Goal: Information Seeking & Learning: Learn about a topic

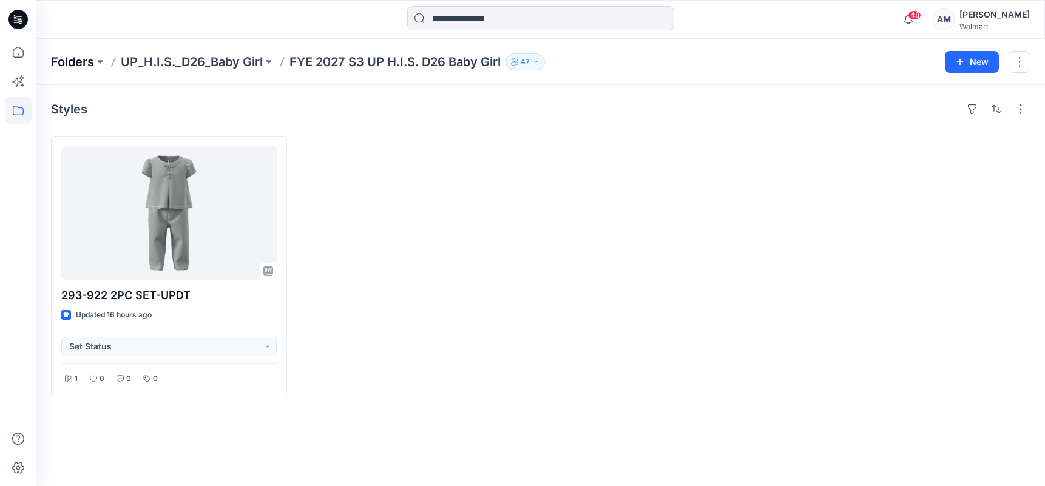
click at [74, 59] on p "Folders" at bounding box center [72, 61] width 43 height 17
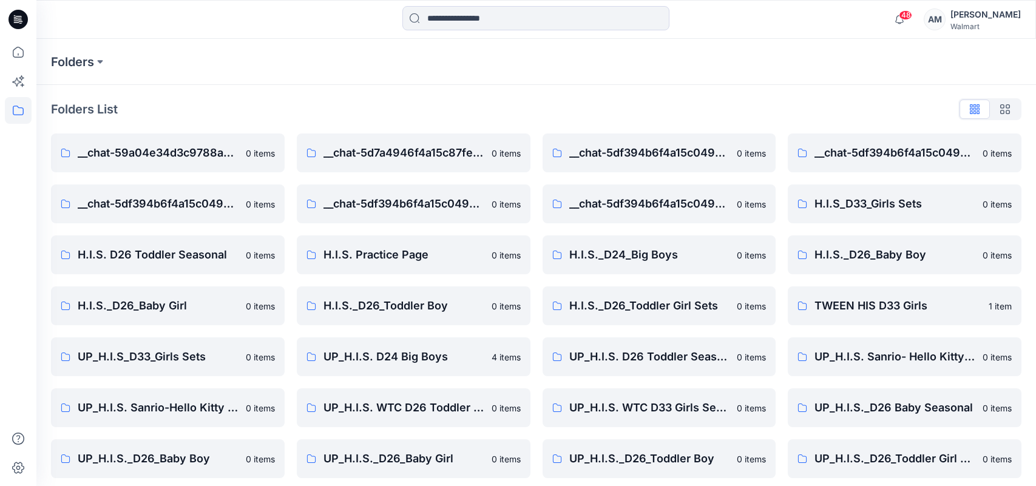
scroll to position [7, 0]
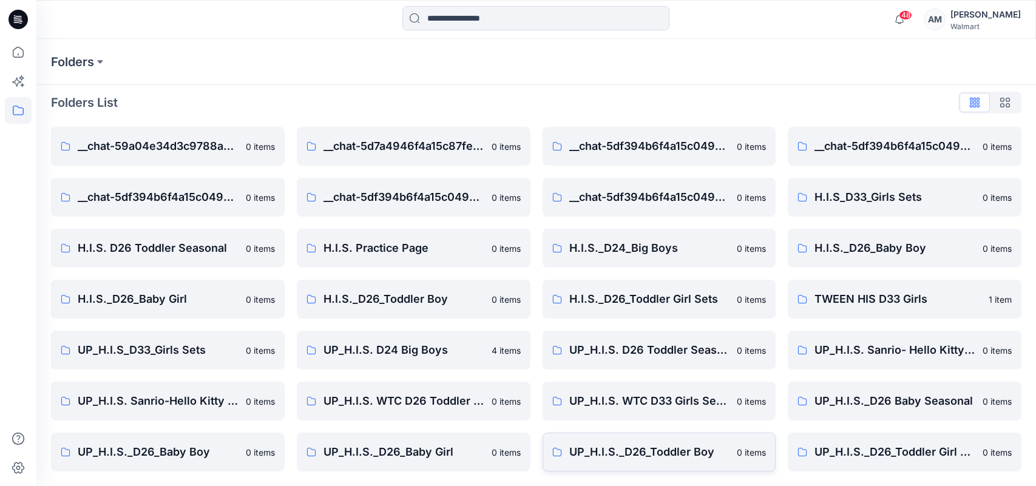
click at [693, 453] on p "UP_H.I.S._D26_Toddler Boy" at bounding box center [649, 452] width 161 height 17
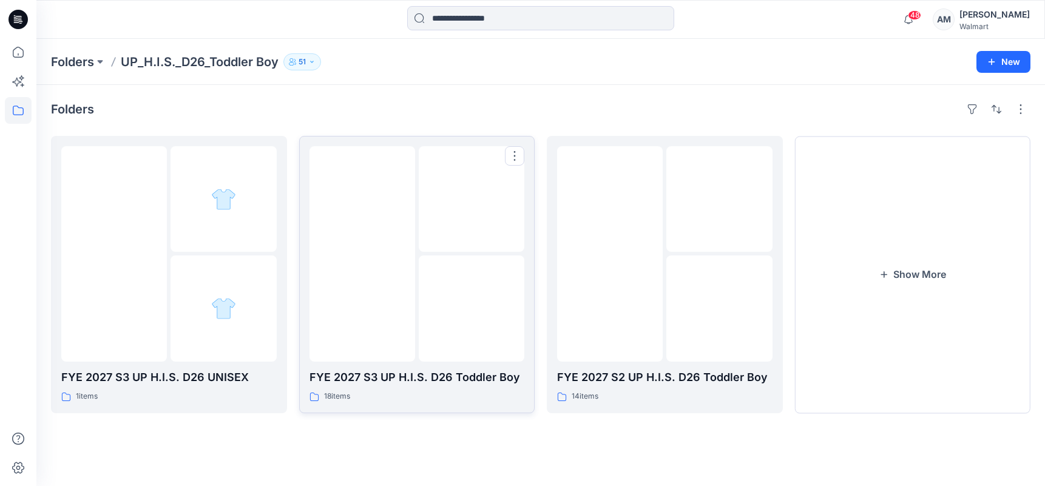
click at [362, 254] on img at bounding box center [362, 254] width 0 height 0
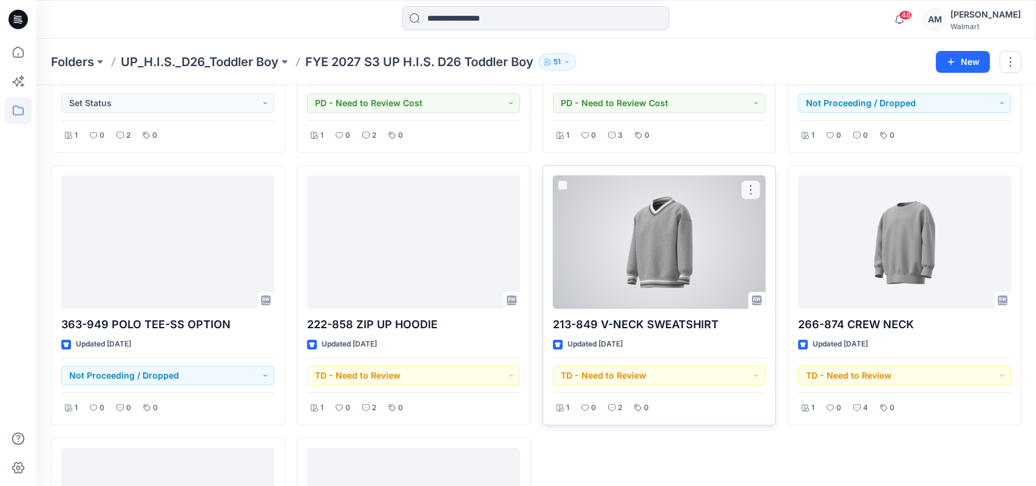
scroll to position [789, 0]
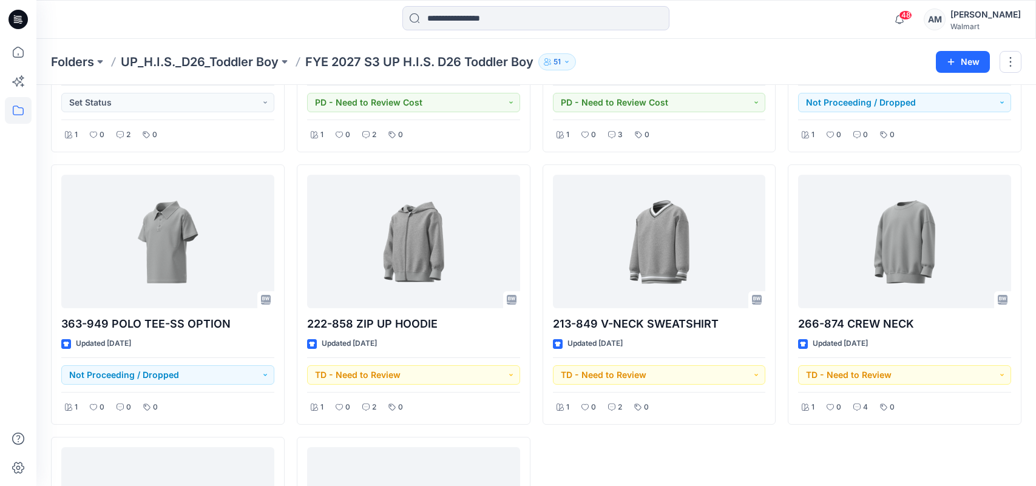
drag, startPoint x: 858, startPoint y: 55, endPoint x: 1028, endPoint y: 72, distance: 170.7
click at [858, 56] on div "Folders UP_H.I.S._D26_Toddler Boy FYE 2027 S3 UP H.I.S. D26 Toddler Boy [DEMOGR…" at bounding box center [489, 61] width 876 height 17
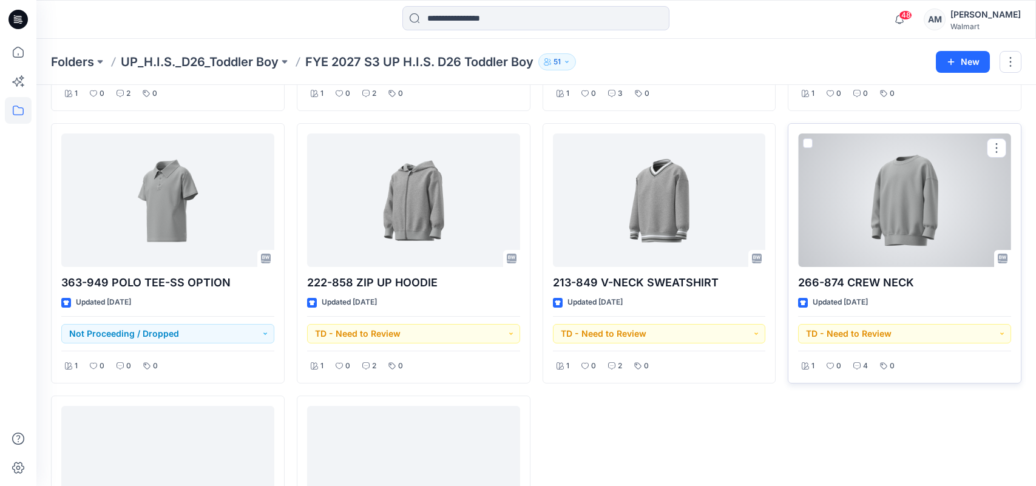
scroll to position [833, 0]
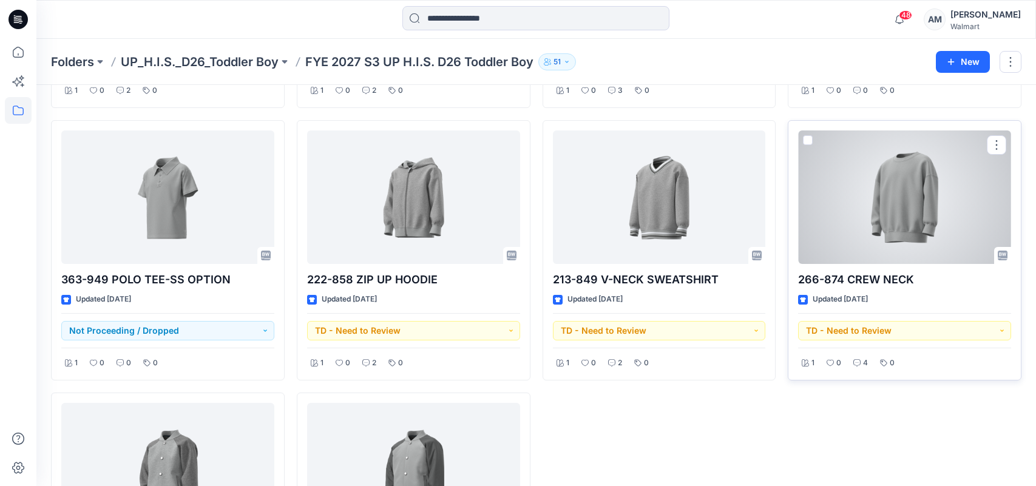
click at [928, 205] on div at bounding box center [904, 197] width 213 height 134
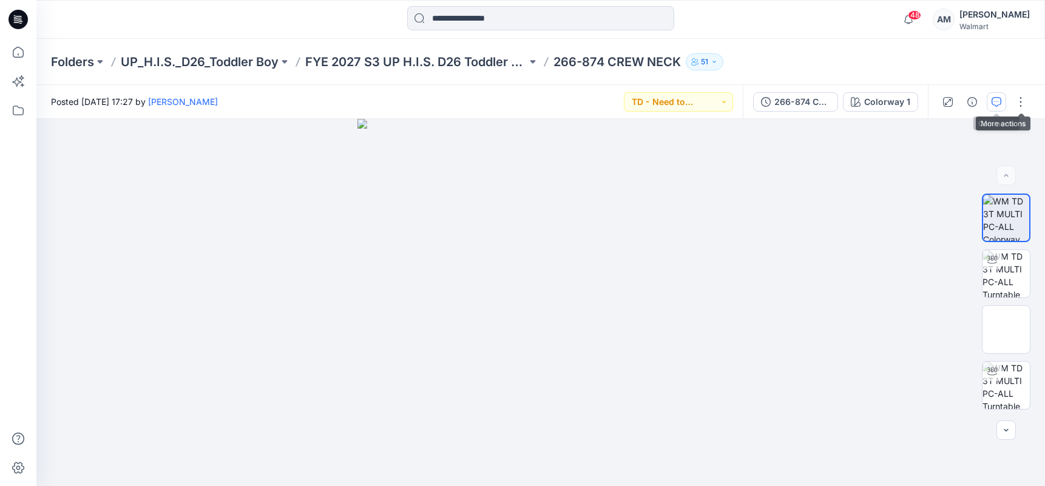
click at [998, 94] on button "button" at bounding box center [996, 101] width 19 height 19
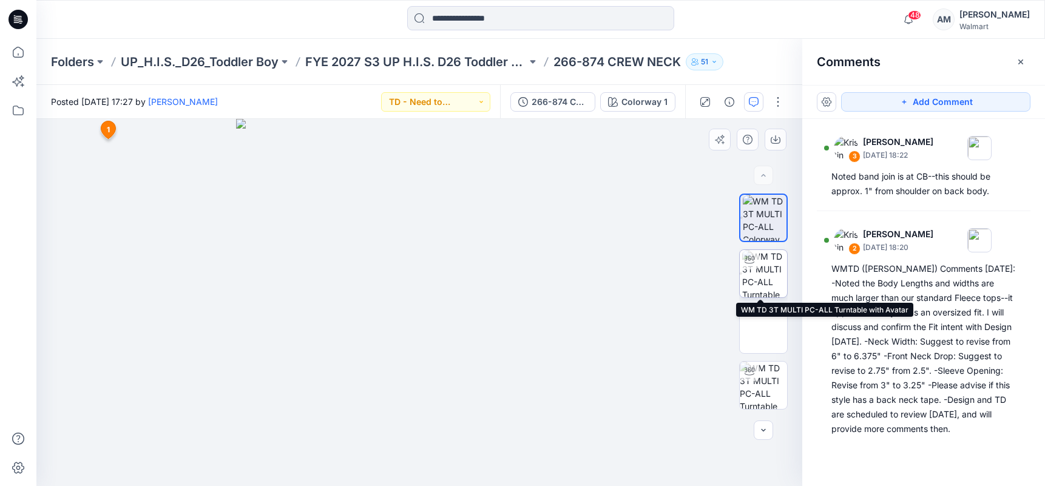
click at [771, 274] on img at bounding box center [764, 273] width 45 height 47
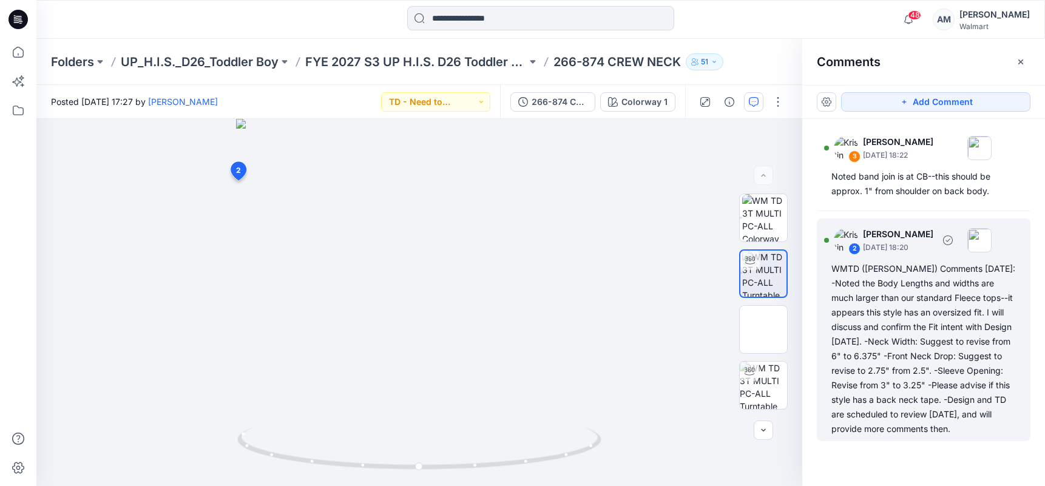
click at [859, 279] on div "WMTD ([PERSON_NAME]) Comments [DATE]: -Noted the Body Lengths and widths are mu…" at bounding box center [924, 349] width 185 height 175
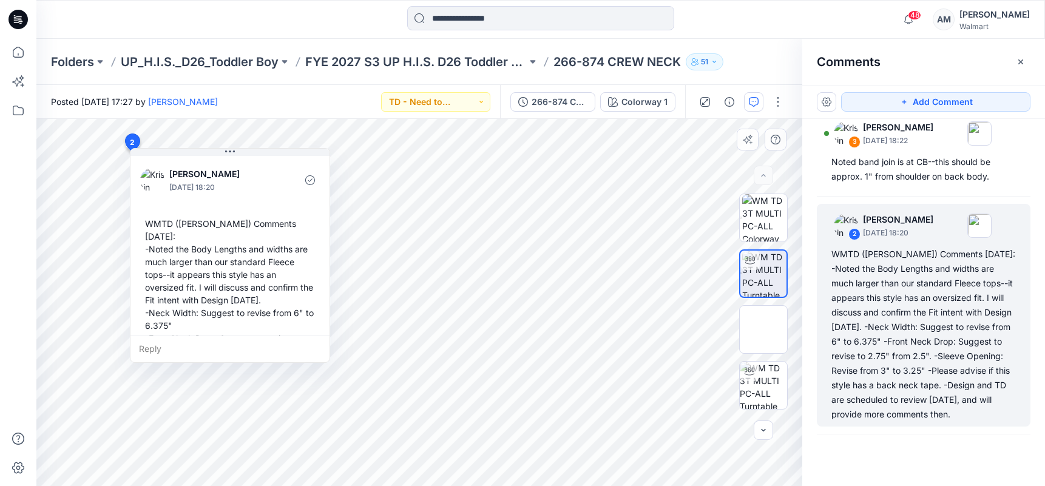
drag, startPoint x: 126, startPoint y: 234, endPoint x: 143, endPoint y: 225, distance: 19.0
click at [143, 225] on div "WMTD ([PERSON_NAME]) Comments [DATE]: -Noted the Body Lengths and widths are mu…" at bounding box center [230, 325] width 180 height 226
click at [148, 221] on div "WMTD ([PERSON_NAME]) Comments [DATE]: -Noted the Body Lengths and widths are mu…" at bounding box center [230, 325] width 180 height 226
click at [155, 223] on div "WMTD ([PERSON_NAME]) Comments [DATE]: -Noted the Body Lengths and widths are mu…" at bounding box center [230, 325] width 180 height 226
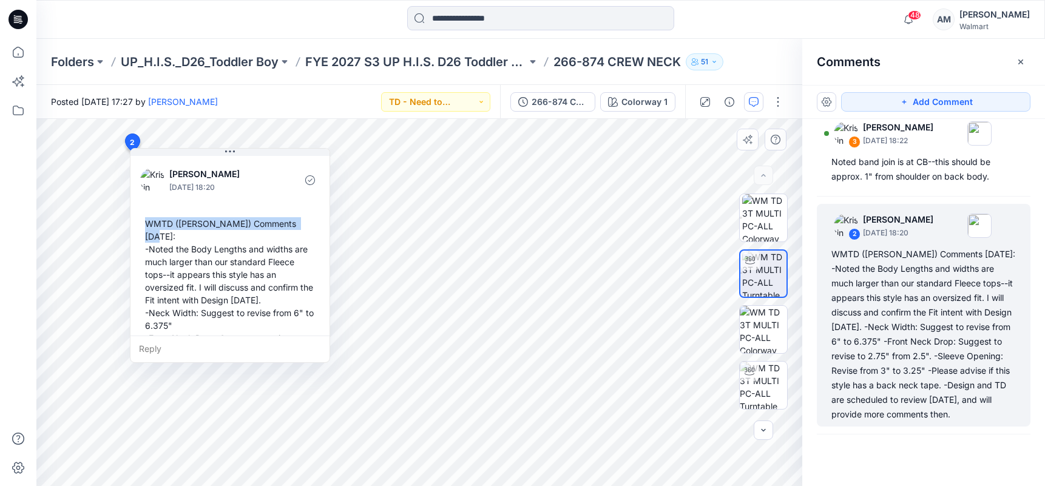
click at [155, 223] on div "WMTD ([PERSON_NAME]) Comments [DATE]: -Noted the Body Lengths and widths are mu…" at bounding box center [230, 325] width 180 height 226
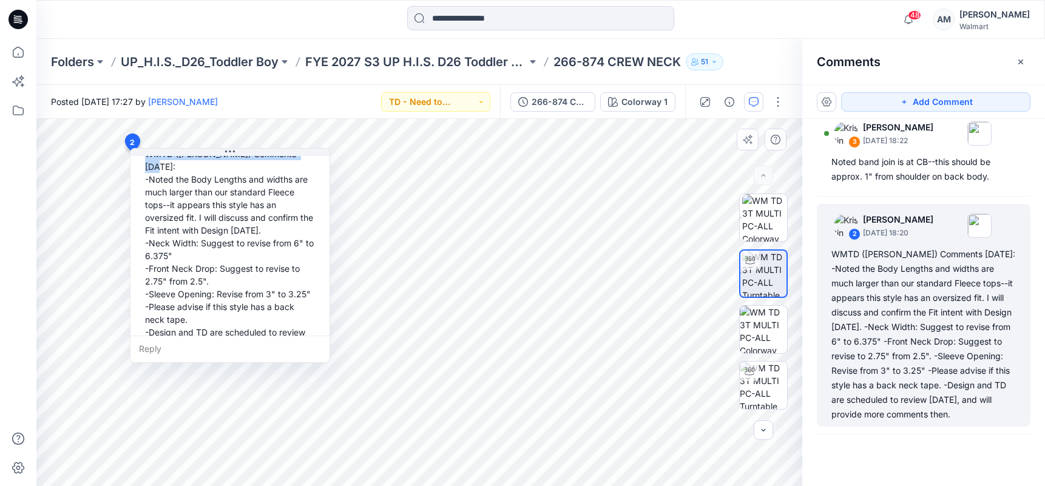
scroll to position [98, 0]
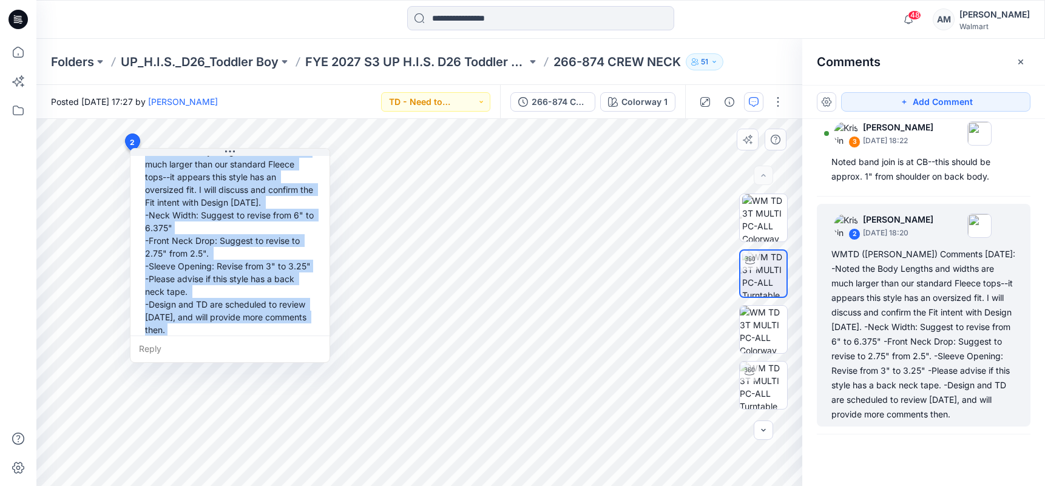
click at [218, 321] on div "WMTD ([PERSON_NAME]) Comments [DATE]: -Noted the Body Lengths and widths are mu…" at bounding box center [230, 228] width 180 height 226
copy div "WMTD ([PERSON_NAME]) Comments [DATE]: -Noted the Body Lengths and widths are mu…"
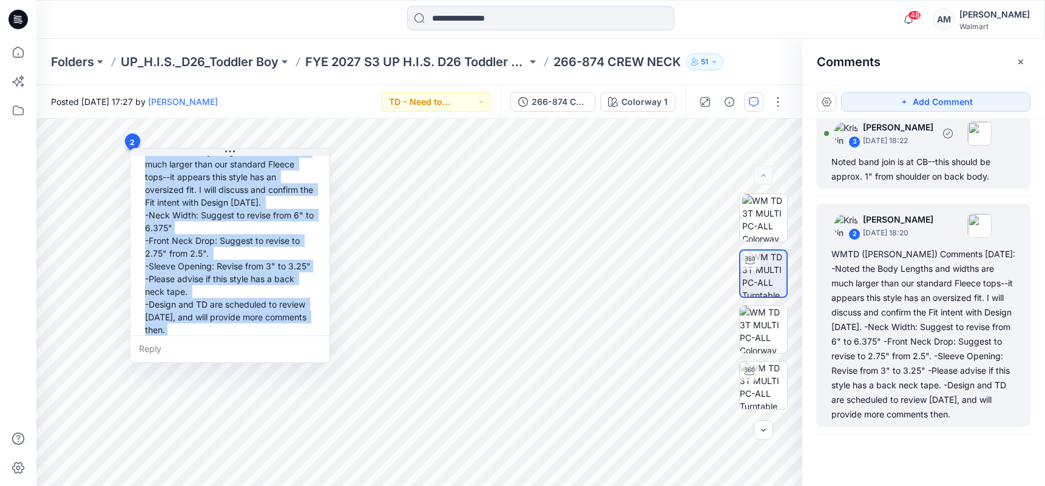
drag, startPoint x: 937, startPoint y: 172, endPoint x: 944, endPoint y: 172, distance: 7.9
click at [937, 172] on div "Noted band join is at CB--this should be approx. 1" from shoulder on back body." at bounding box center [924, 169] width 185 height 29
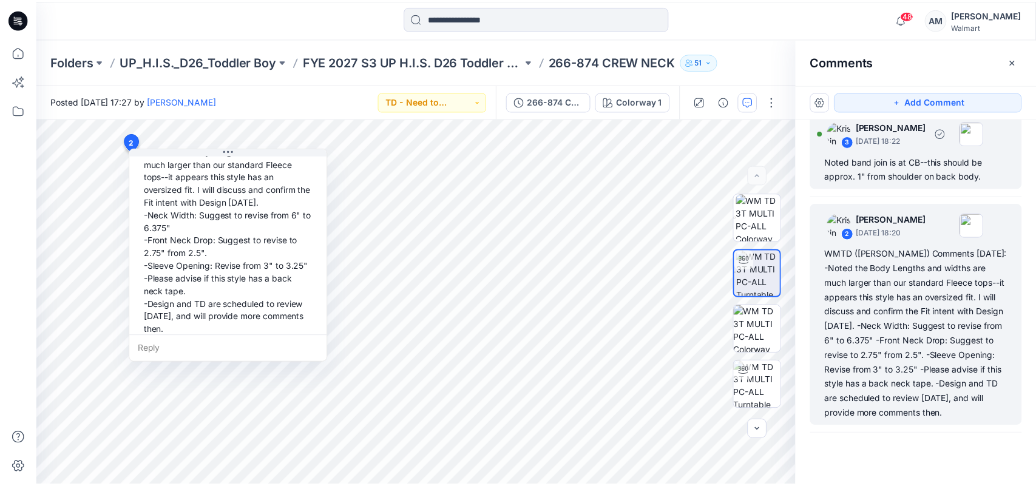
scroll to position [7, 0]
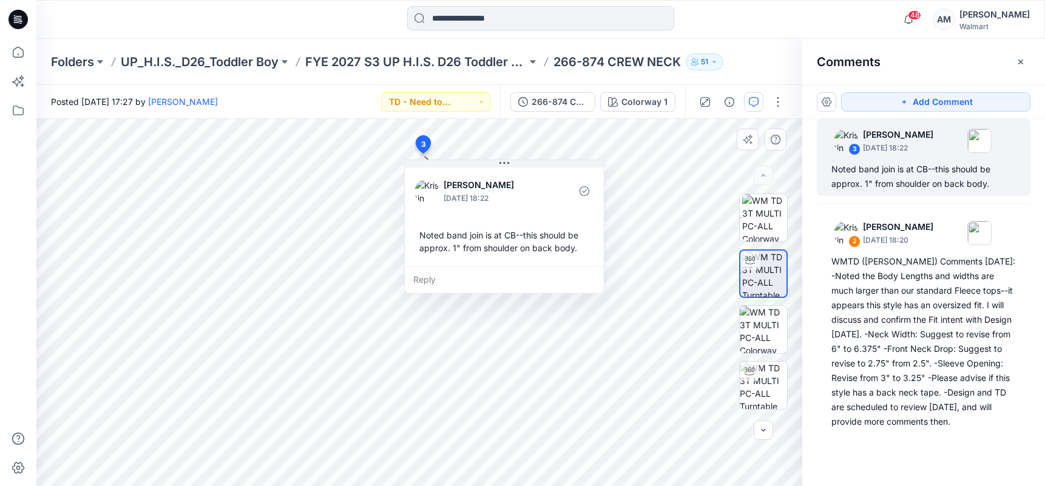
click at [425, 237] on div "Noted band join is at CB--this should be approx. 1" from shoulder on back body." at bounding box center [505, 241] width 180 height 35
click at [578, 251] on div "Noted band join is at CB--this should be approx. 1" from shoulder on back body." at bounding box center [505, 241] width 180 height 35
copy div "Noted band join is at CB--this should be approx. 1" from shoulder on back body.…"
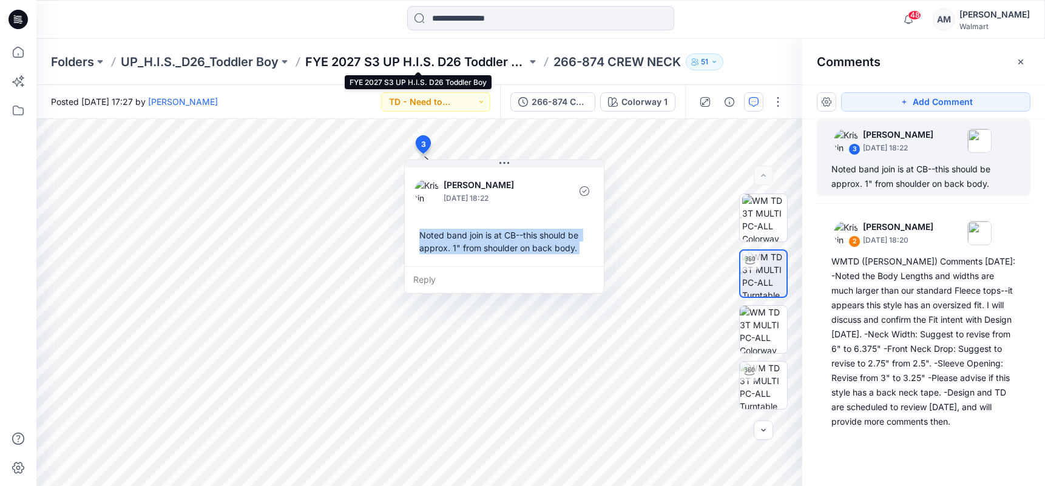
click at [470, 59] on p "FYE 2027 S3 UP H.I.S. D26 Toddler Boy" at bounding box center [416, 61] width 222 height 17
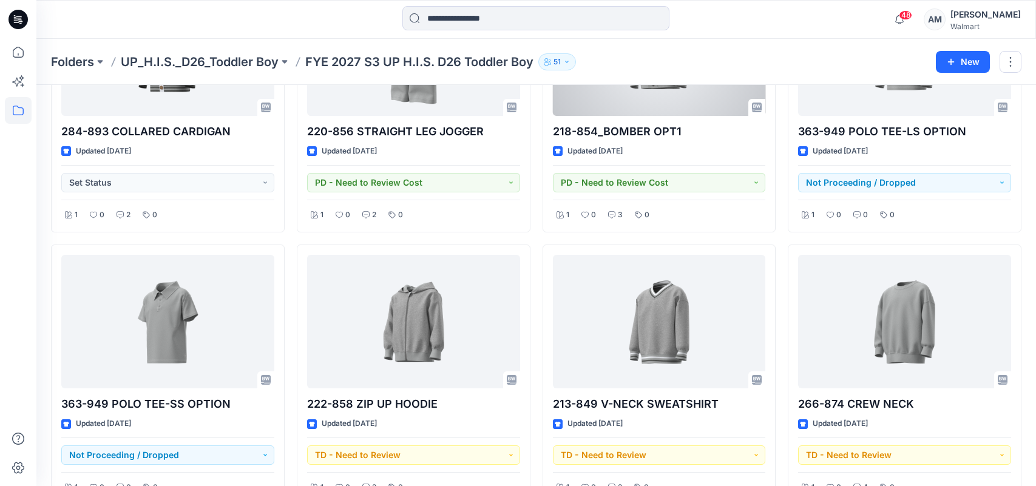
scroll to position [728, 0]
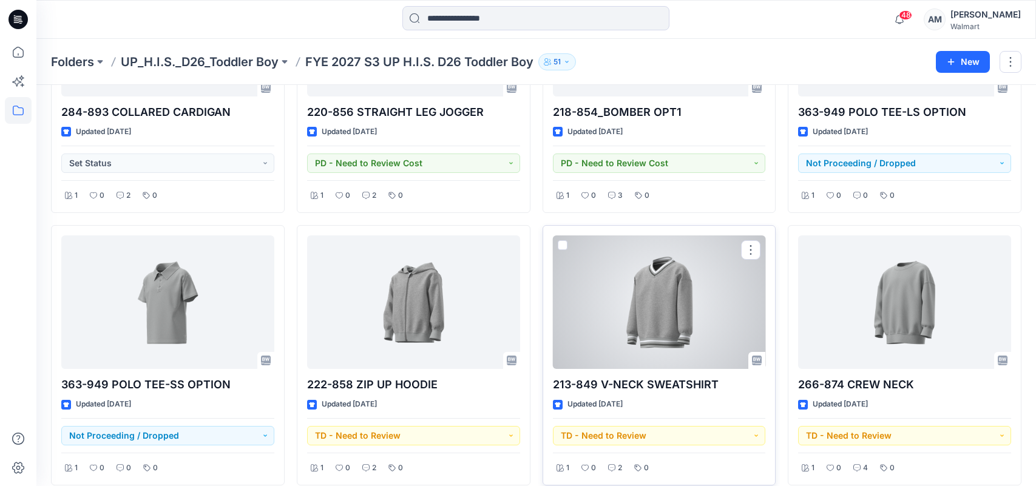
click at [678, 300] on div at bounding box center [659, 302] width 213 height 134
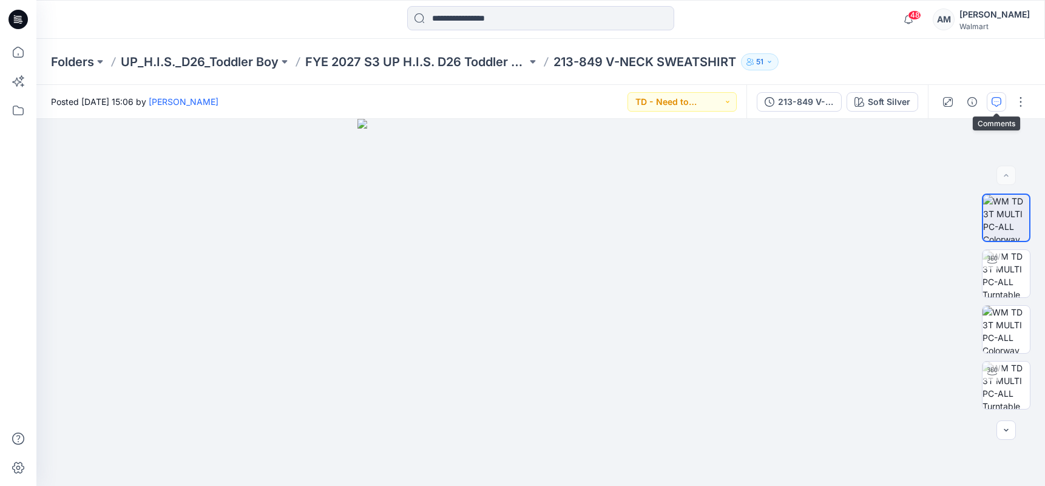
click at [998, 100] on icon "button" at bounding box center [997, 102] width 10 height 10
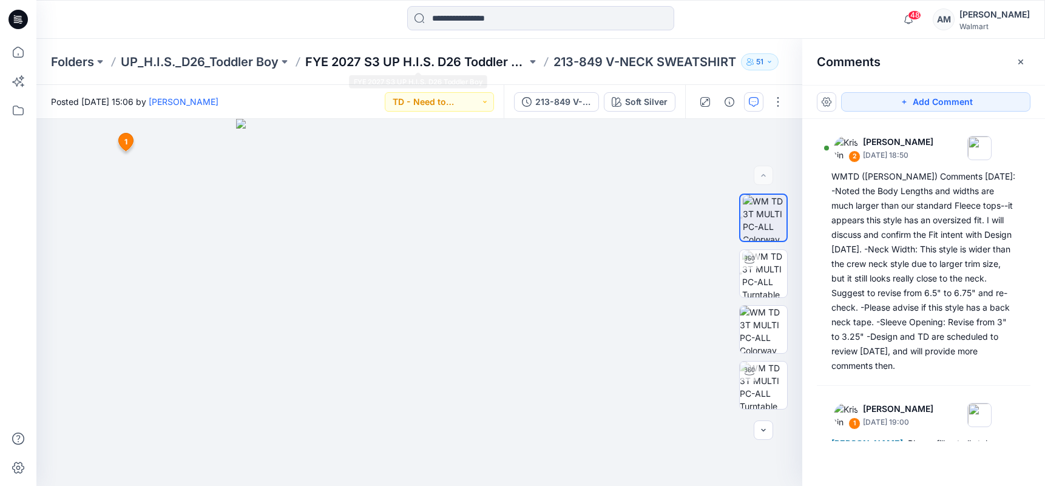
click at [450, 59] on p "FYE 2027 S3 UP H.I.S. D26 Toddler Boy" at bounding box center [416, 61] width 222 height 17
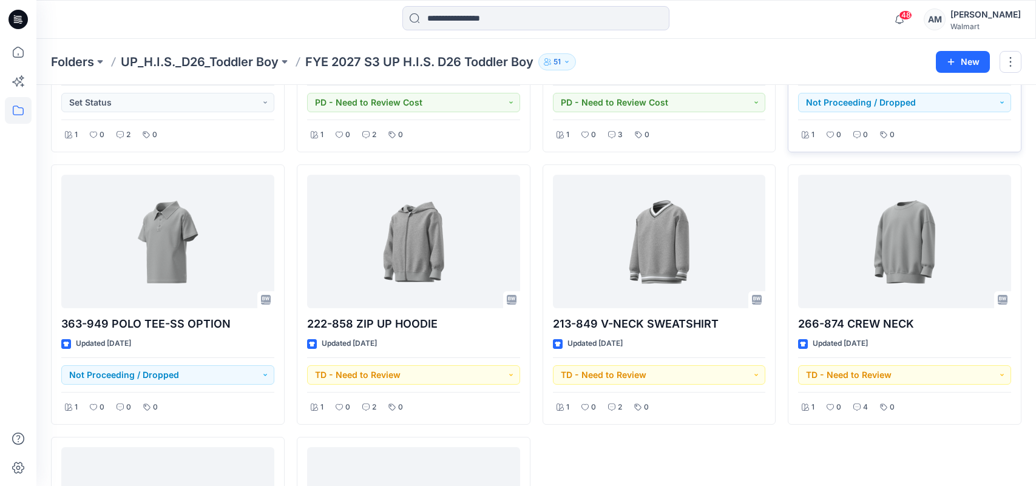
scroll to position [850, 0]
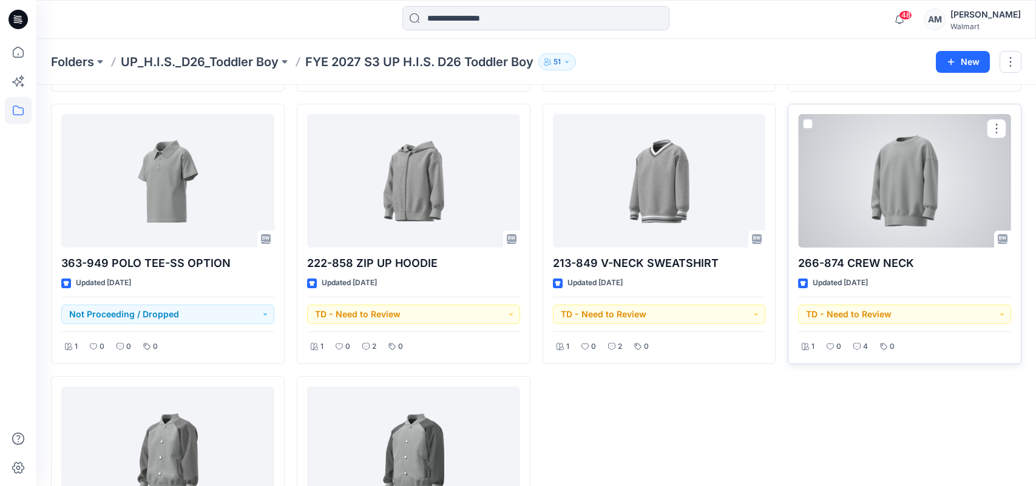
click at [907, 202] on div at bounding box center [904, 181] width 213 height 134
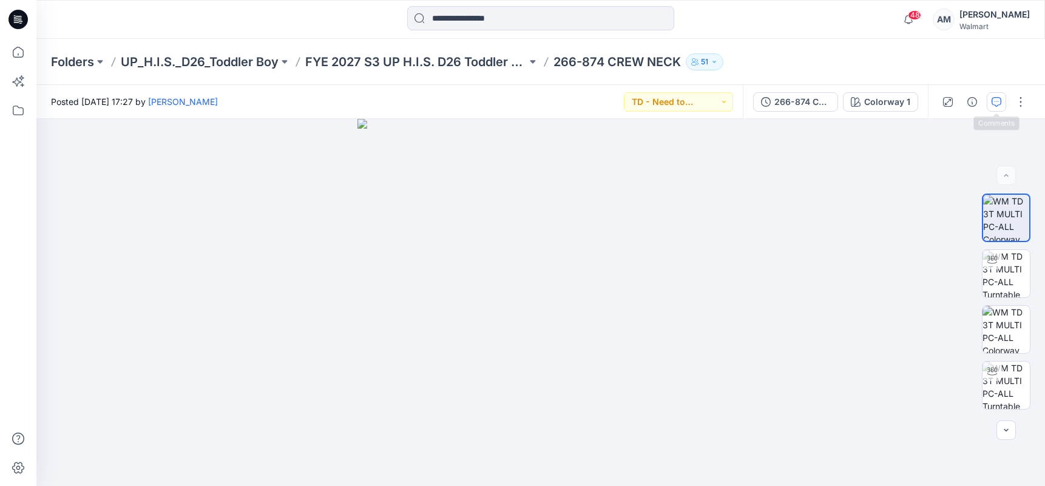
click at [1000, 106] on icon "button" at bounding box center [997, 102] width 10 height 10
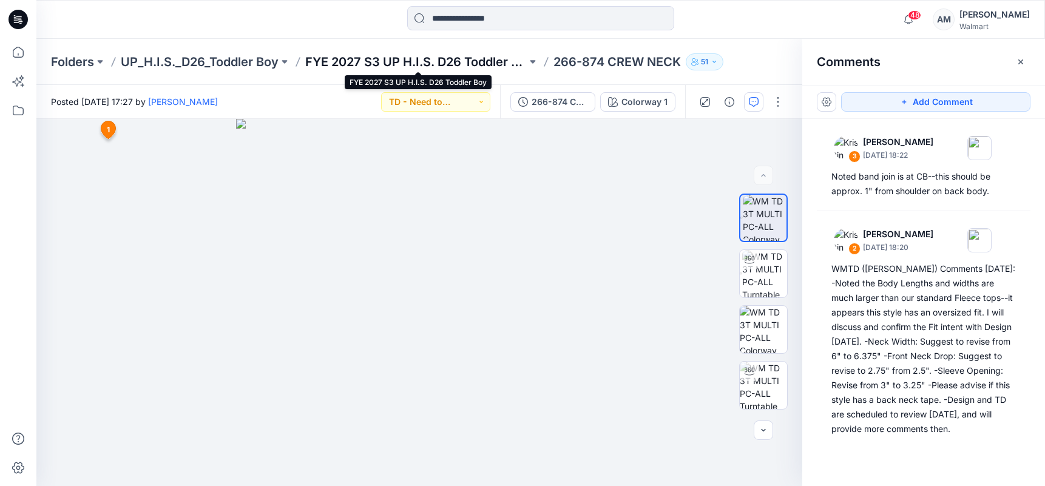
click at [503, 59] on p "FYE 2027 S3 UP H.I.S. D26 Toddler Boy" at bounding box center [416, 61] width 222 height 17
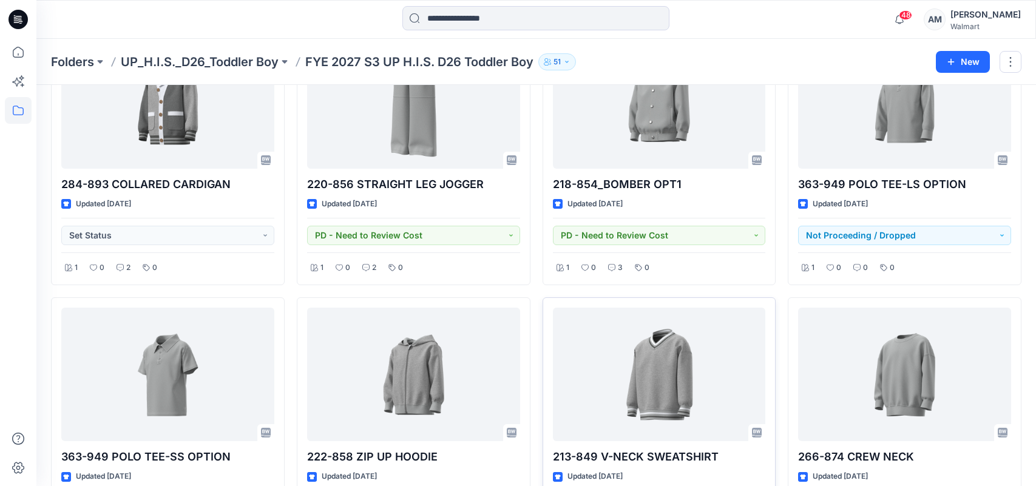
scroll to position [728, 0]
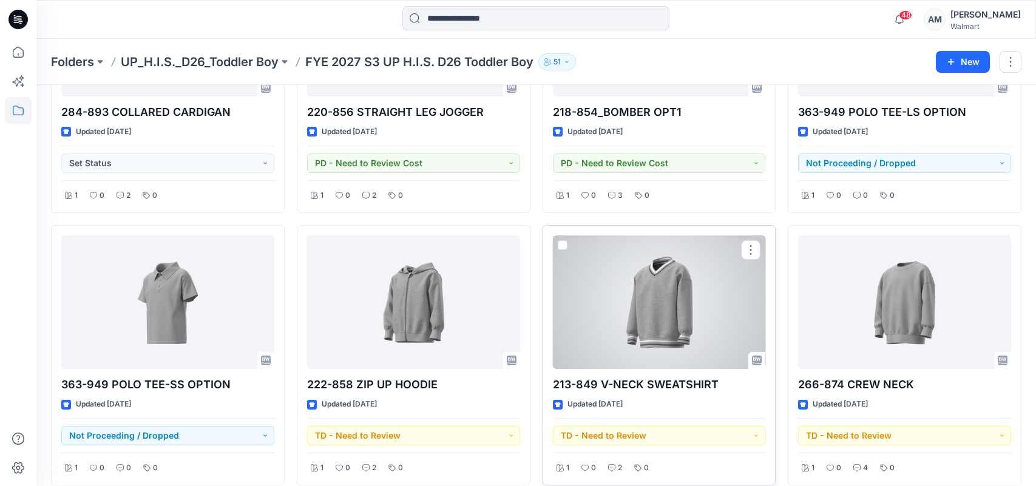
click at [677, 300] on div at bounding box center [659, 302] width 213 height 134
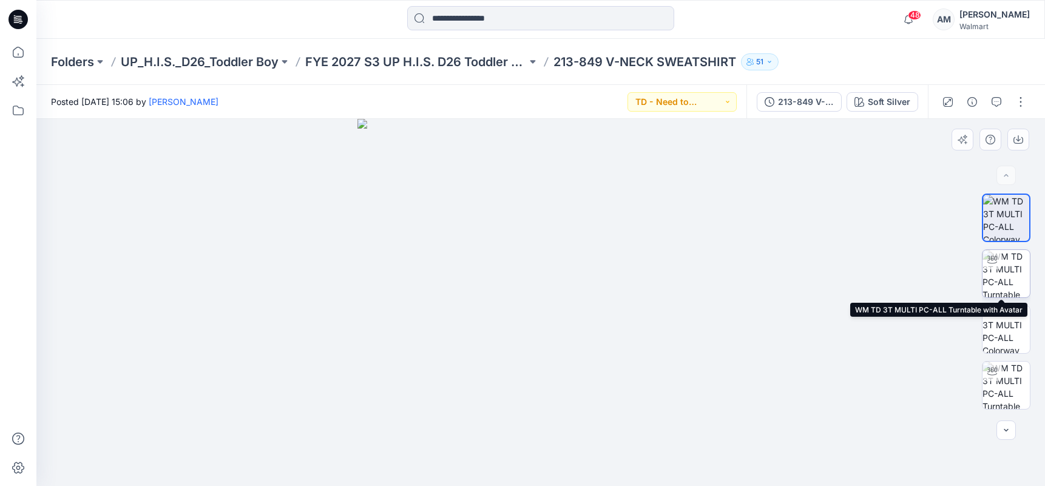
click at [1000, 283] on img at bounding box center [1006, 273] width 47 height 47
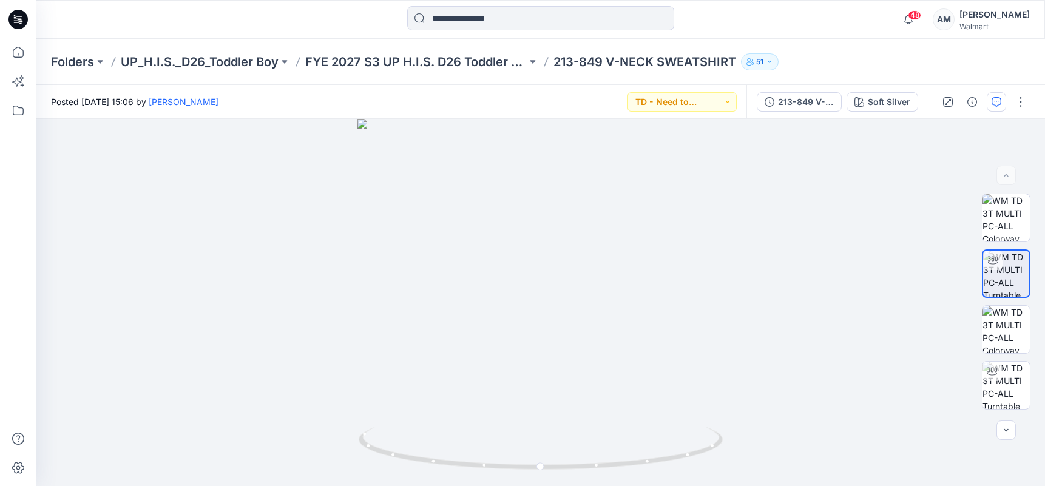
click at [998, 98] on icon "button" at bounding box center [997, 102] width 10 height 10
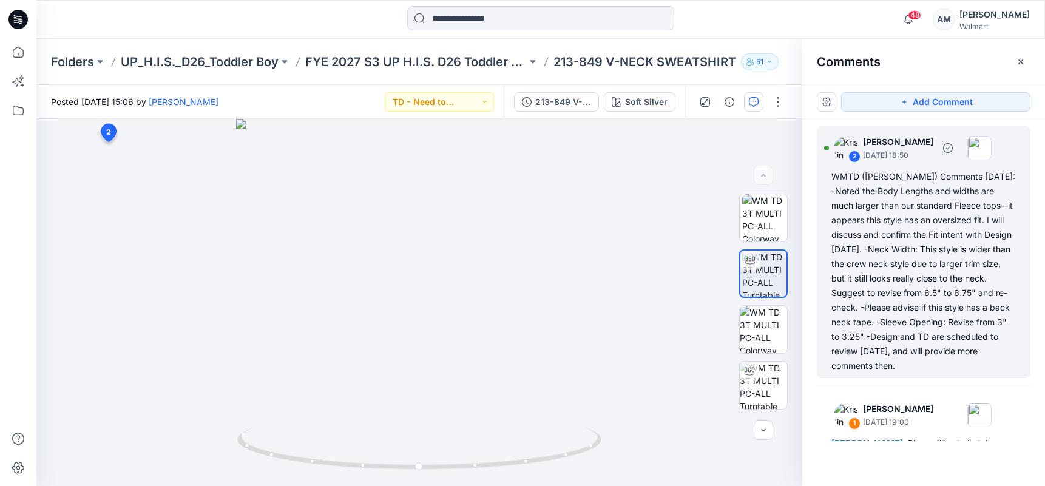
click at [896, 182] on div "WMTD ([PERSON_NAME]) Comments [DATE]: -Noted the Body Lengths and widths are mu…" at bounding box center [924, 271] width 185 height 204
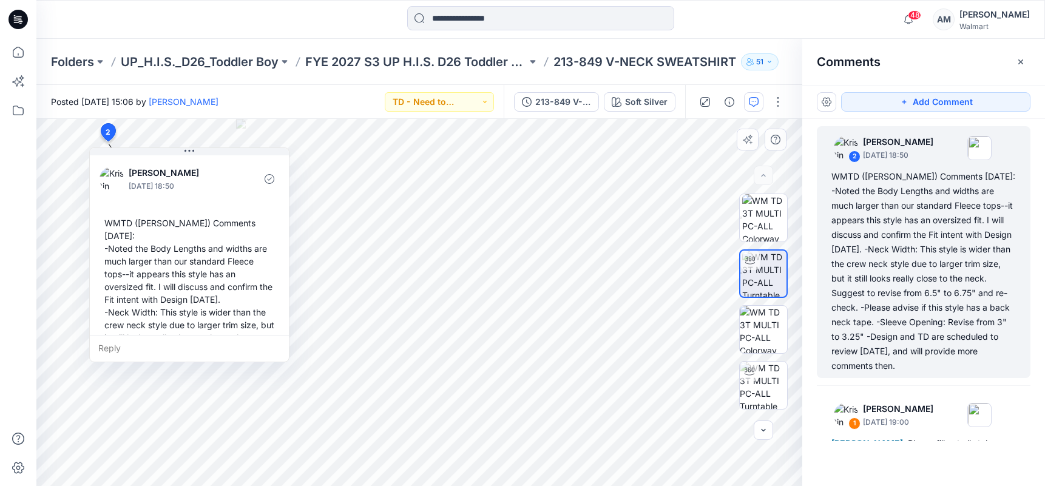
click at [115, 222] on div "WMTD ([PERSON_NAME]) Comments [DATE]: -Noted the Body Lengths and widths are mu…" at bounding box center [190, 331] width 180 height 239
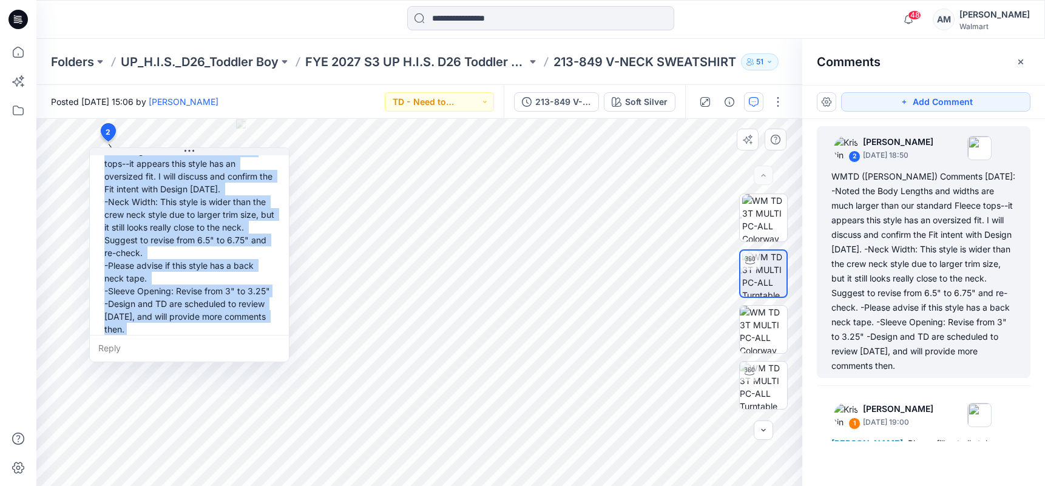
click at [174, 321] on div "WMTD ([PERSON_NAME]) Comments [DATE]: -Noted the Body Lengths and widths are mu…" at bounding box center [190, 220] width 180 height 239
copy div "WMTD ([PERSON_NAME]) Comments [DATE]: -Noted the Body Lengths and widths are mu…"
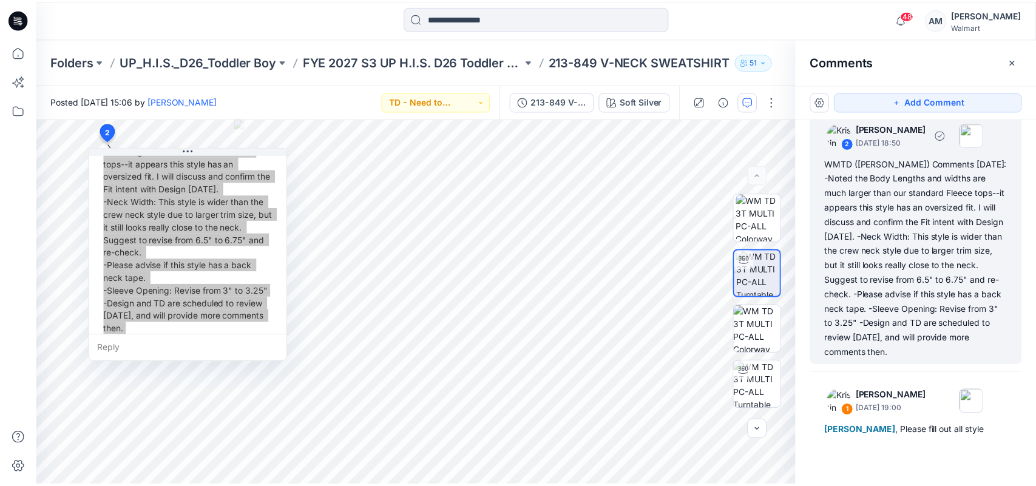
scroll to position [0, 0]
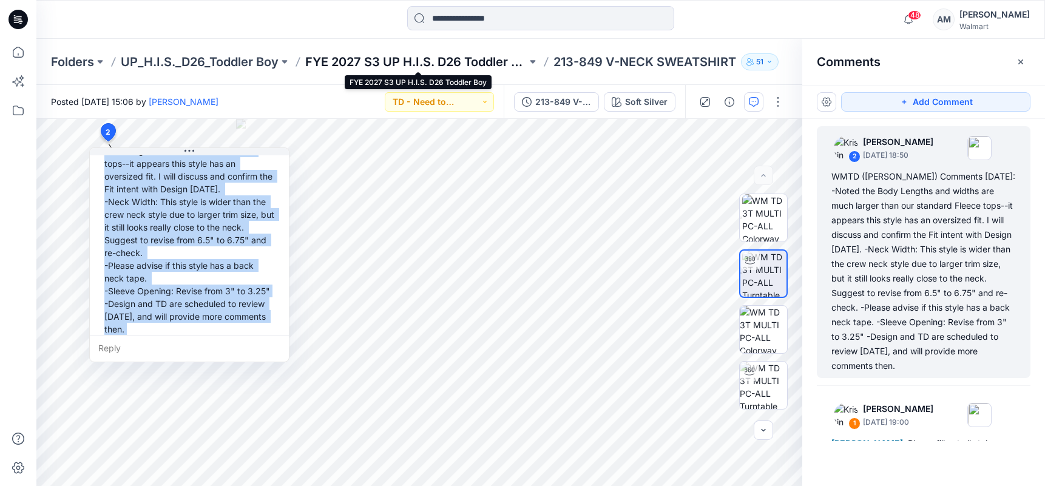
click at [445, 58] on p "FYE 2027 S3 UP H.I.S. D26 Toddler Boy" at bounding box center [416, 61] width 222 height 17
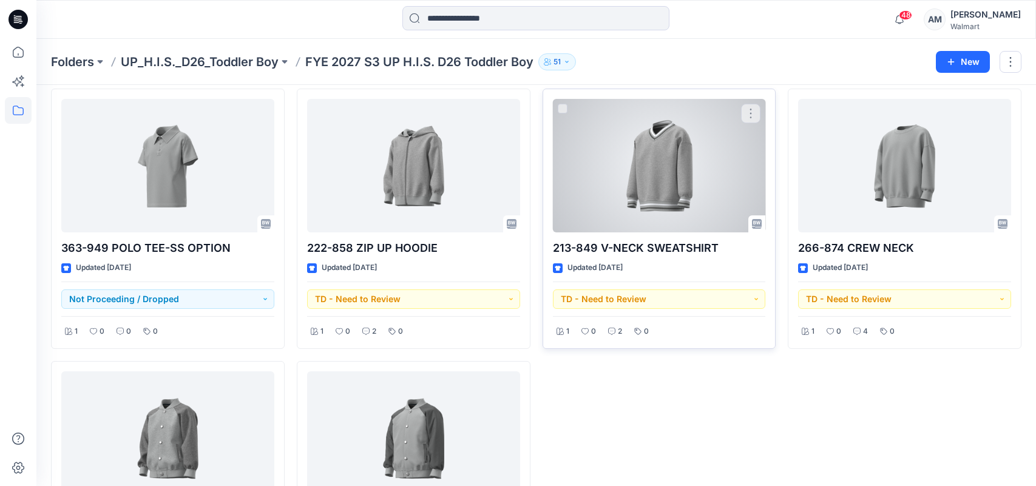
scroll to position [850, 0]
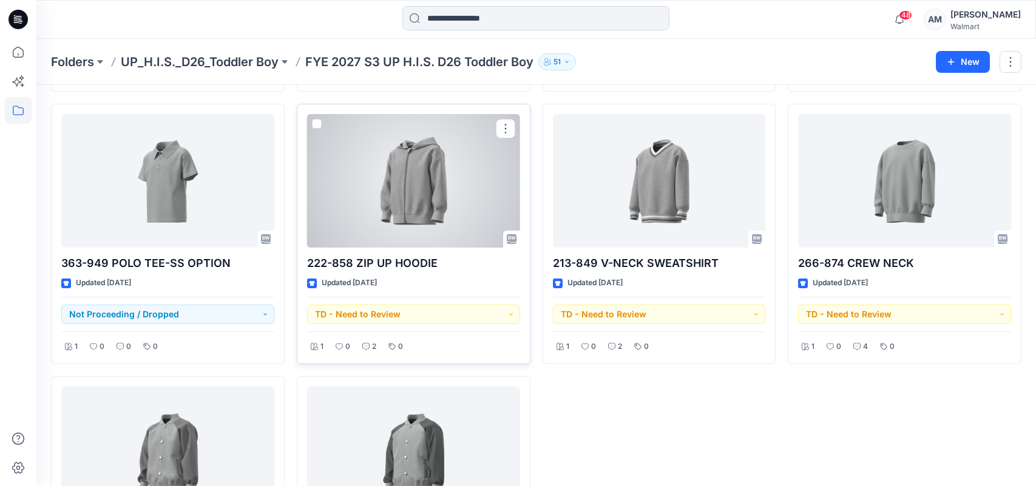
click at [408, 213] on div at bounding box center [413, 181] width 213 height 134
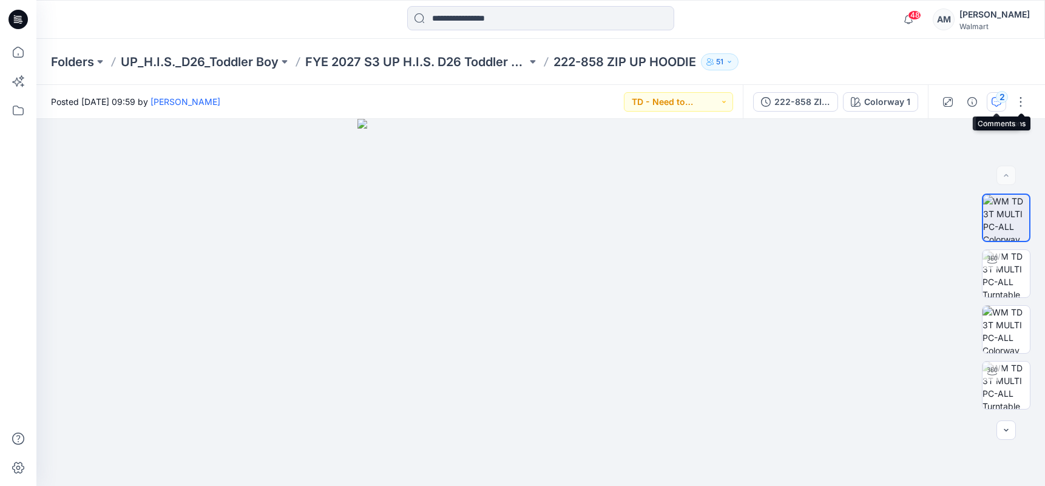
click at [995, 98] on icon "button" at bounding box center [997, 102] width 10 height 10
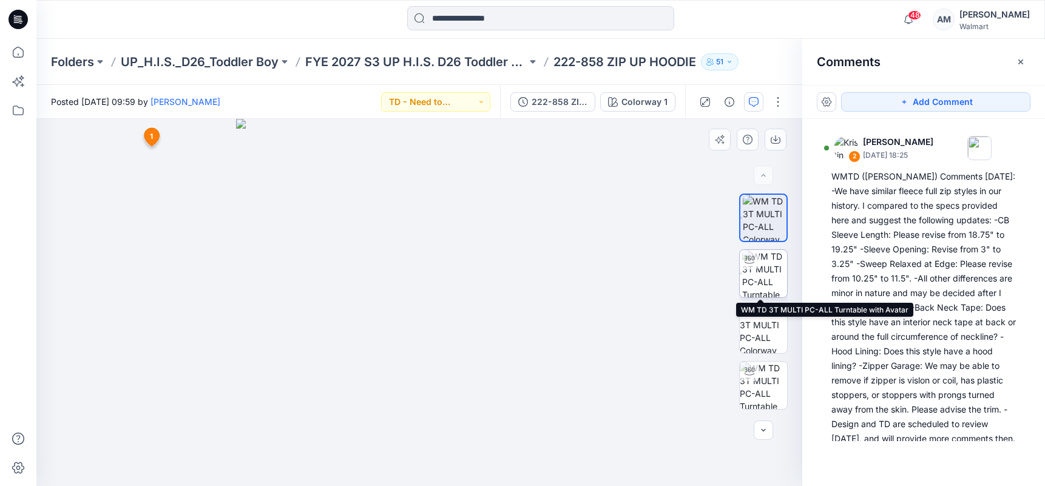
drag, startPoint x: 770, startPoint y: 280, endPoint x: 777, endPoint y: 277, distance: 7.7
click at [770, 279] on img at bounding box center [764, 273] width 45 height 47
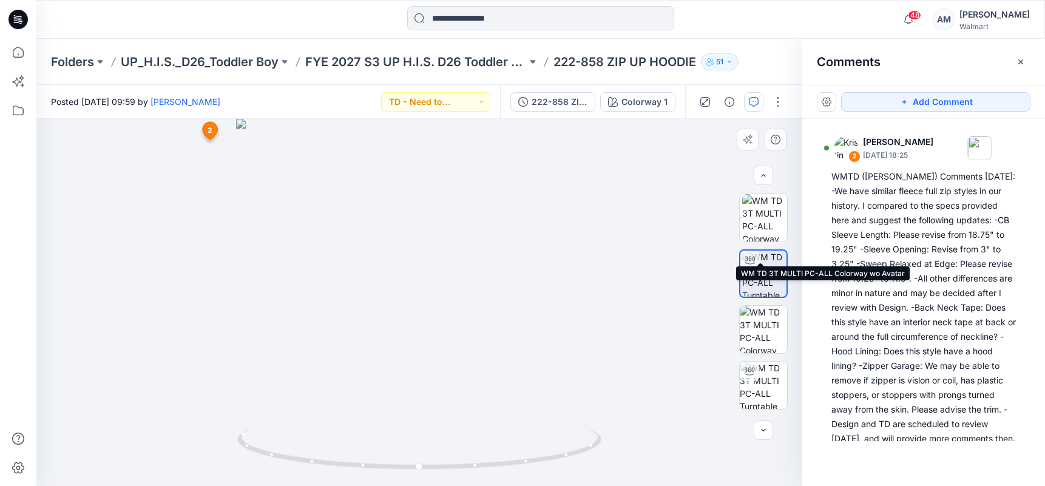
scroll to position [364, 0]
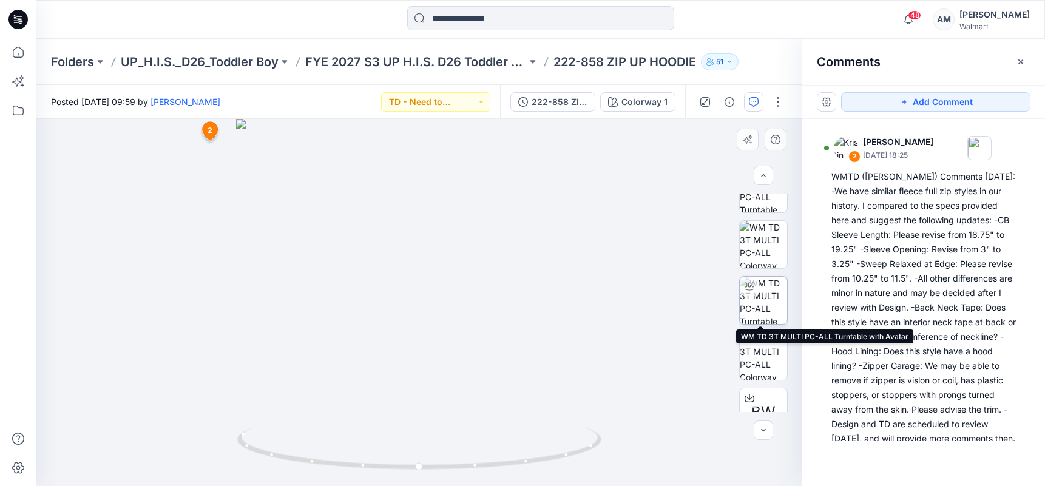
click at [769, 299] on img at bounding box center [763, 300] width 47 height 47
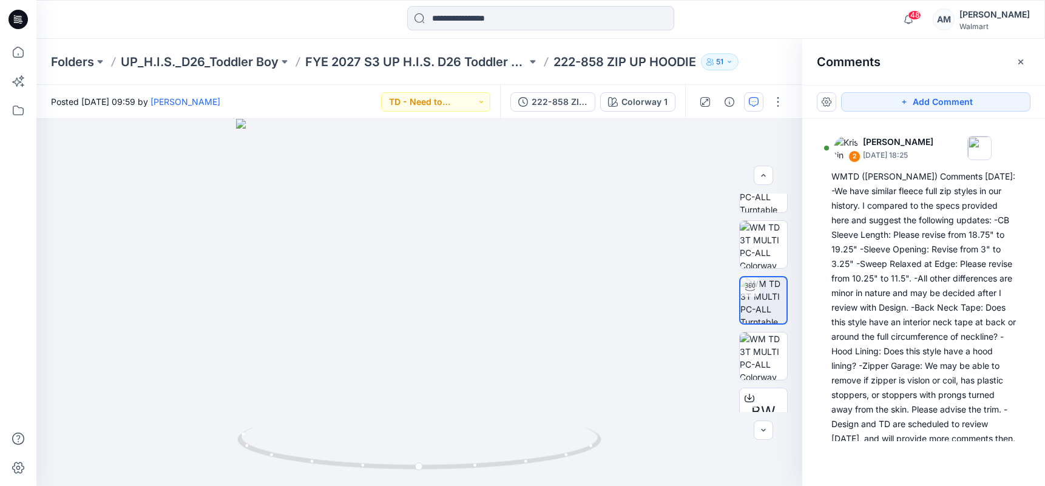
click at [844, 14] on div "48 Notifications [PERSON_NAME] shared 244-955 PLEATED SHORT in FYE 2027 S3 UP H…" at bounding box center [540, 19] width 1008 height 27
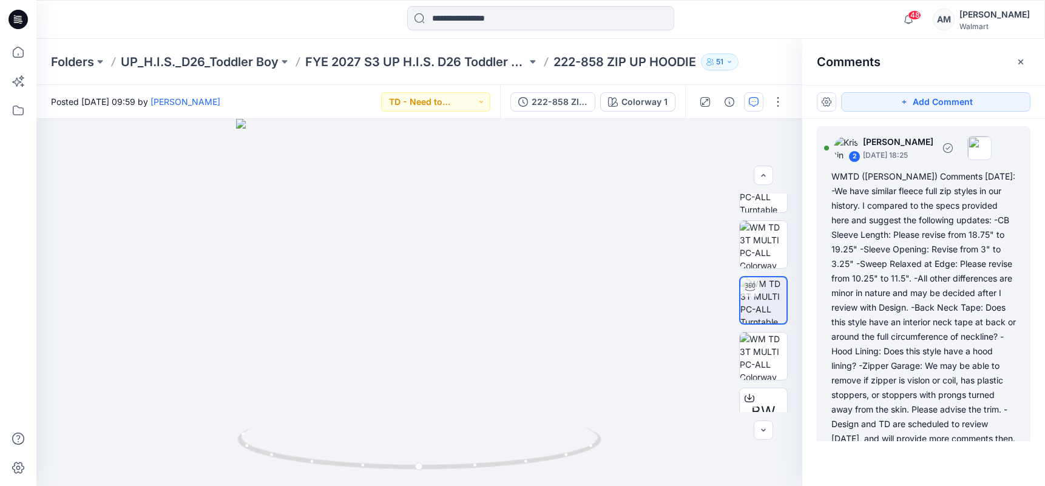
click at [879, 189] on div "WMTD ([PERSON_NAME]) Comments [DATE]: -We have similar fleece full zip styles i…" at bounding box center [924, 307] width 185 height 277
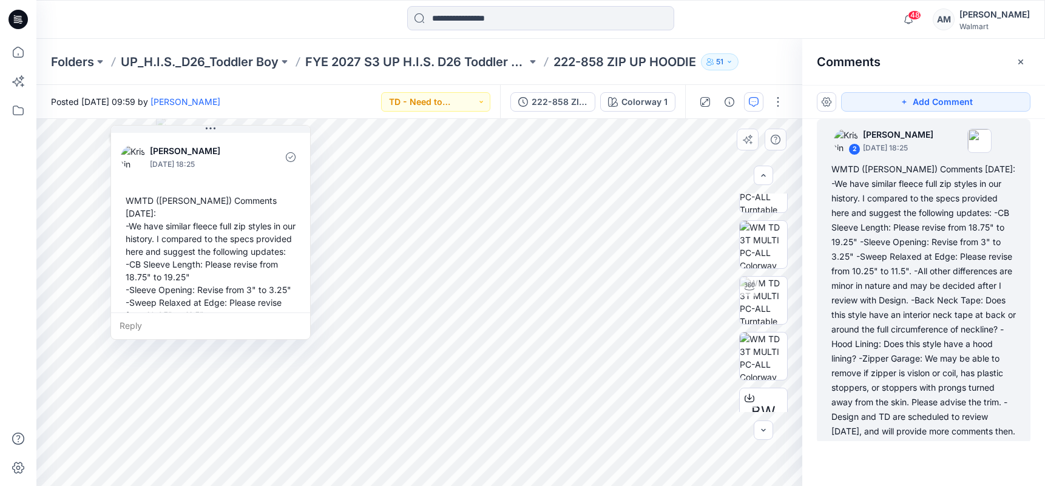
click at [138, 203] on div "WMTD ([PERSON_NAME]) Comments [DATE]: -We have similar fleece full zip styles i…" at bounding box center [211, 359] width 180 height 341
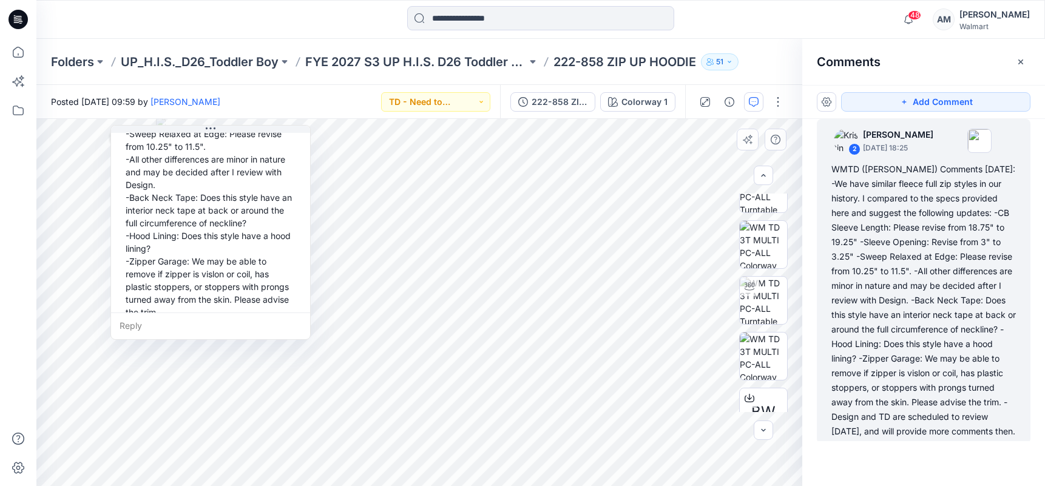
scroll to position [225, 0]
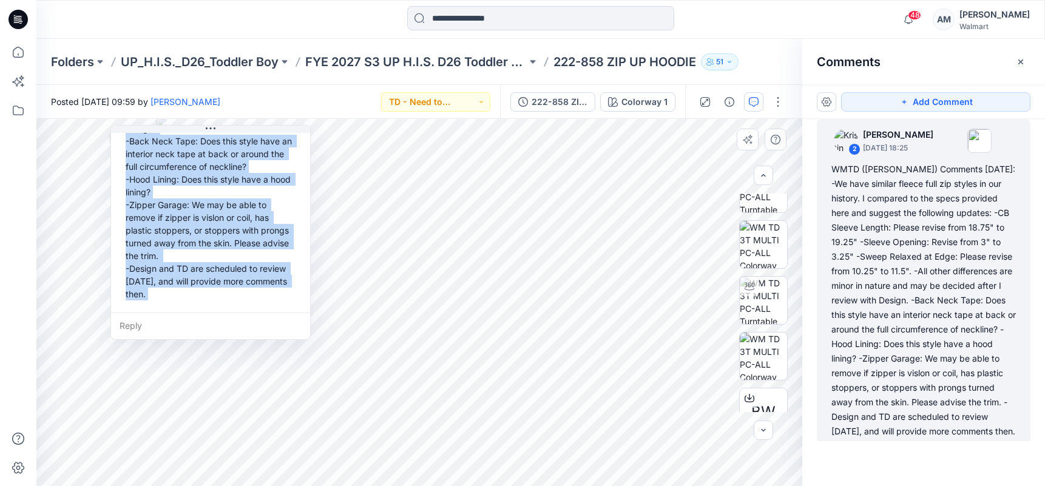
click at [204, 302] on div "WMTD ([PERSON_NAME]) Comments [DATE]: -We have similar fleece full zip styles i…" at bounding box center [211, 134] width 180 height 341
copy div "WMTD ([PERSON_NAME]) Comments [DATE]: -We have similar fleece full zip styles i…"
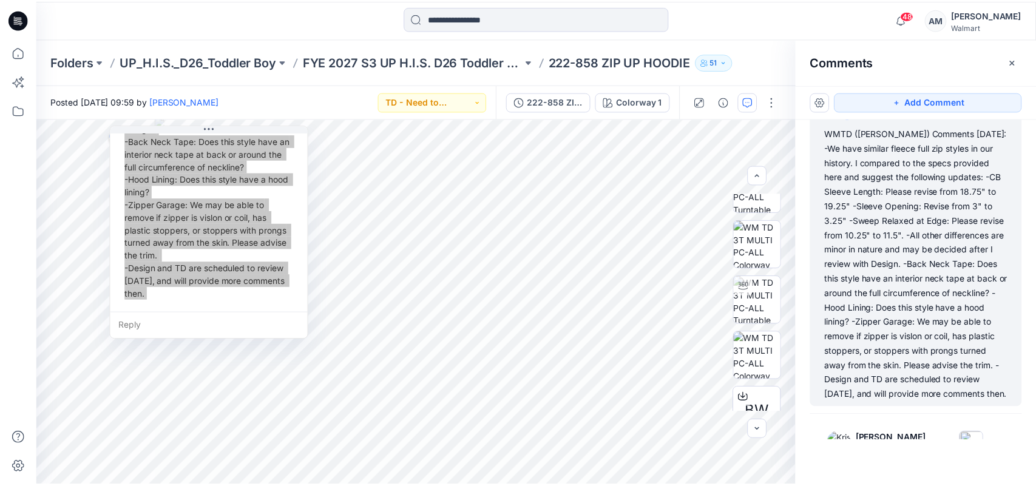
scroll to position [0, 0]
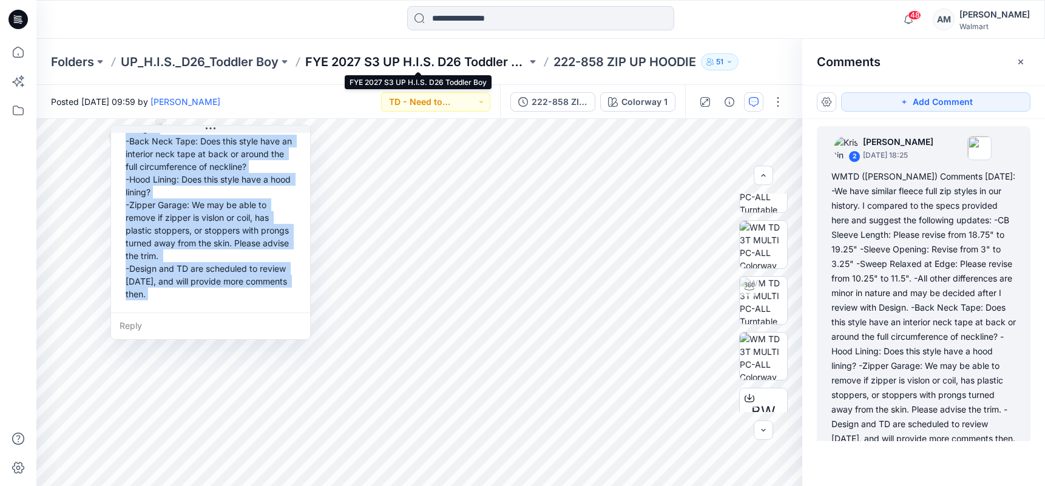
click at [401, 60] on p "FYE 2027 S3 UP H.I.S. D26 Toddler Boy" at bounding box center [416, 61] width 222 height 17
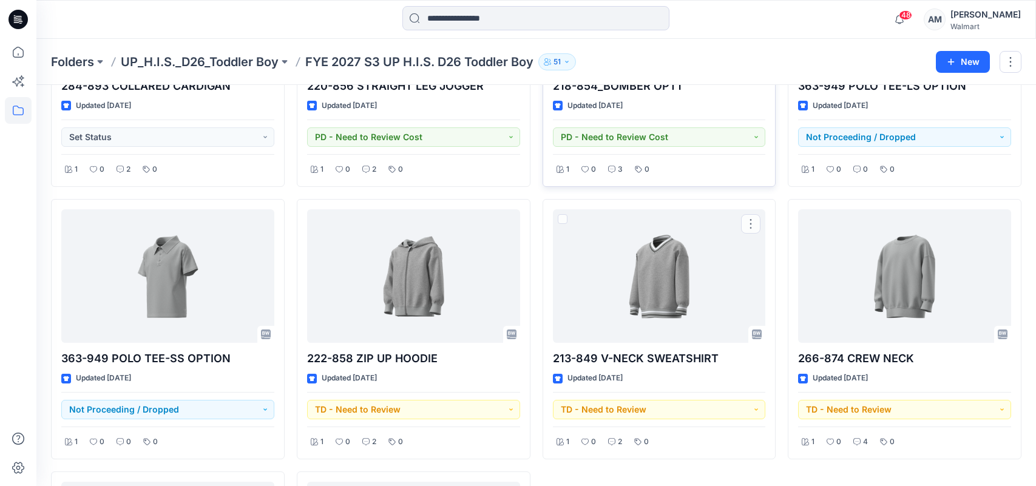
scroll to position [607, 0]
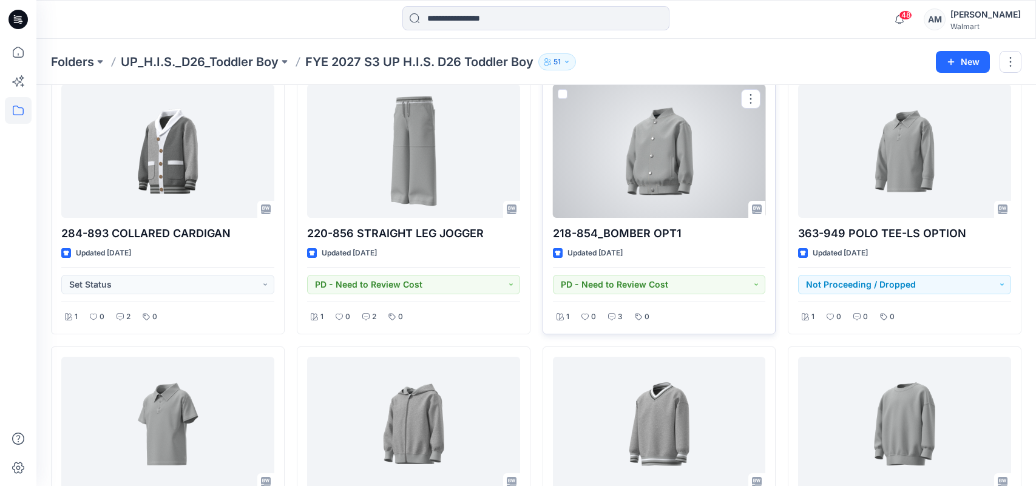
click at [674, 177] on div at bounding box center [659, 151] width 213 height 134
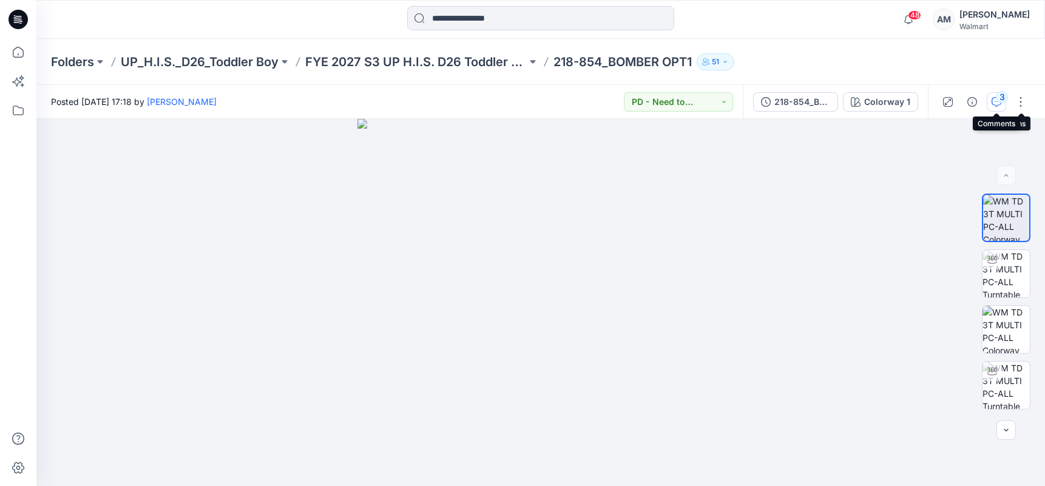
click at [998, 102] on div "3" at bounding box center [1002, 97] width 12 height 12
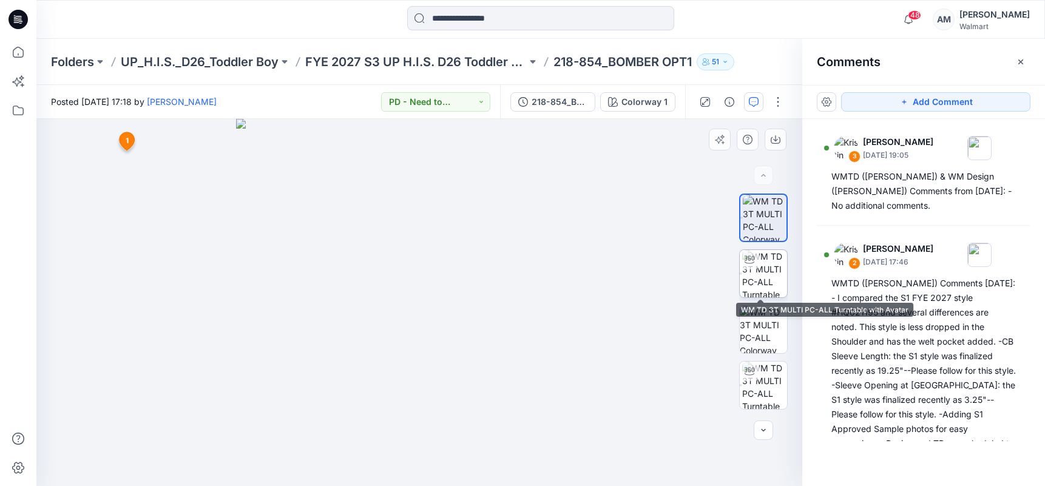
click at [764, 285] on img at bounding box center [764, 273] width 45 height 47
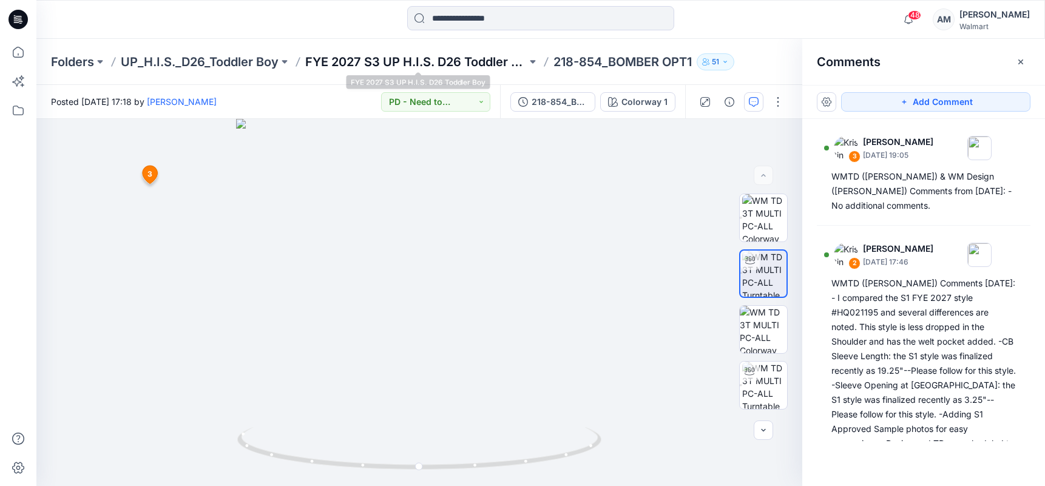
click at [486, 62] on p "FYE 2027 S3 UP H.I.S. D26 Toddler Boy" at bounding box center [416, 61] width 222 height 17
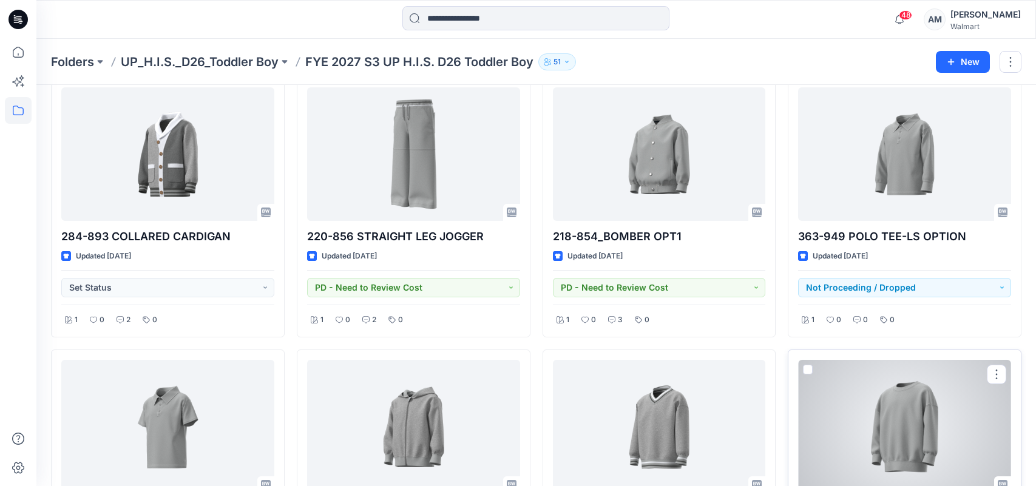
scroll to position [546, 0]
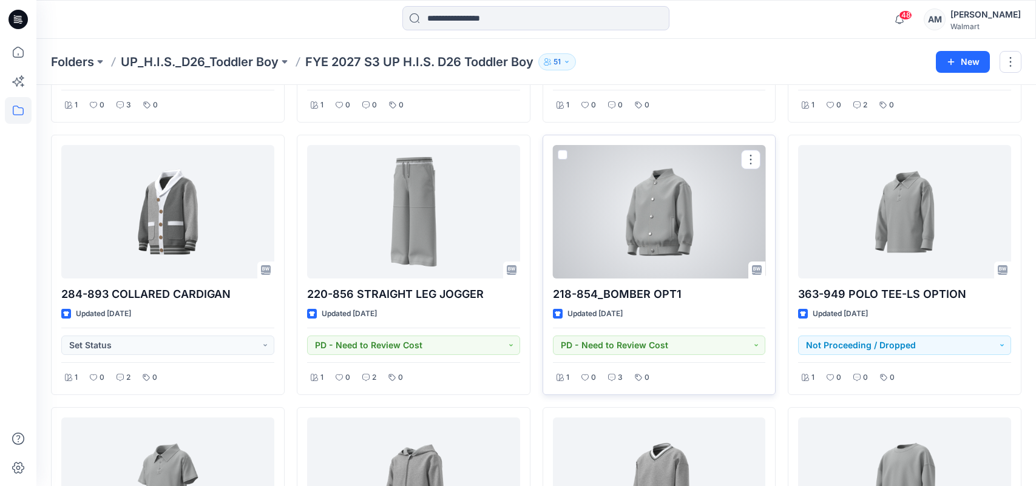
click at [679, 242] on div at bounding box center [659, 212] width 213 height 134
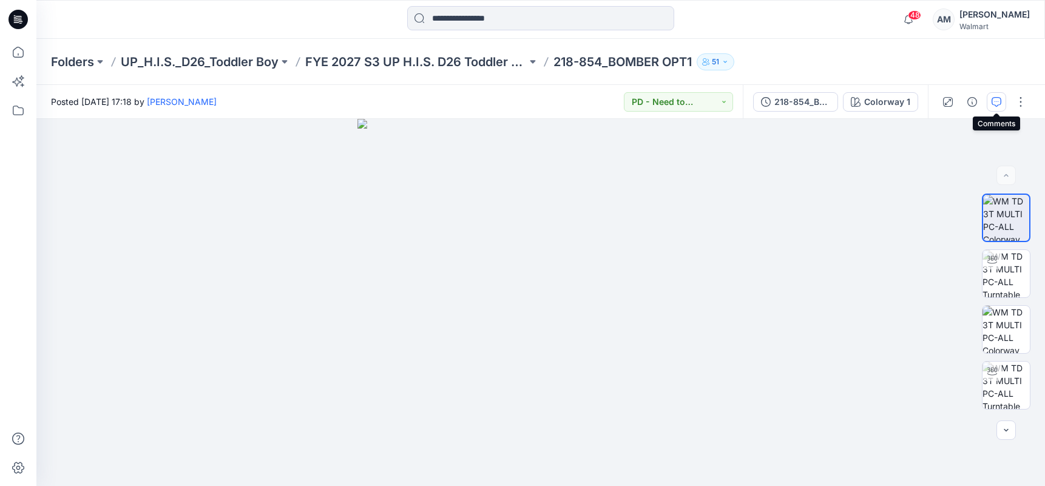
click at [997, 102] on icon "button" at bounding box center [997, 102] width 10 height 10
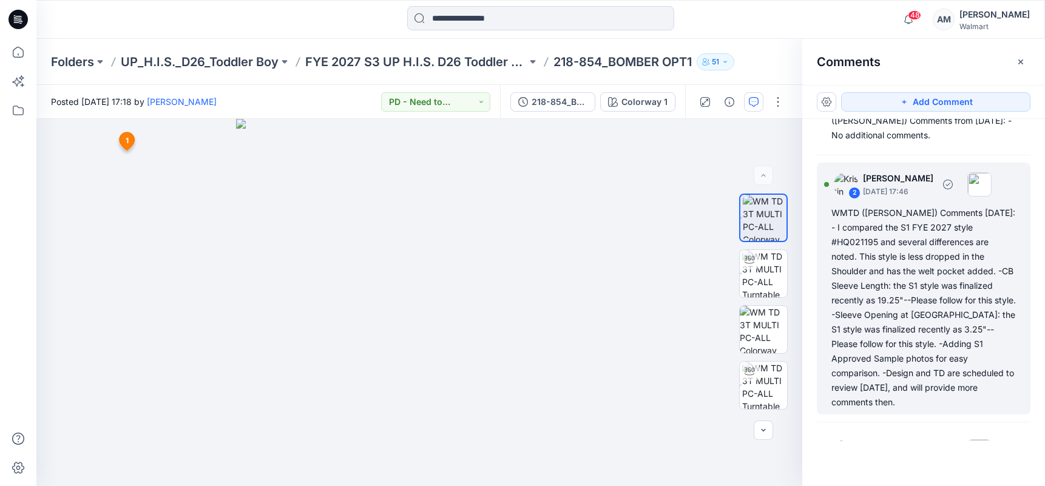
scroll to position [114, 0]
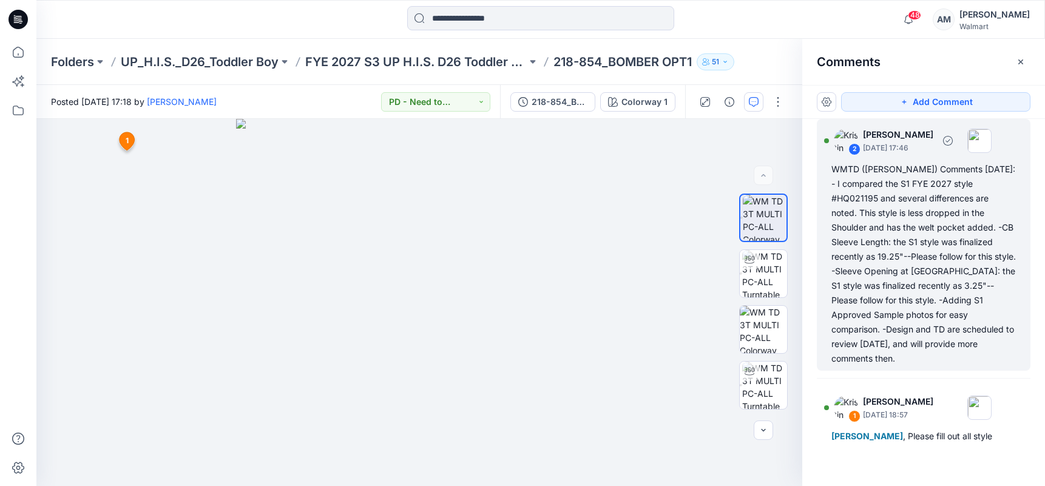
click at [892, 230] on div "WMTD ([PERSON_NAME]) Comments [DATE]: - I compared the S1 FYE 2027 style #HQ021…" at bounding box center [924, 264] width 185 height 204
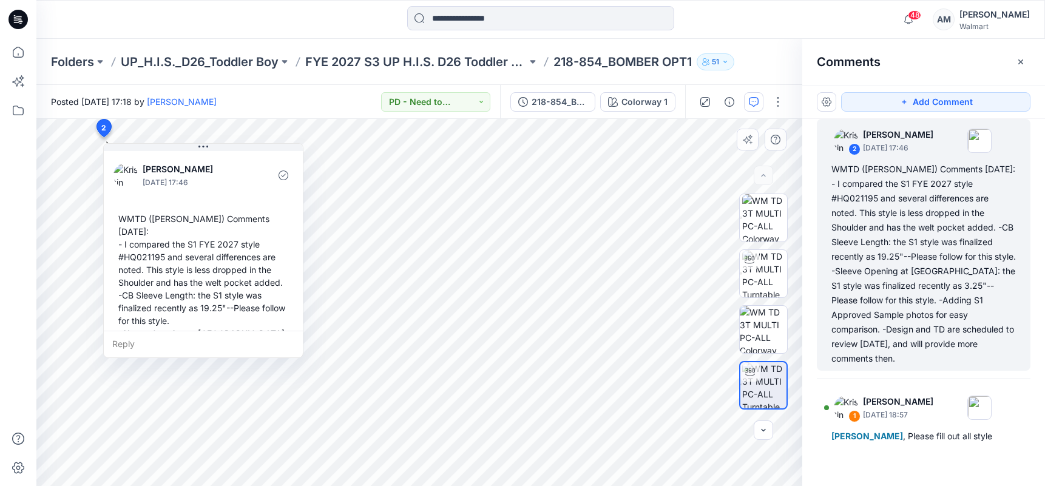
click at [127, 219] on div "WMTD ([PERSON_NAME]) Comments [DATE]: - I compared the S1 FYE 2027 style #HQ021…" at bounding box center [203, 321] width 180 height 226
click at [131, 220] on div "WMTD ([PERSON_NAME]) Comments [DATE]: - I compared the S1 FYE 2027 style #HQ021…" at bounding box center [203, 321] width 180 height 226
click at [132, 220] on div "WMTD ([PERSON_NAME]) Comments [DATE]: - I compared the S1 FYE 2027 style #HQ021…" at bounding box center [203, 321] width 180 height 226
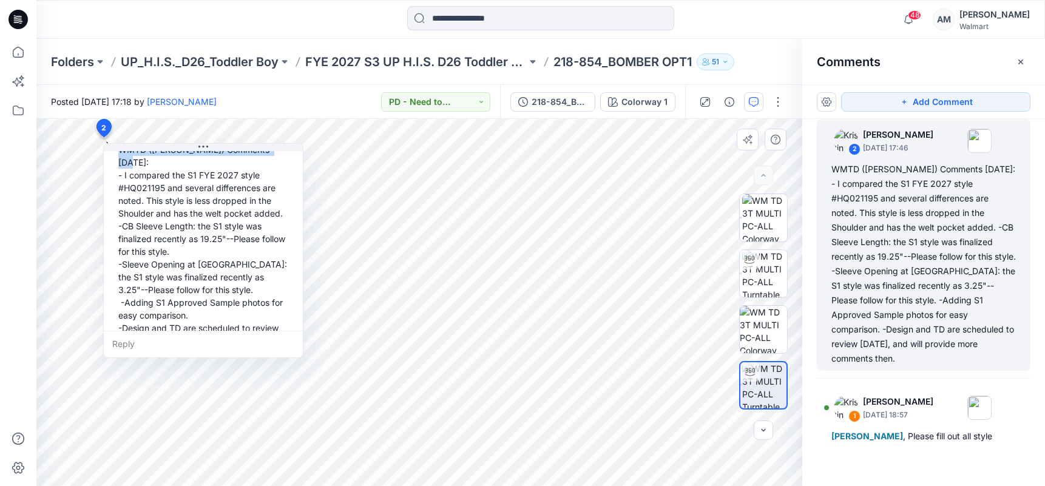
scroll to position [98, 0]
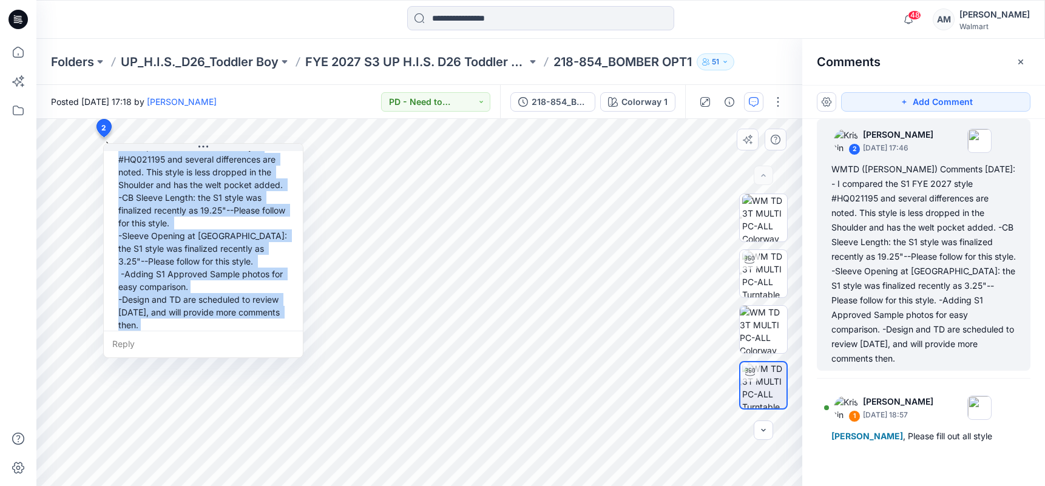
click at [206, 313] on div "WMTD ([PERSON_NAME]) Comments [DATE]: - I compared the S1 FYE 2027 style #HQ021…" at bounding box center [203, 223] width 180 height 226
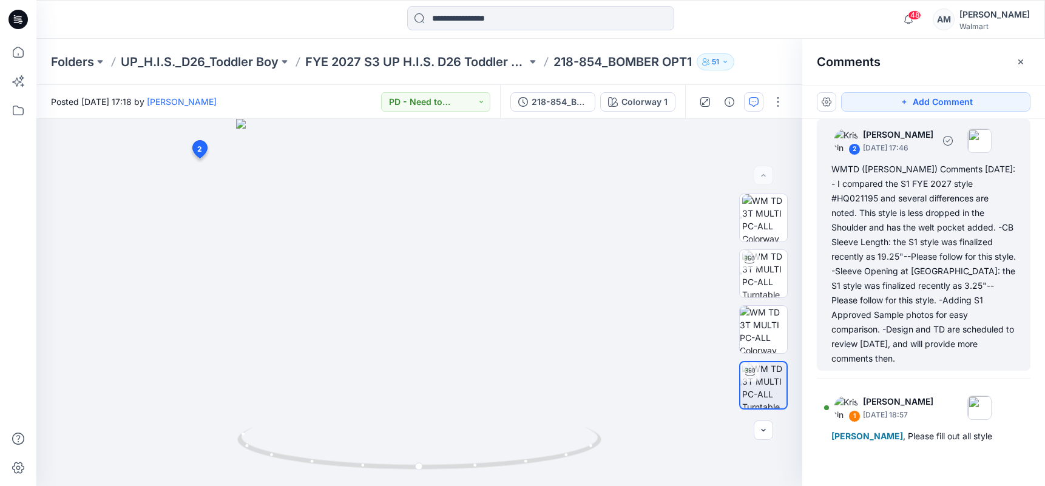
click at [880, 232] on div "WMTD ([PERSON_NAME]) Comments [DATE]: - I compared the S1 FYE 2027 style #HQ021…" at bounding box center [924, 264] width 185 height 204
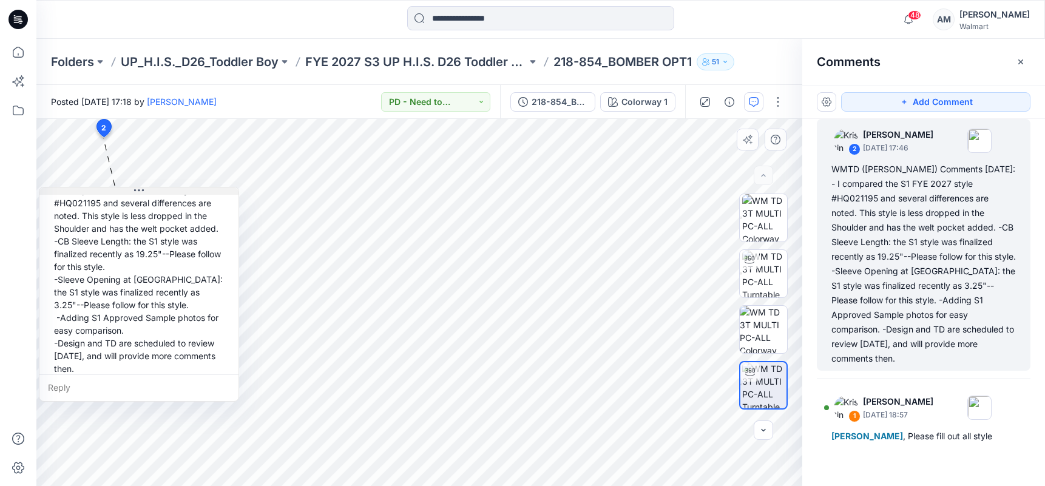
drag, startPoint x: 197, startPoint y: 146, endPoint x: 141, endPoint y: 190, distance: 71.4
click at [141, 190] on button at bounding box center [138, 191] width 199 height 7
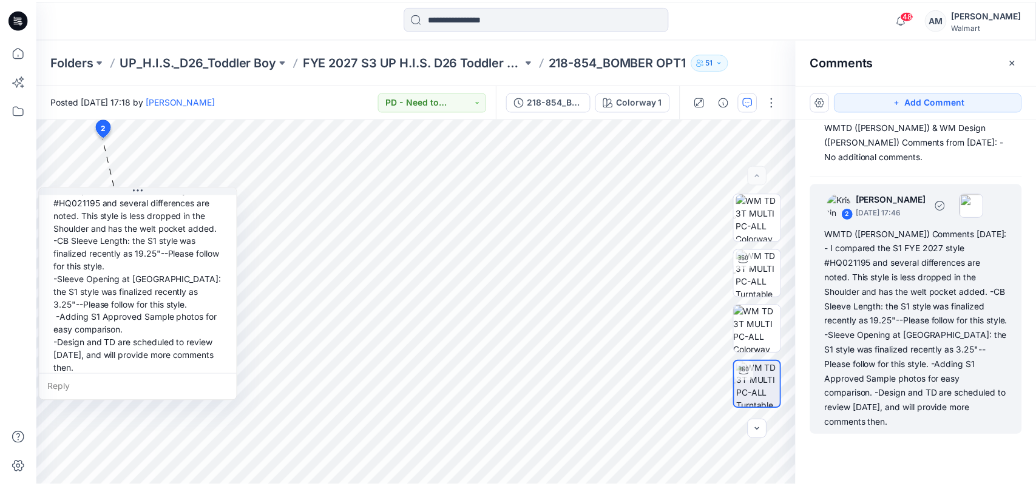
scroll to position [0, 0]
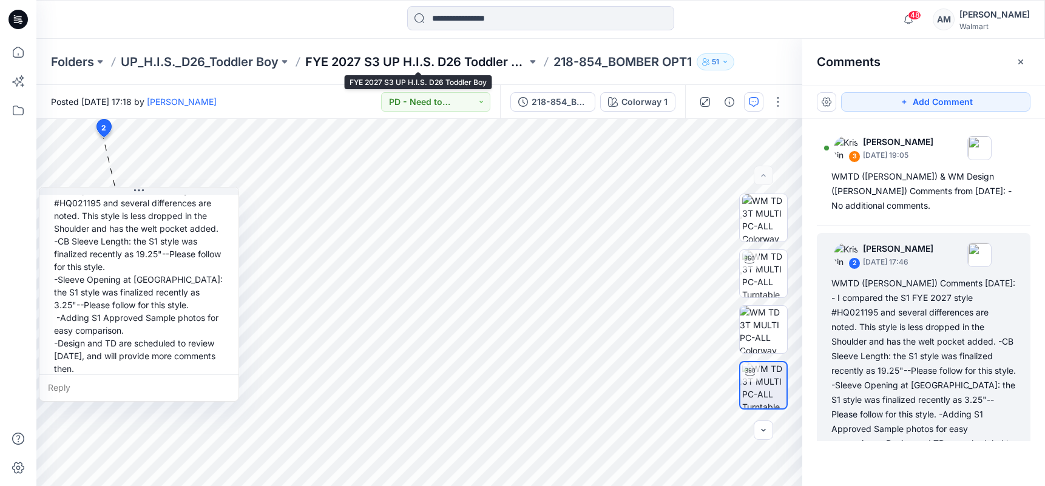
click at [454, 64] on p "FYE 2027 S3 UP H.I.S. D26 Toddler Boy" at bounding box center [416, 61] width 222 height 17
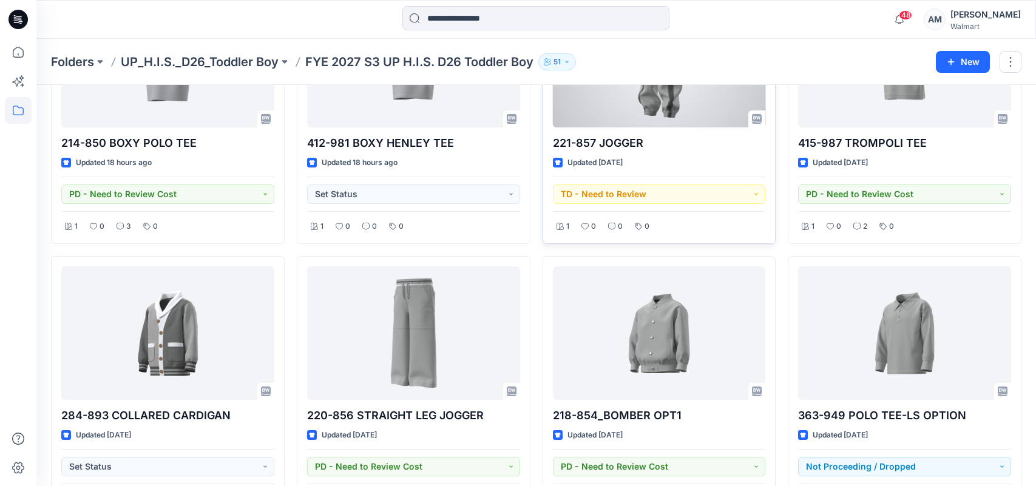
scroll to position [486, 0]
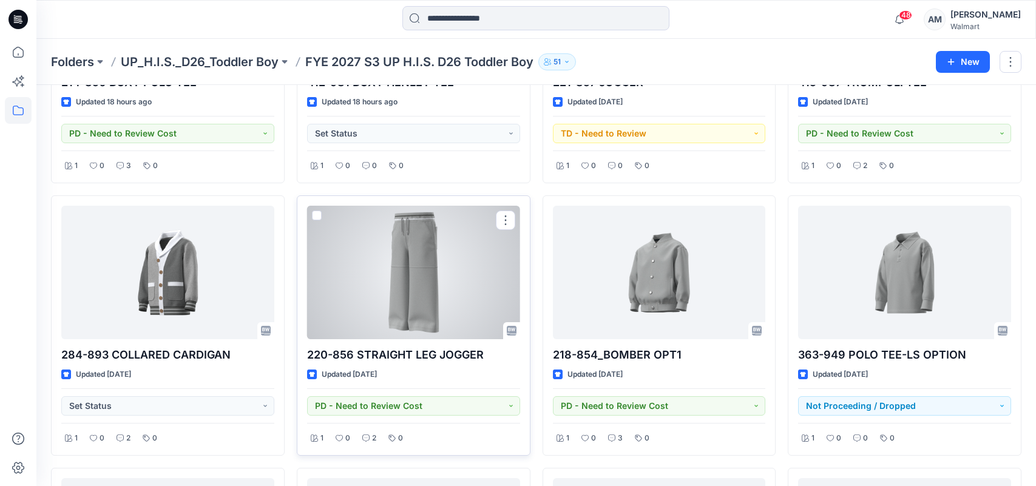
click at [373, 285] on div at bounding box center [413, 273] width 213 height 134
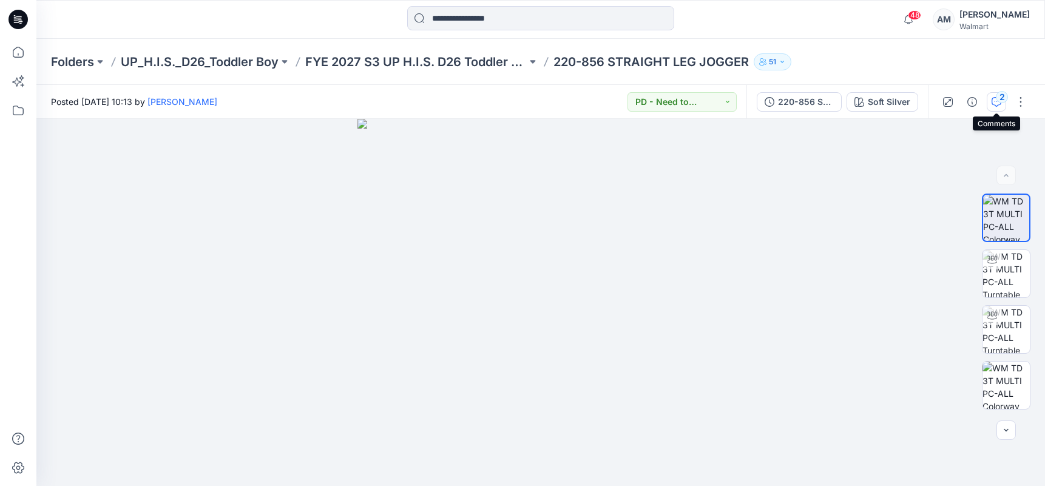
click at [996, 98] on div "2" at bounding box center [1002, 97] width 12 height 12
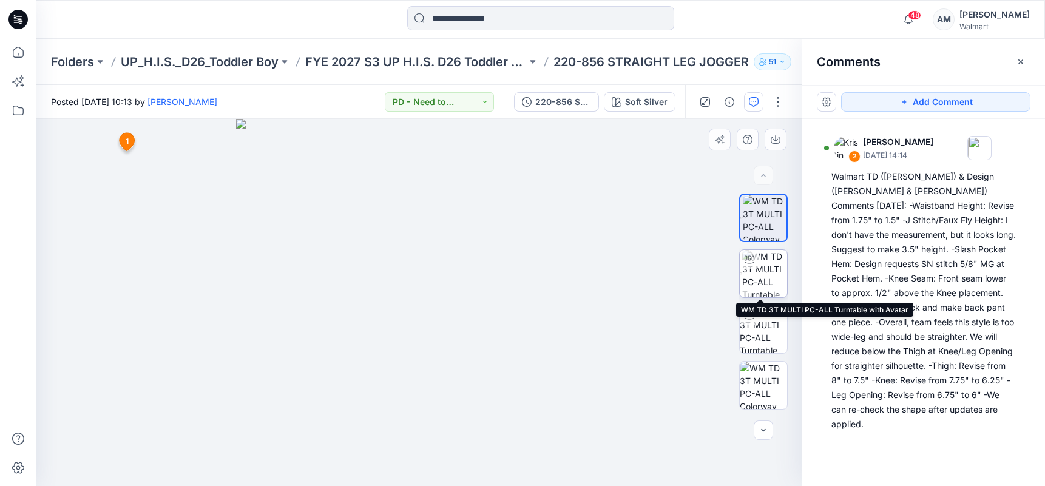
click at [774, 275] on img at bounding box center [764, 273] width 45 height 47
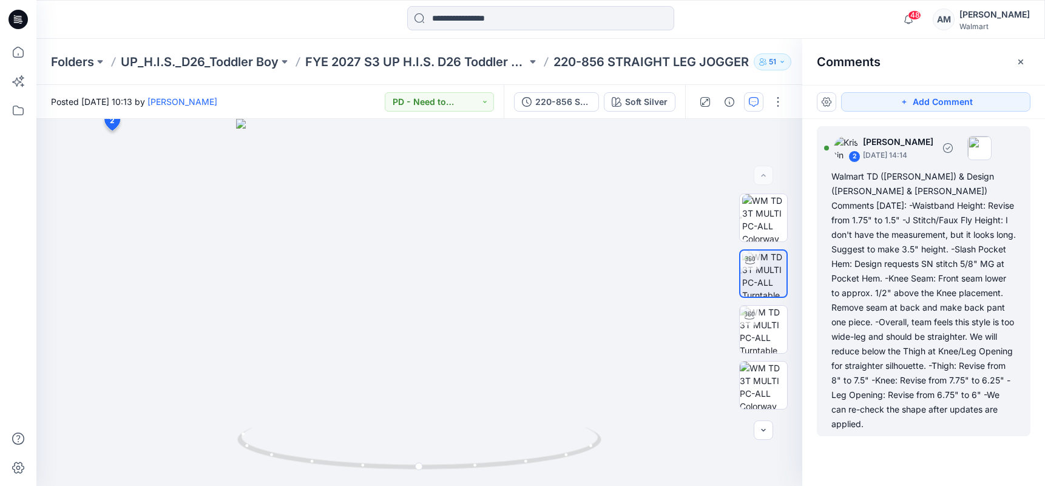
click at [888, 252] on div "Walmart TD ([PERSON_NAME]) & Design ([PERSON_NAME] & [PERSON_NAME]) Comments [D…" at bounding box center [924, 300] width 185 height 262
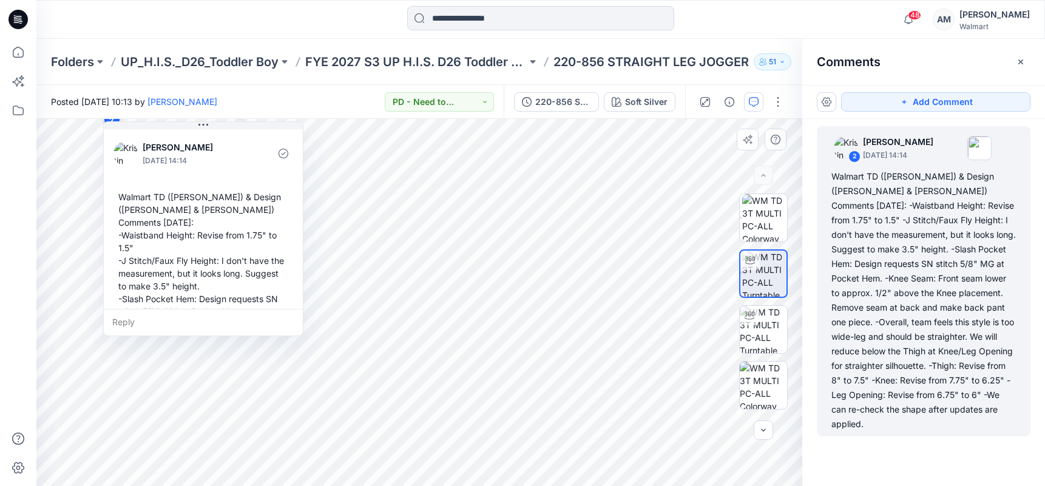
click at [144, 195] on div "Walmart TD ([PERSON_NAME]) & Design ([PERSON_NAME] & [PERSON_NAME]) Comments [D…" at bounding box center [203, 337] width 180 height 303
click at [144, 196] on div "Walmart TD ([PERSON_NAME]) & Design ([PERSON_NAME] & [PERSON_NAME]) Comments [D…" at bounding box center [203, 337] width 180 height 303
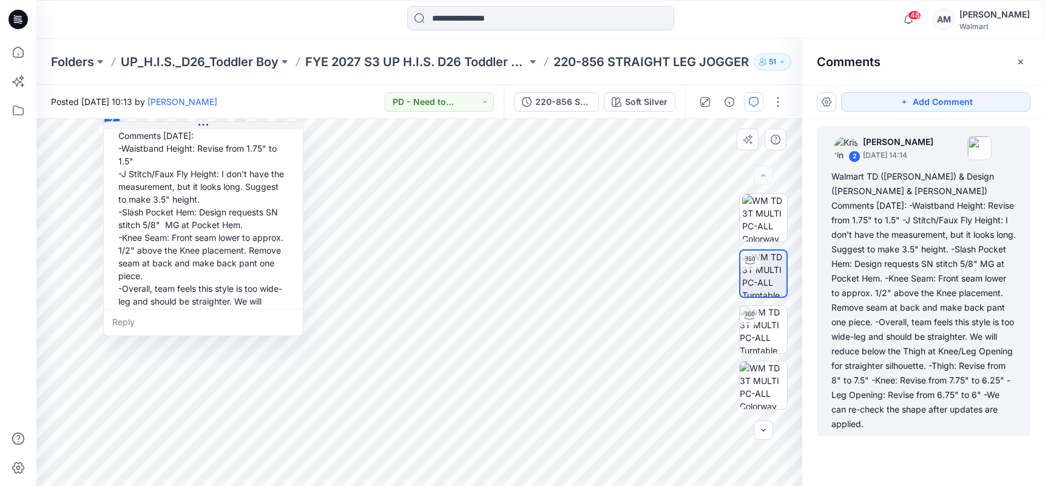
scroll to position [174, 0]
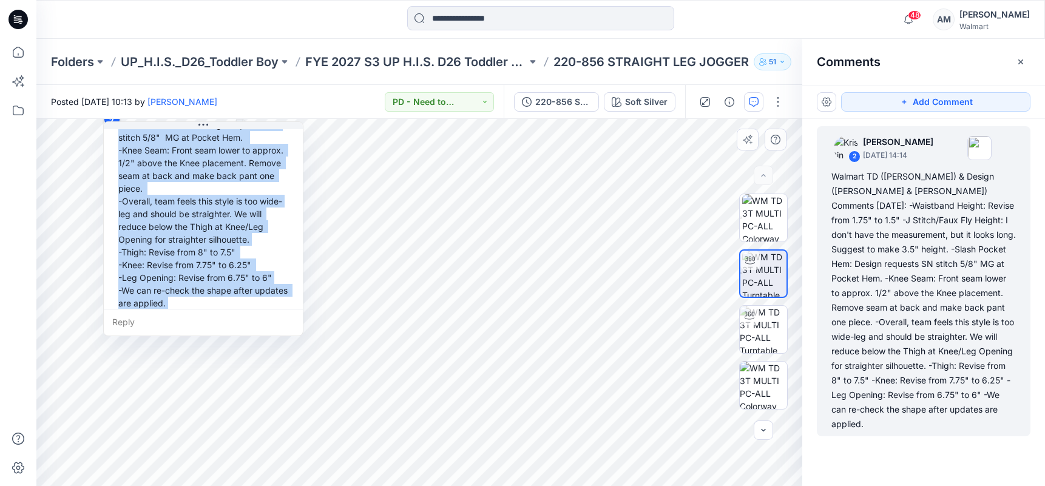
click at [180, 295] on div "Walmart TD ([PERSON_NAME]) & Design ([PERSON_NAME] & [PERSON_NAME]) Comments [D…" at bounding box center [203, 163] width 180 height 303
copy div "Walmart TD ([PERSON_NAME]) & Design ([PERSON_NAME] & [PERSON_NAME]) Comments [D…"
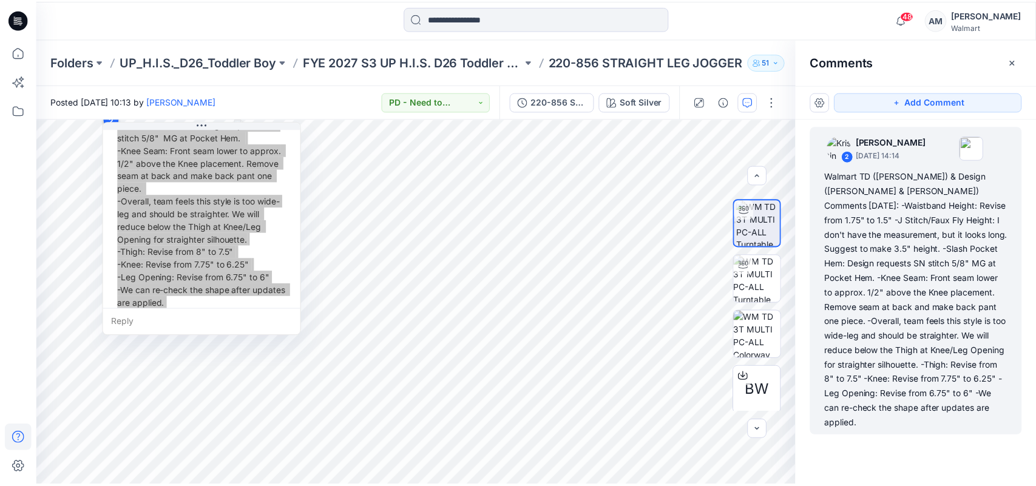
scroll to position [61, 0]
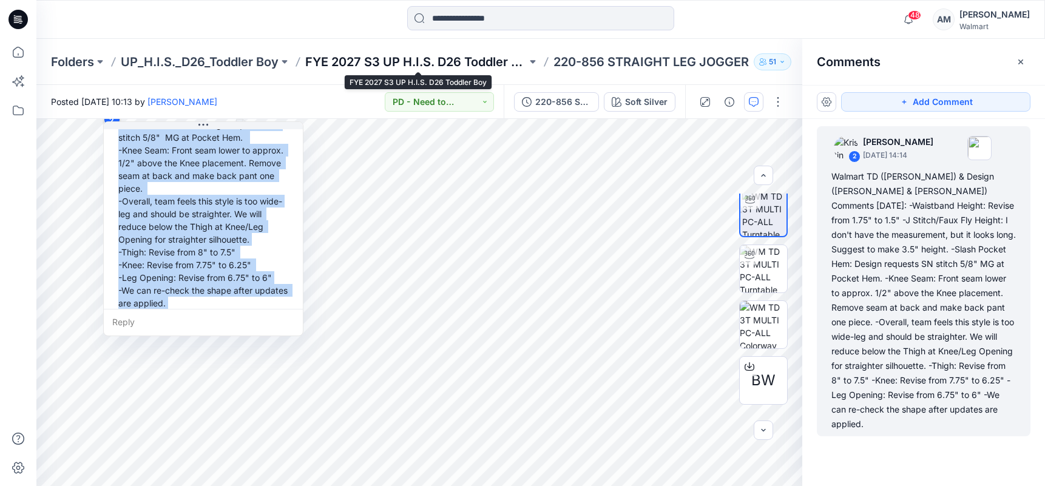
click at [483, 64] on p "FYE 2027 S3 UP H.I.S. D26 Toddler Boy" at bounding box center [416, 61] width 222 height 17
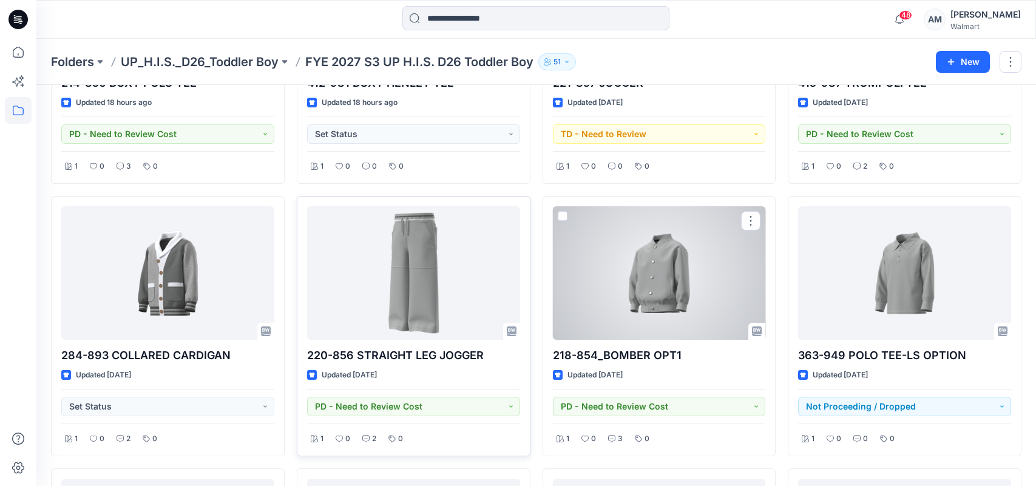
scroll to position [486, 0]
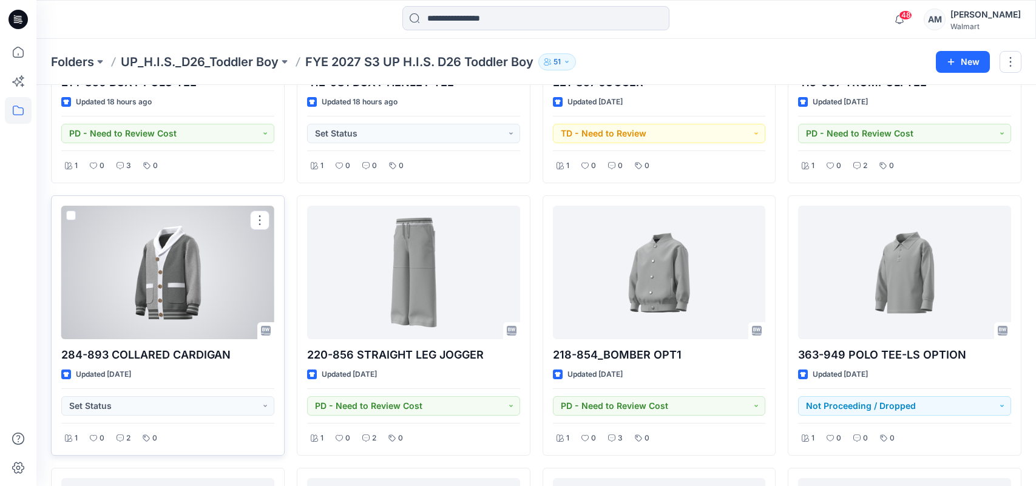
click at [179, 304] on div at bounding box center [167, 273] width 213 height 134
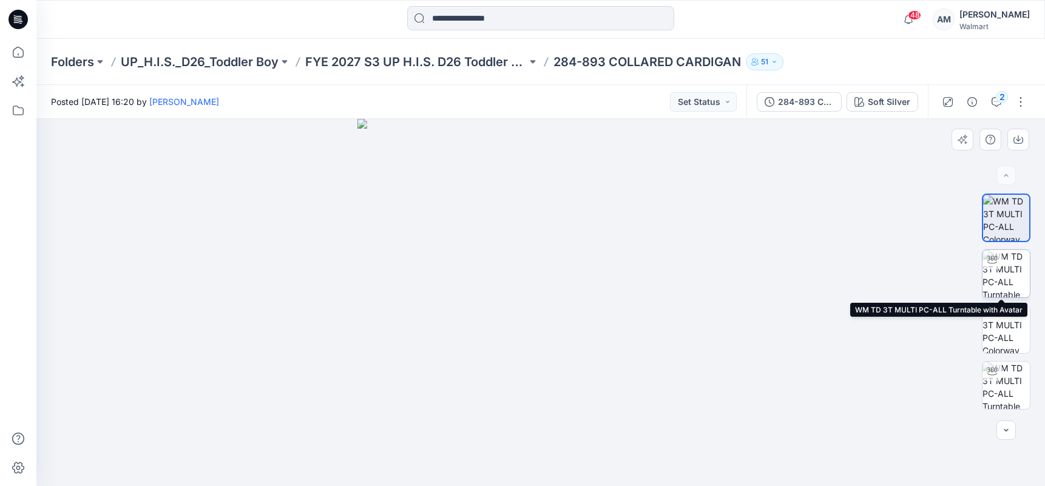
click at [1012, 274] on img at bounding box center [1006, 273] width 47 height 47
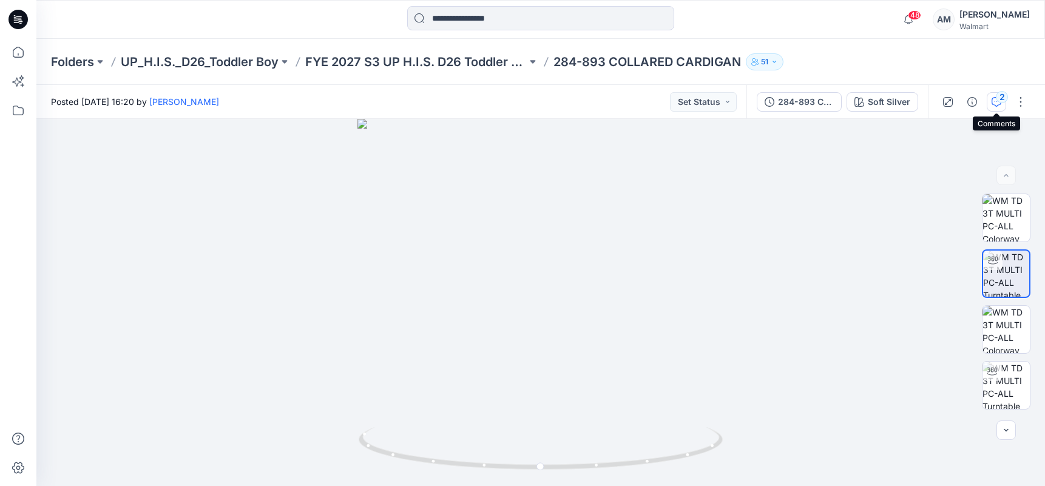
drag, startPoint x: 994, startPoint y: 104, endPoint x: 1001, endPoint y: 107, distance: 7.6
click at [994, 104] on icon "button" at bounding box center [997, 102] width 10 height 10
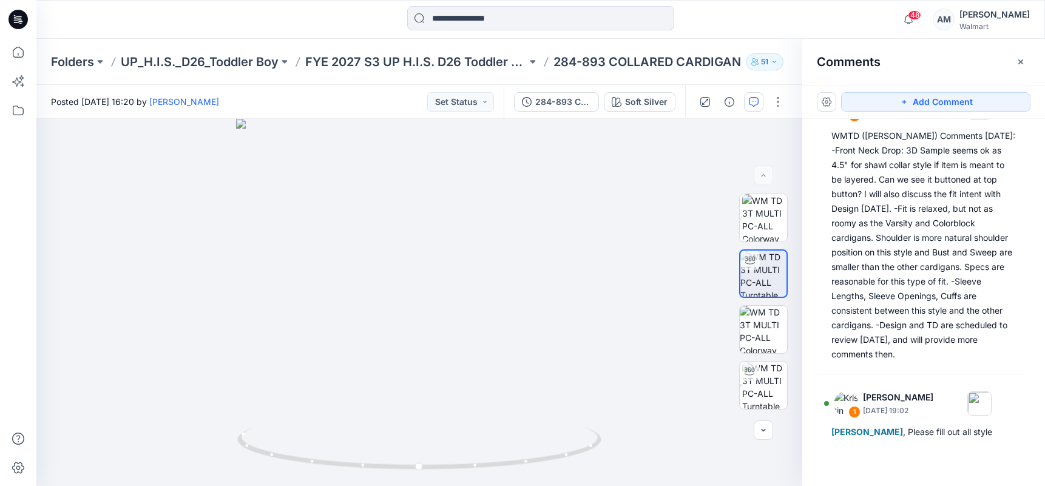
scroll to position [61, 0]
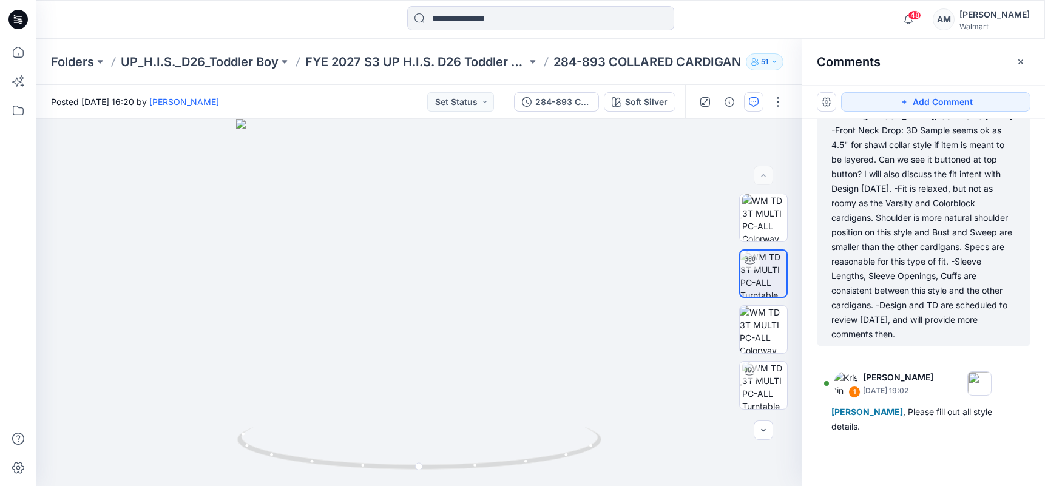
drag, startPoint x: 952, startPoint y: 169, endPoint x: 849, endPoint y: 172, distance: 103.2
click at [952, 169] on div "WMTD ([PERSON_NAME]) Comments [DATE]: -Front Neck Drop: 3D Sample seems ok as 4…" at bounding box center [924, 225] width 185 height 233
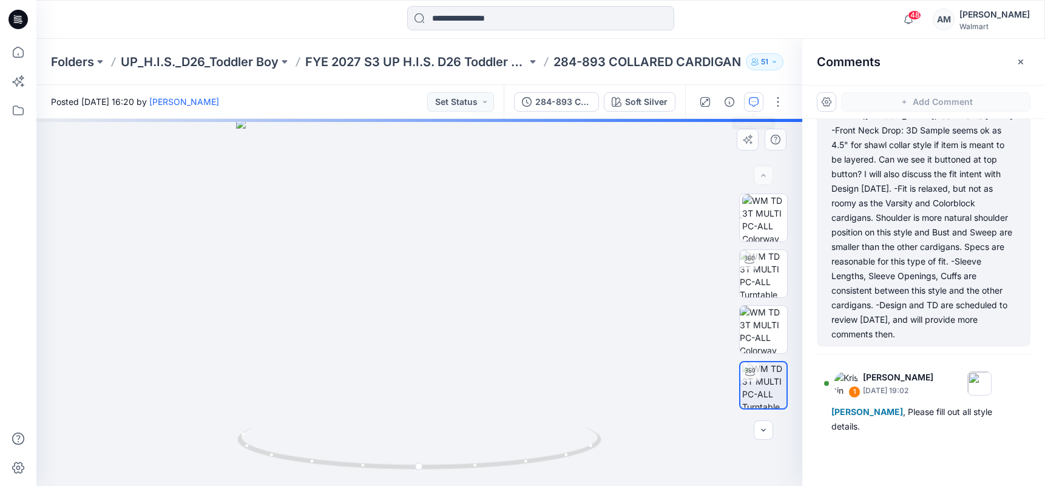
scroll to position [7, 0]
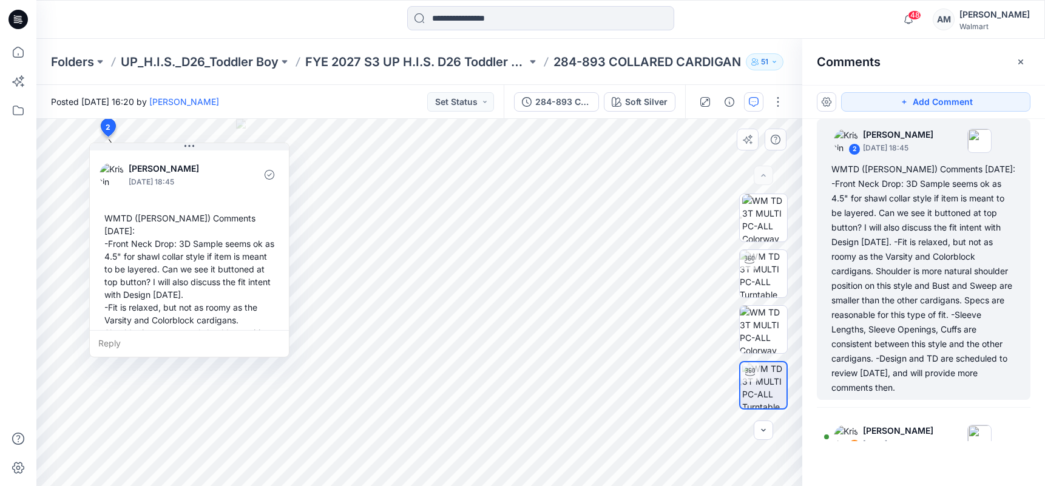
click at [126, 220] on div "WMTD ([PERSON_NAME]) Comments [DATE]: -Front Neck Drop: 3D Sample seems ok as 4…" at bounding box center [190, 333] width 180 height 252
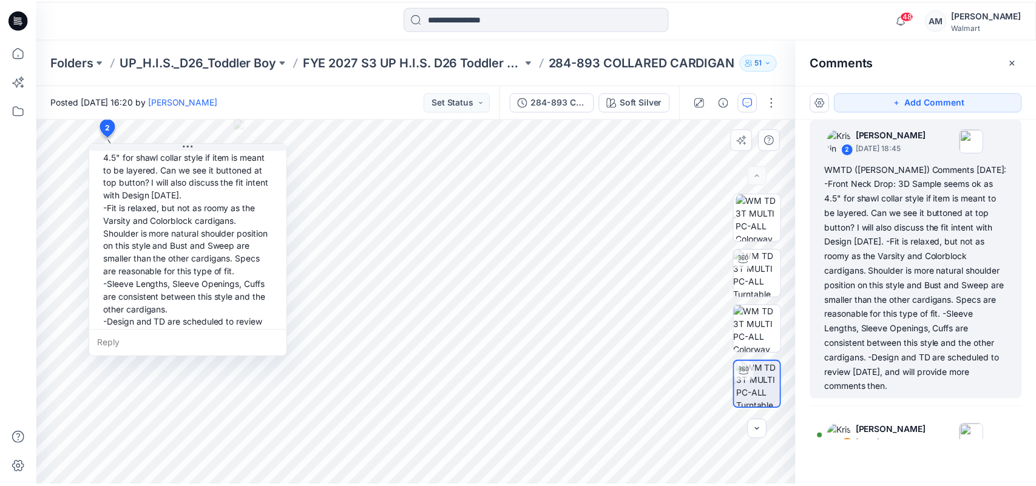
scroll to position [123, 0]
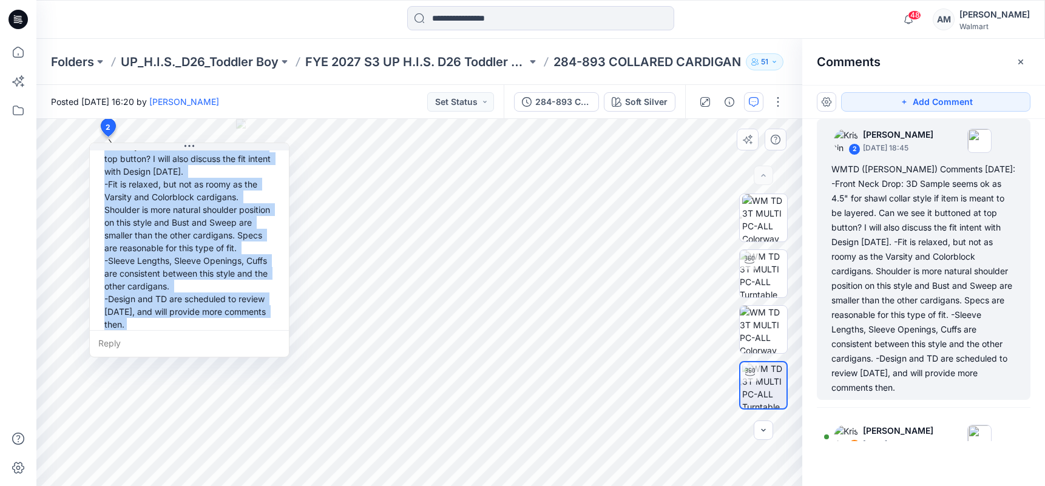
click at [170, 313] on div "WMTD ([PERSON_NAME]) Comments [DATE]: -Front Neck Drop: 3D Sample seems ok as 4…" at bounding box center [190, 210] width 180 height 252
copy div "WMTD ([PERSON_NAME]) Comments [DATE]: -Front Neck Drop: 3D Sample seems ok as 4…"
drag, startPoint x: 331, startPoint y: 96, endPoint x: 360, endPoint y: 98, distance: 28.6
click at [331, 96] on div "Posted [DATE] 16:20 by [PERSON_NAME] Set Status" at bounding box center [269, 101] width 467 height 33
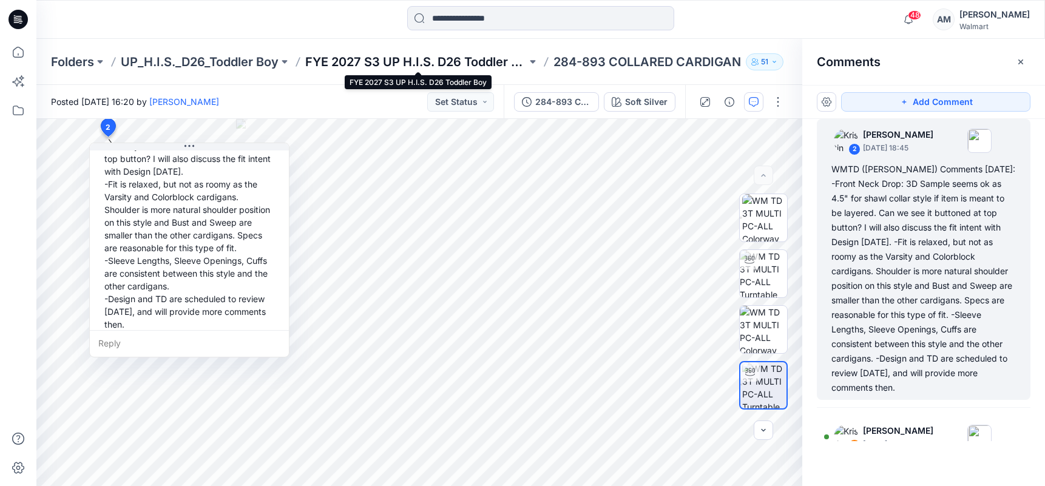
click at [487, 60] on p "FYE 2027 S3 UP H.I.S. D26 Toddler Boy" at bounding box center [416, 61] width 222 height 17
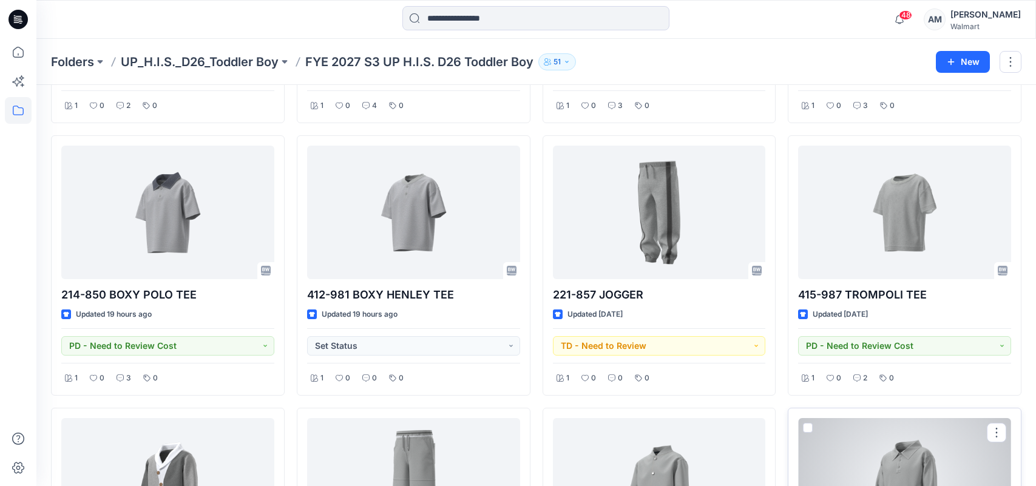
scroll to position [243, 0]
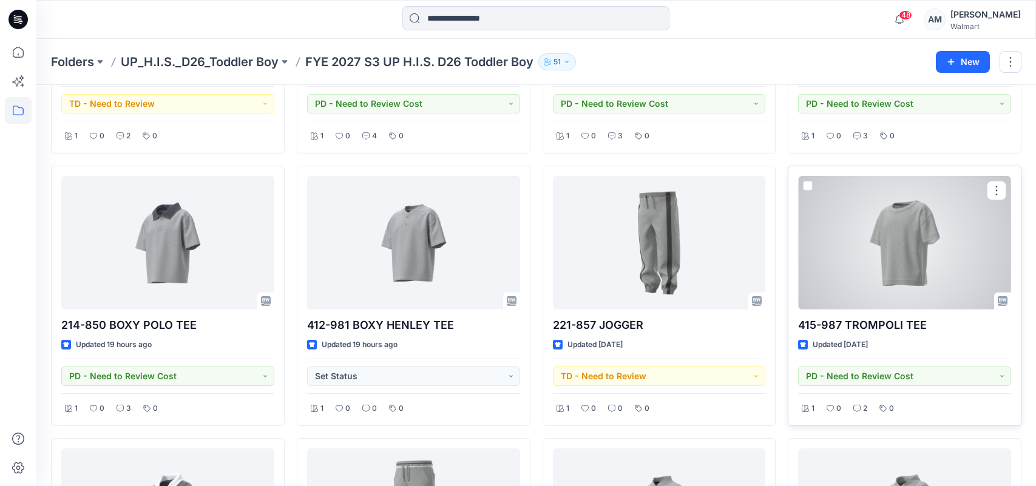
click at [919, 274] on div at bounding box center [904, 243] width 213 height 134
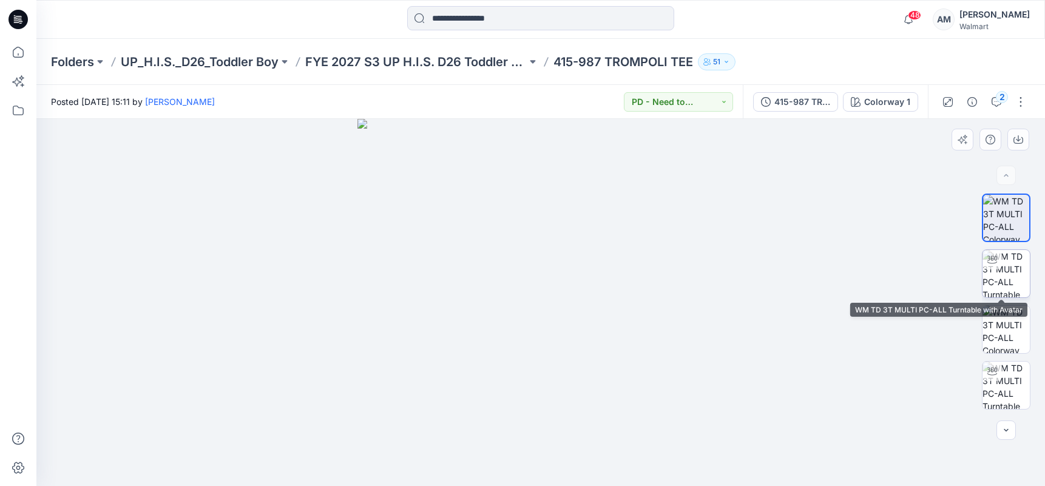
click at [1000, 278] on img at bounding box center [1006, 273] width 47 height 47
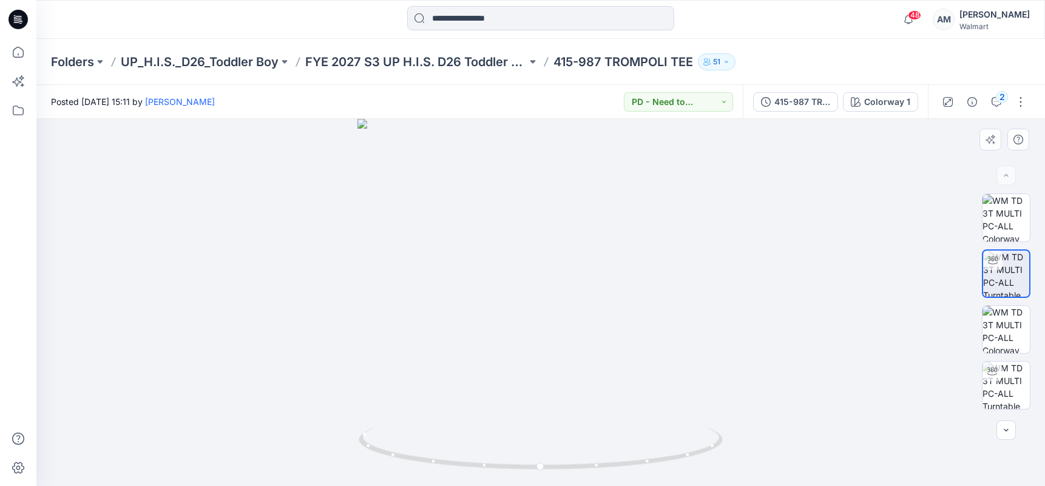
click at [918, 243] on div at bounding box center [540, 302] width 1009 height 367
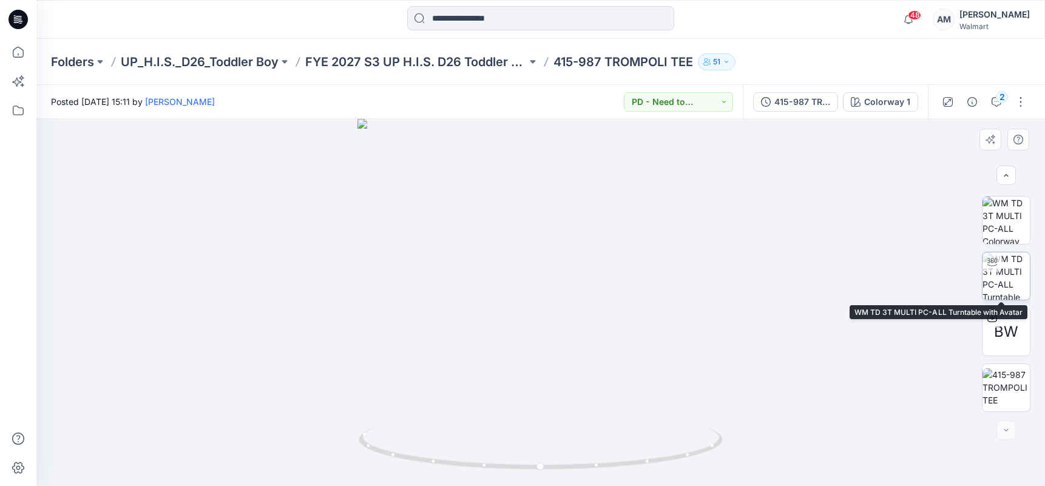
click at [1011, 268] on img at bounding box center [1006, 275] width 47 height 47
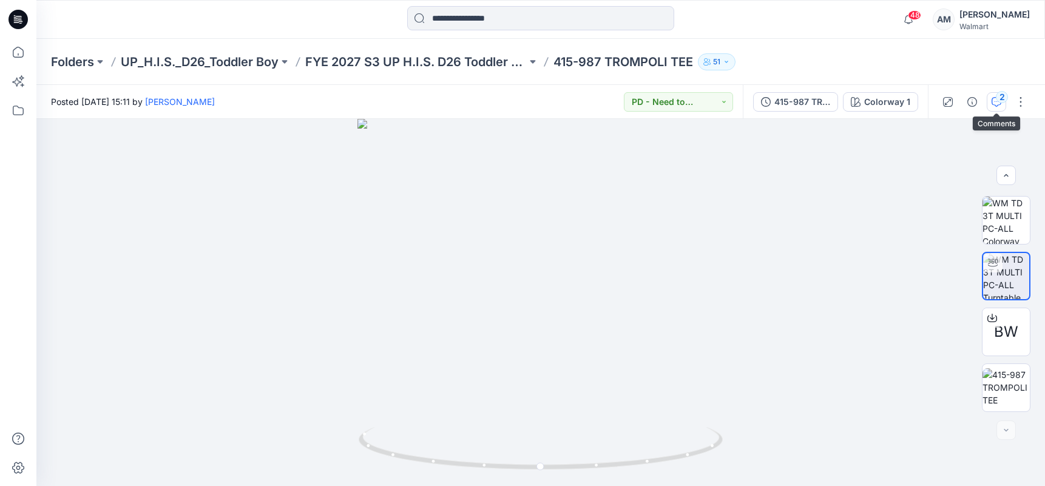
click at [999, 102] on div "2" at bounding box center [1002, 97] width 12 height 12
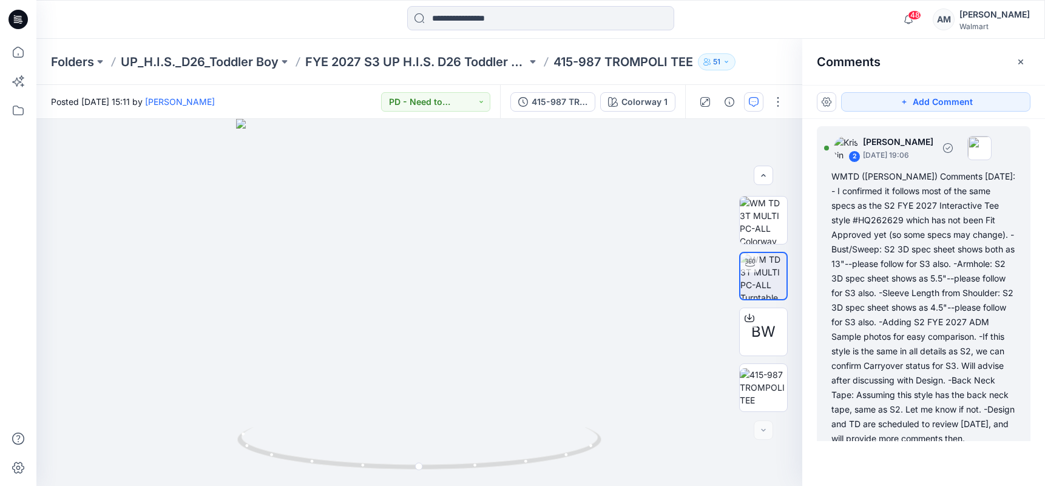
click at [905, 230] on div "WMTD ([PERSON_NAME]) Comments [DATE]: - I confirmed it follows most of the same…" at bounding box center [924, 307] width 185 height 277
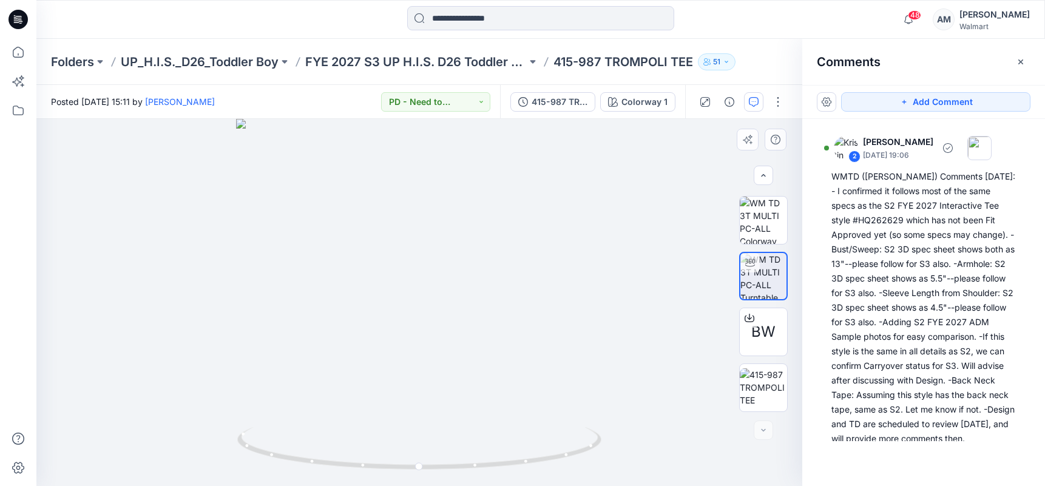
scroll to position [7, 0]
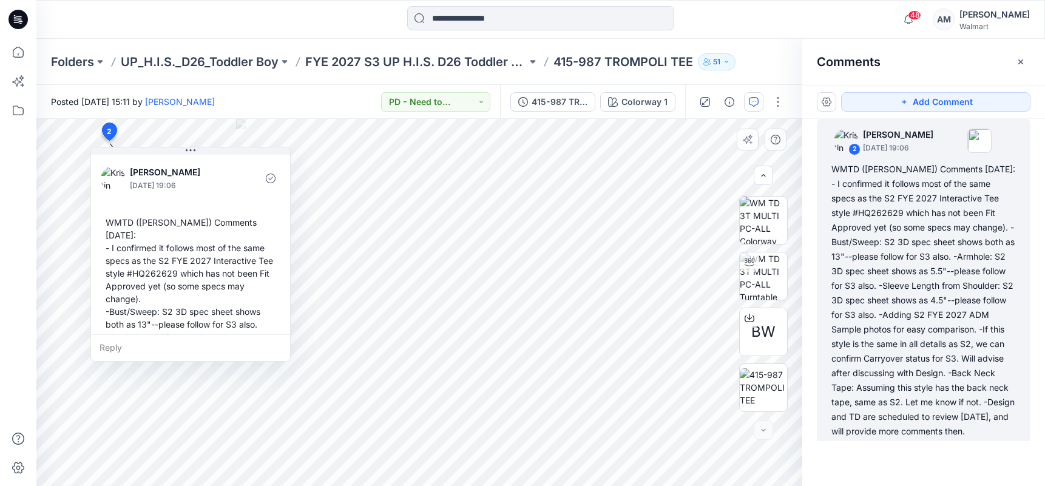
click at [119, 225] on div "WMTD ([PERSON_NAME]) Comments [DATE]: - I confirmed it follows most of the same…" at bounding box center [191, 388] width 180 height 354
click at [118, 224] on div "WMTD ([PERSON_NAME]) Comments [DATE]: - I confirmed it follows most of the same…" at bounding box center [191, 388] width 180 height 354
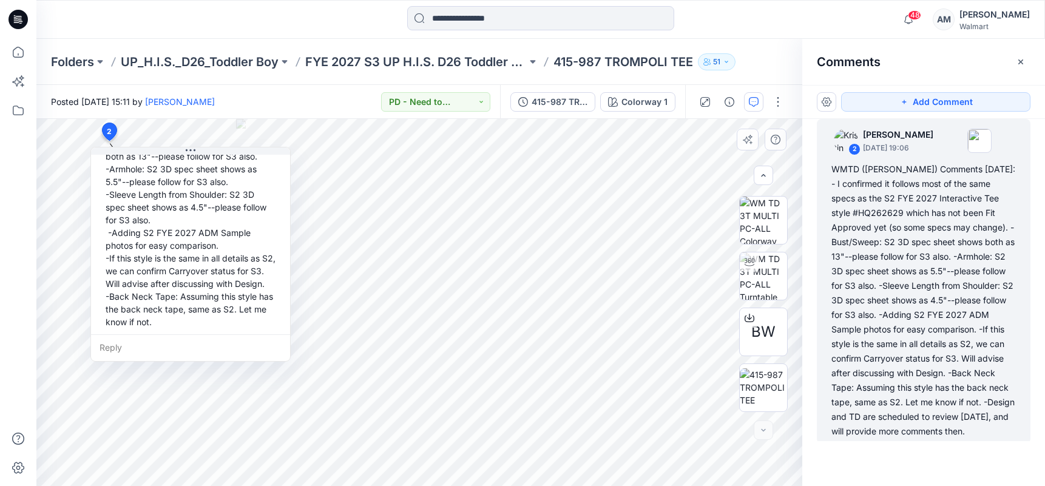
scroll to position [238, 0]
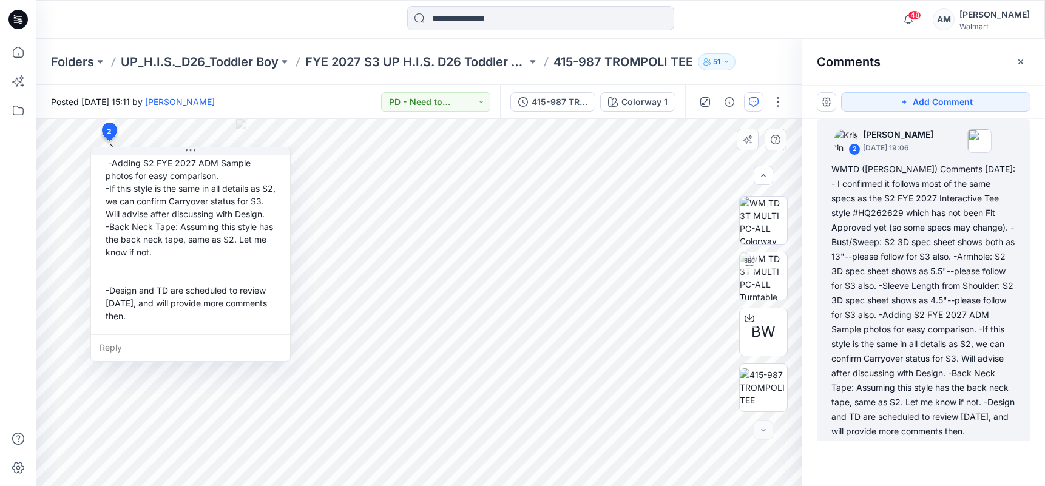
click at [183, 319] on div "WMTD ([PERSON_NAME]) Comments [DATE]: - I confirmed it follows most of the same…" at bounding box center [191, 150] width 180 height 354
copy div "WMTD ([PERSON_NAME]) Comments [DATE]: - I confirmed it follows most of the same…"
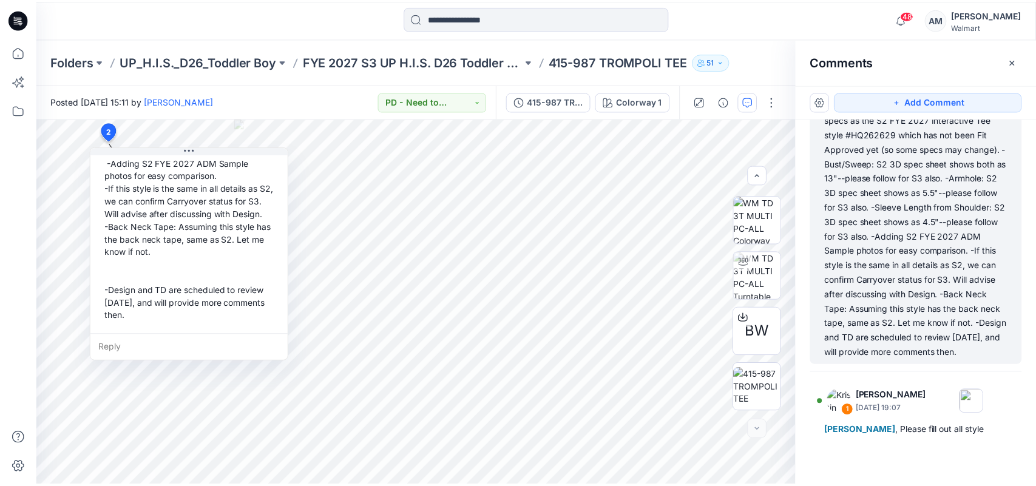
scroll to position [109, 0]
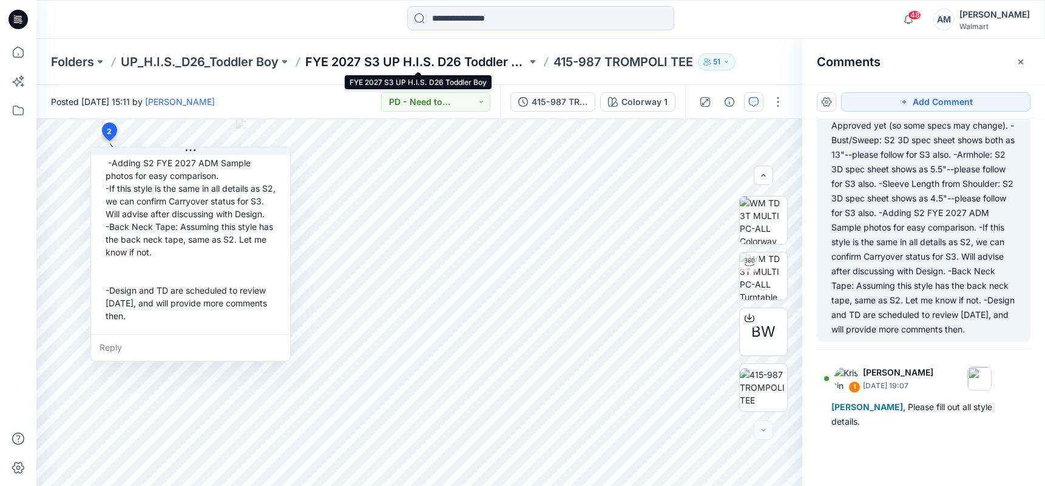
click at [413, 62] on p "FYE 2027 S3 UP H.I.S. D26 Toddler Boy" at bounding box center [416, 61] width 222 height 17
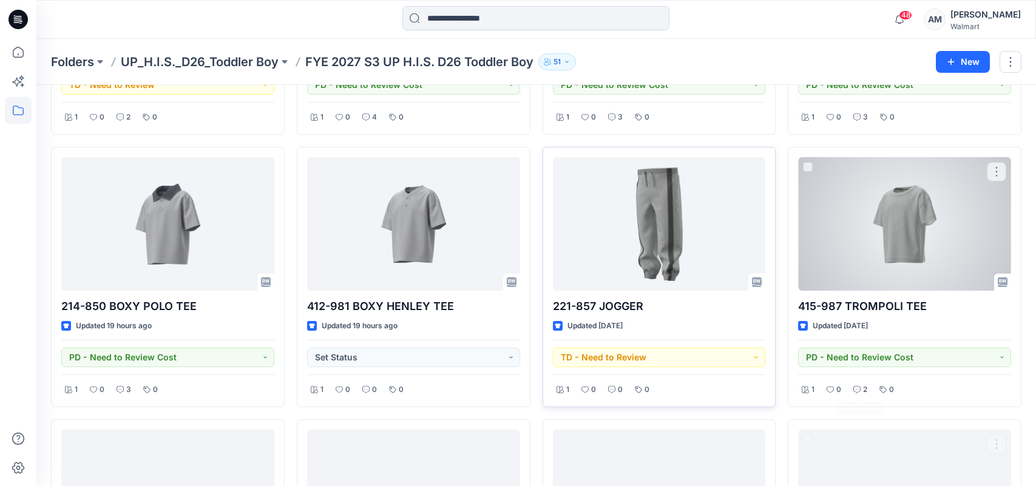
scroll to position [243, 0]
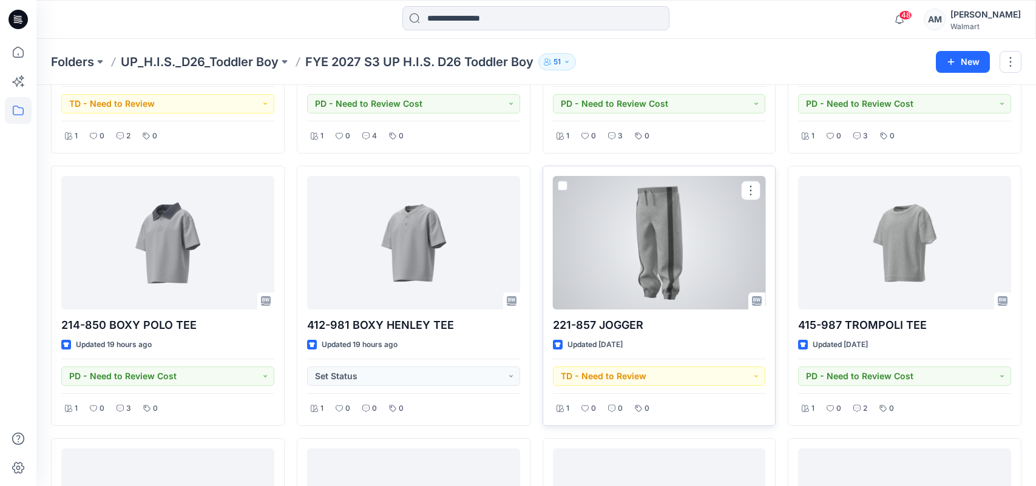
click at [668, 238] on div at bounding box center [659, 243] width 213 height 134
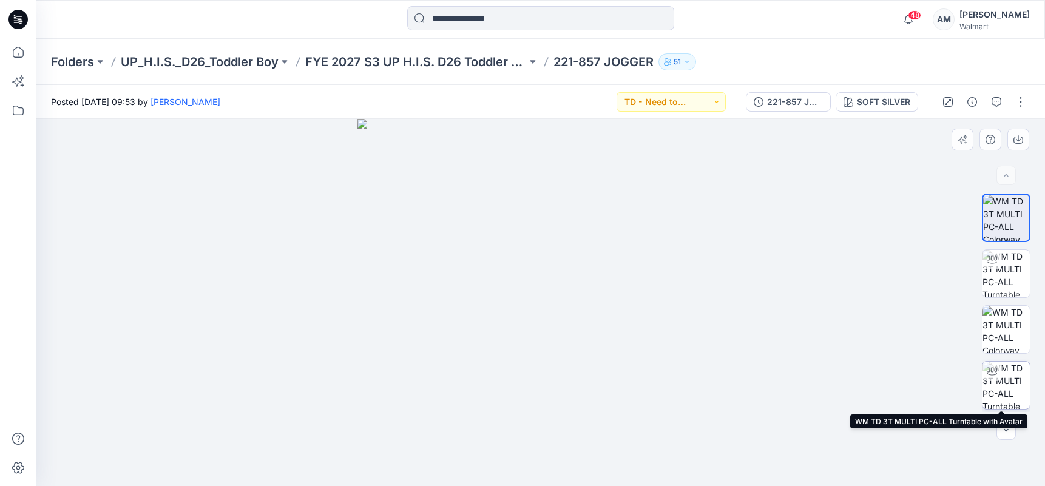
click at [1000, 375] on img at bounding box center [1006, 385] width 47 height 47
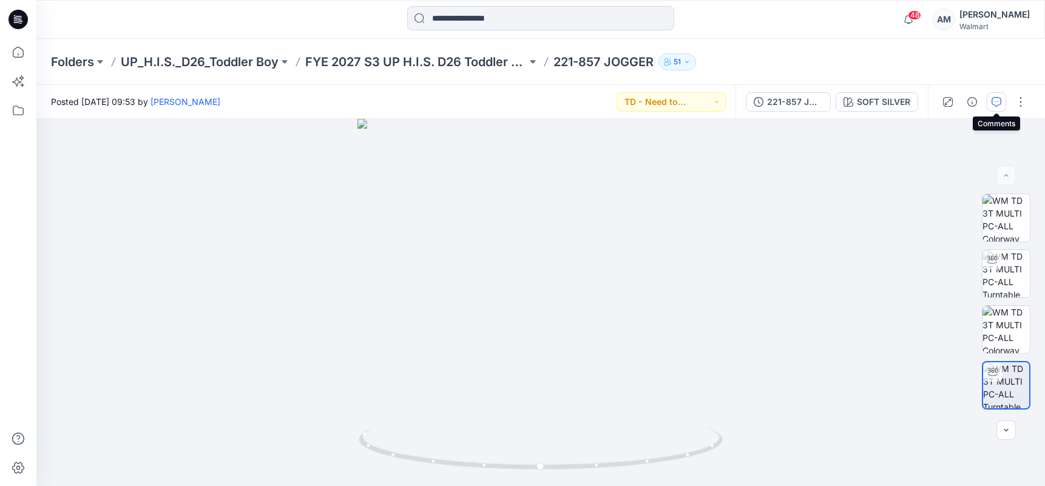
click at [994, 101] on icon "button" at bounding box center [997, 102] width 10 height 10
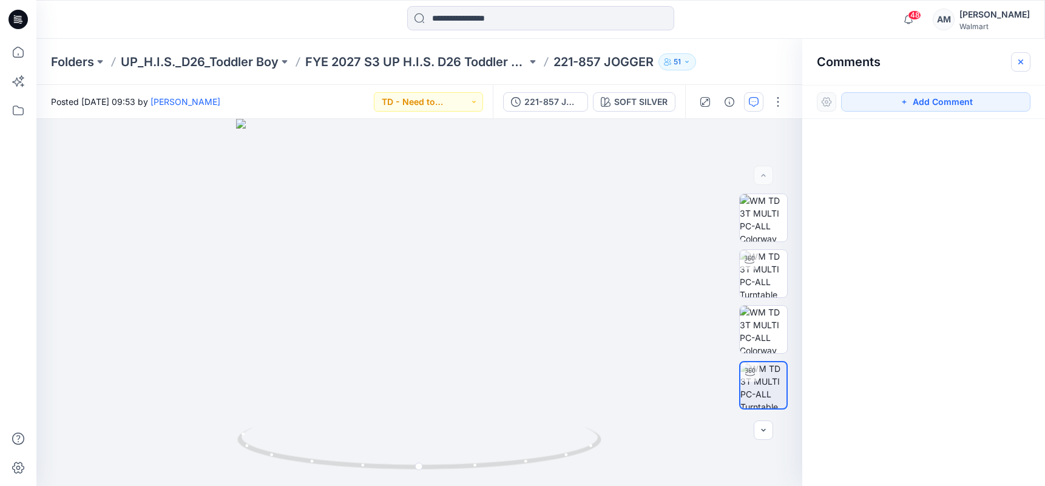
click at [1027, 62] on button "button" at bounding box center [1020, 61] width 19 height 19
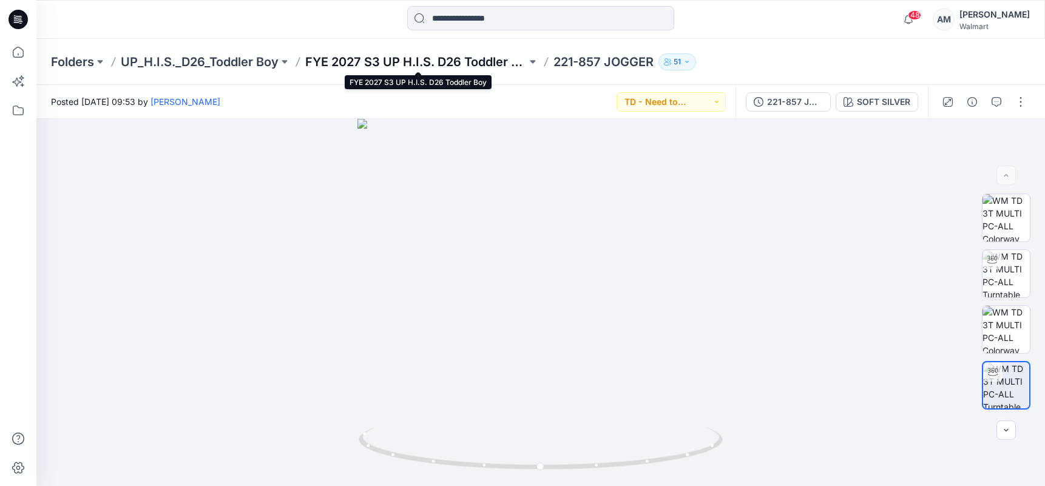
click at [420, 63] on p "FYE 2027 S3 UP H.I.S. D26 Toddler Boy" at bounding box center [416, 61] width 222 height 17
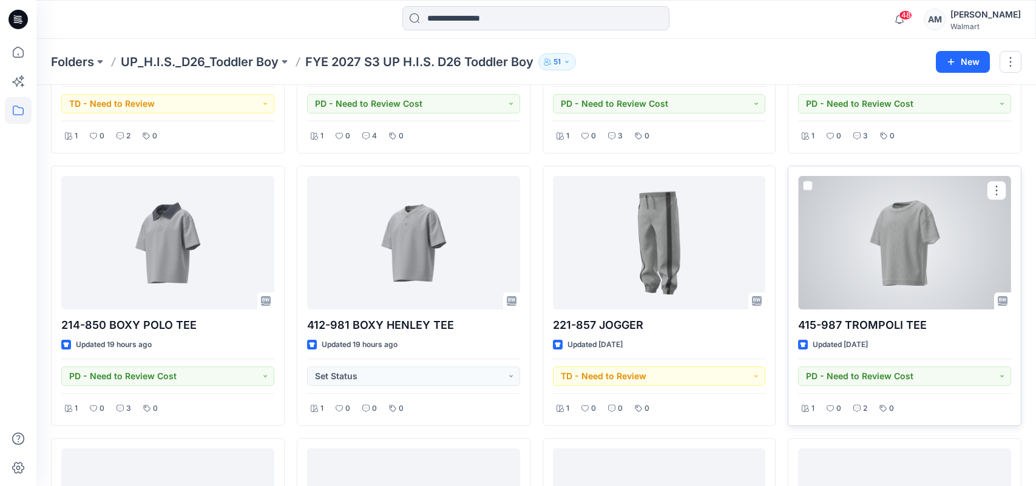
scroll to position [303, 0]
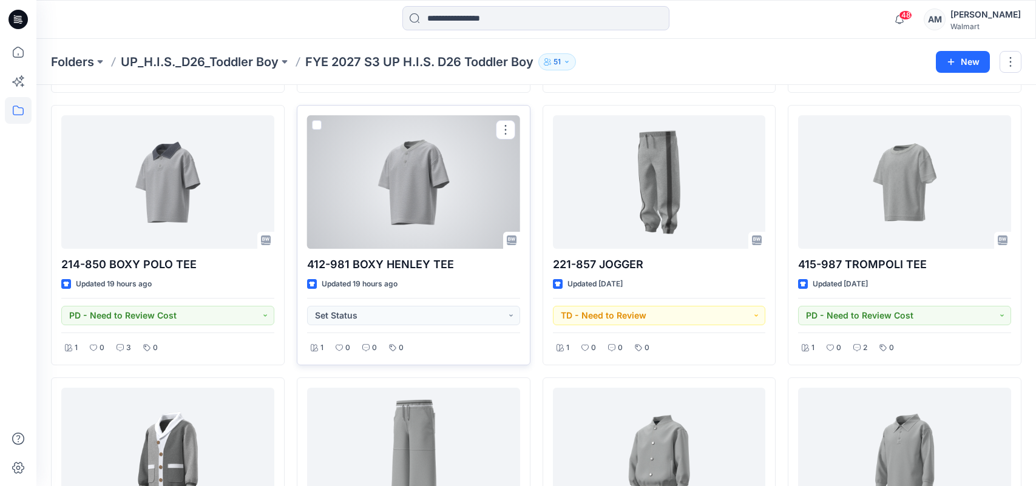
click at [445, 226] on div at bounding box center [413, 182] width 213 height 134
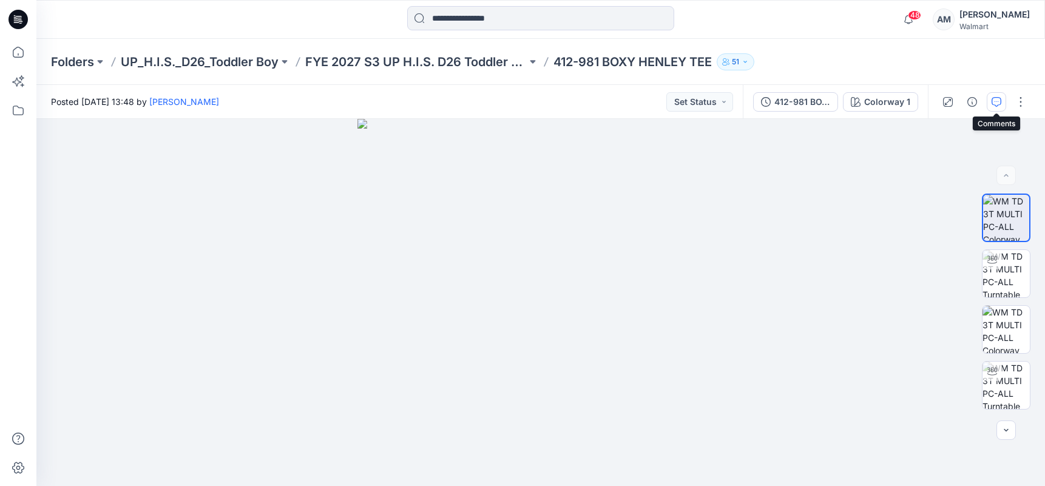
click at [995, 97] on icon "button" at bounding box center [997, 102] width 10 height 10
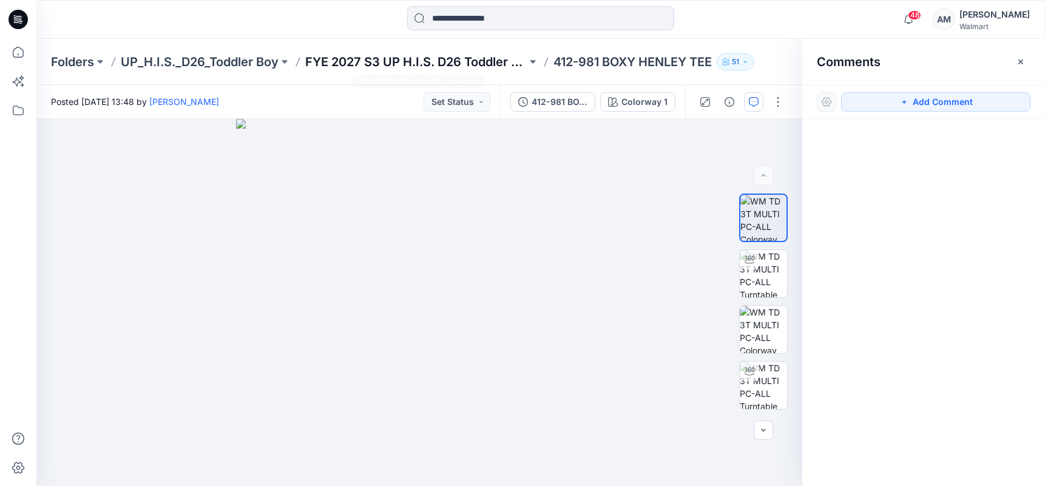
click at [463, 51] on div "Folders UP_H.I.S._D26_Toddler Boy FYE 2027 S3 UP H.I.S. D26 Toddler Boy 412-981…" at bounding box center [540, 62] width 1009 height 46
click at [461, 55] on p "FYE 2027 S3 UP H.I.S. D26 Toddler Boy" at bounding box center [416, 61] width 222 height 17
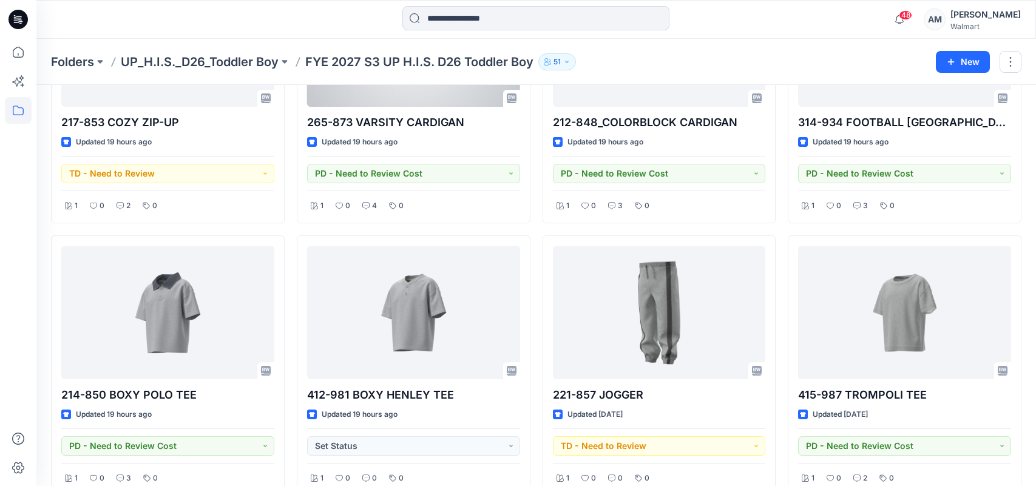
scroll to position [182, 0]
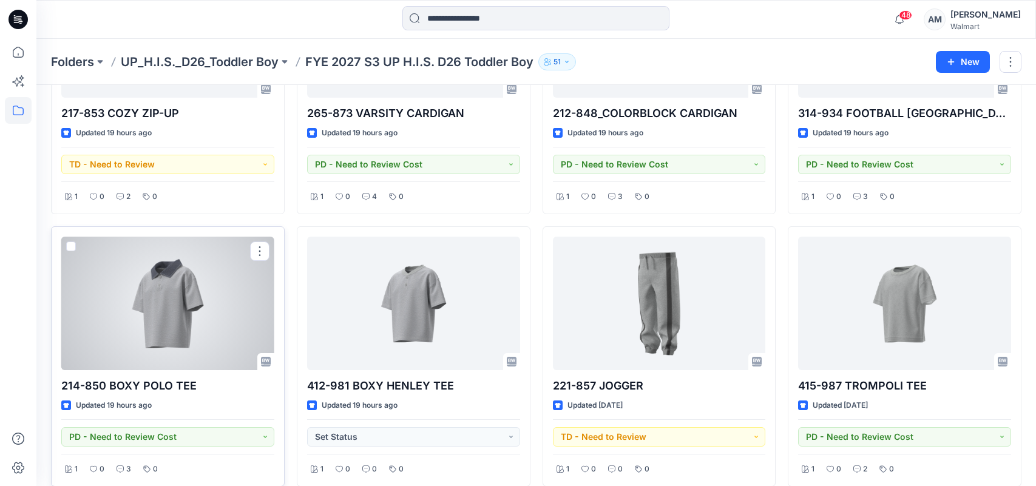
click at [195, 351] on div at bounding box center [167, 304] width 213 height 134
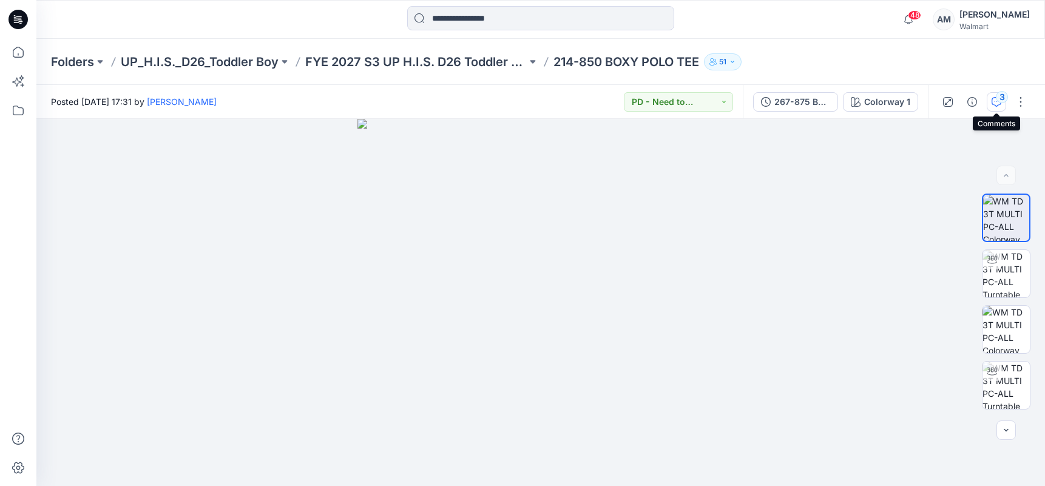
click at [998, 97] on div "3" at bounding box center [1002, 97] width 12 height 12
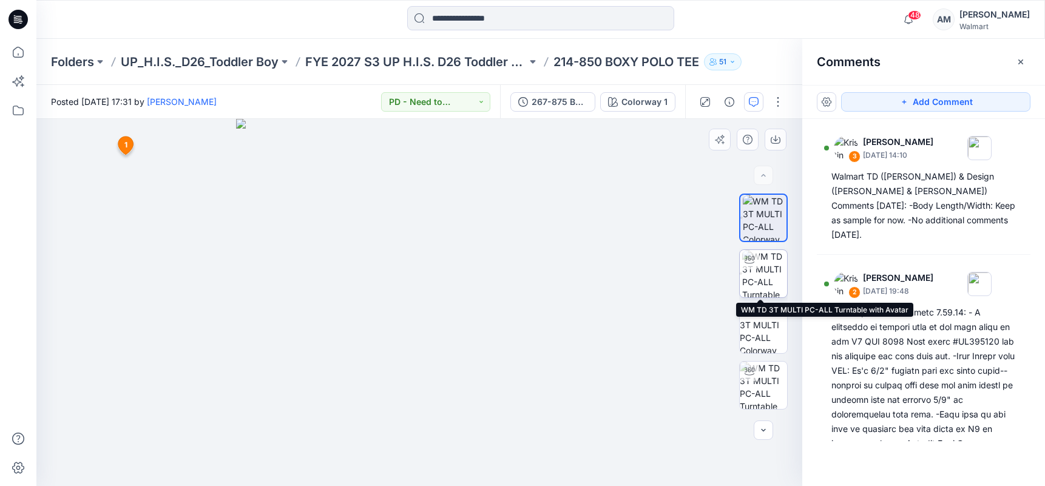
click at [767, 276] on img at bounding box center [764, 273] width 45 height 47
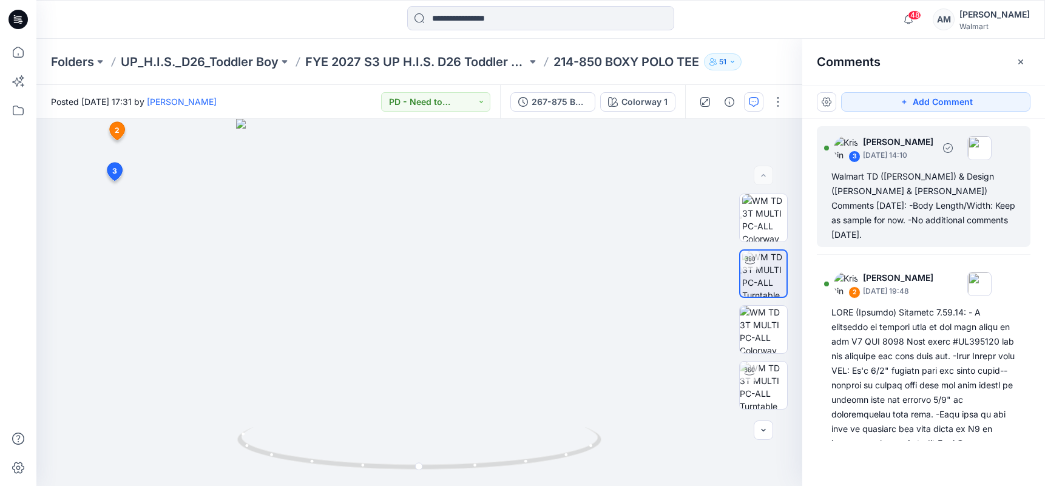
click at [910, 202] on div "Walmart TD ([PERSON_NAME]) & Design ([PERSON_NAME] & [PERSON_NAME]) Comments [D…" at bounding box center [924, 205] width 185 height 73
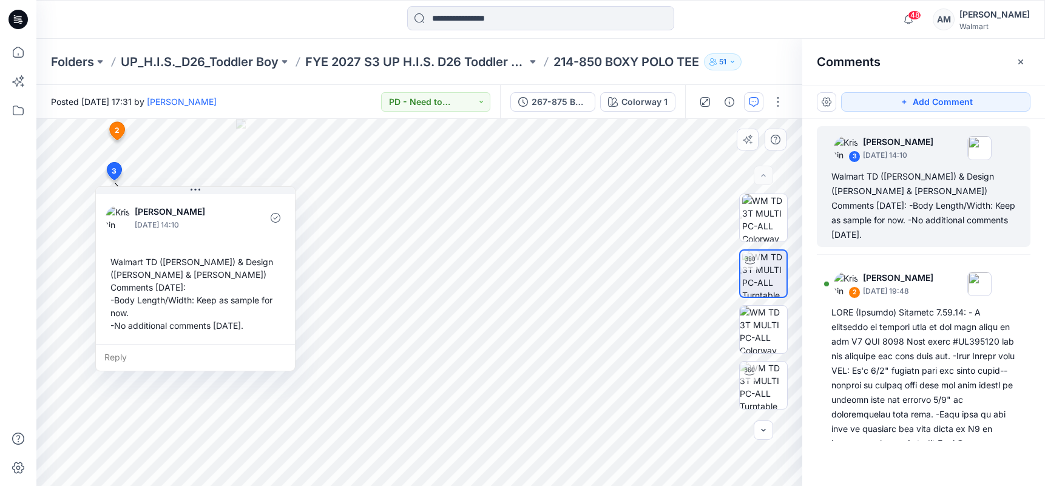
click at [115, 260] on div "Walmart TD ([PERSON_NAME]) & Design ([PERSON_NAME] & [PERSON_NAME]) Comments [D…" at bounding box center [196, 294] width 180 height 86
click at [126, 262] on div "Walmart TD ([PERSON_NAME]) & Design ([PERSON_NAME] & [PERSON_NAME]) Comments [D…" at bounding box center [196, 294] width 180 height 86
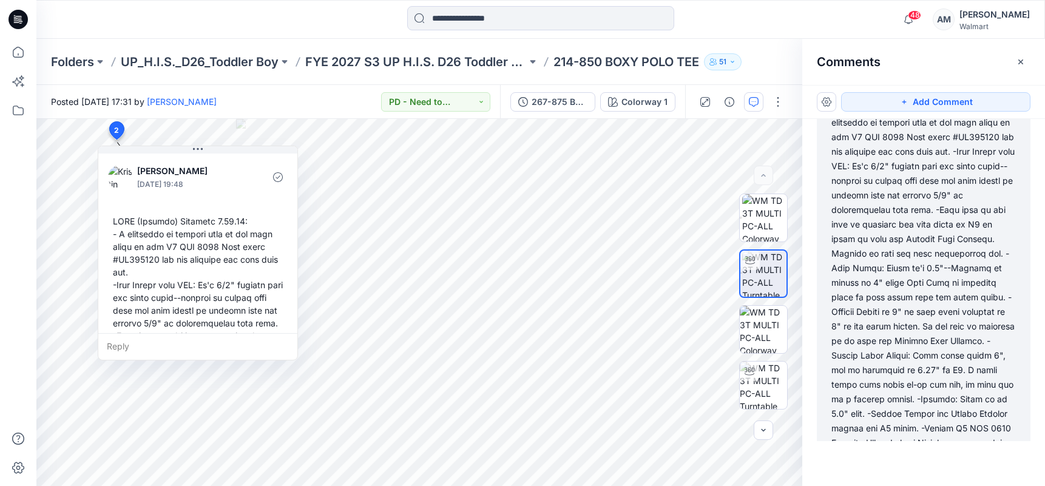
scroll to position [44, 0]
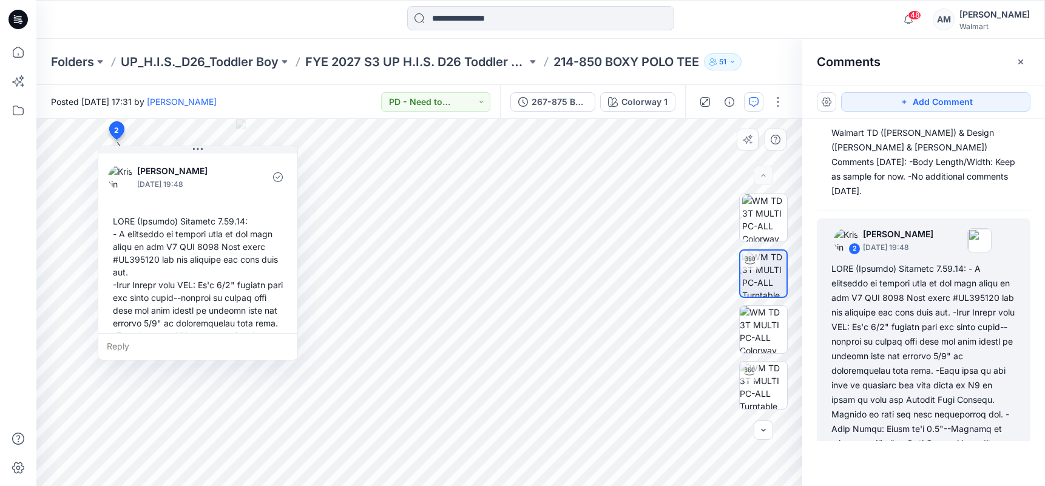
click at [132, 223] on div at bounding box center [198, 425] width 180 height 430
click at [132, 220] on div at bounding box center [198, 425] width 180 height 430
click at [131, 220] on div at bounding box center [198, 425] width 180 height 430
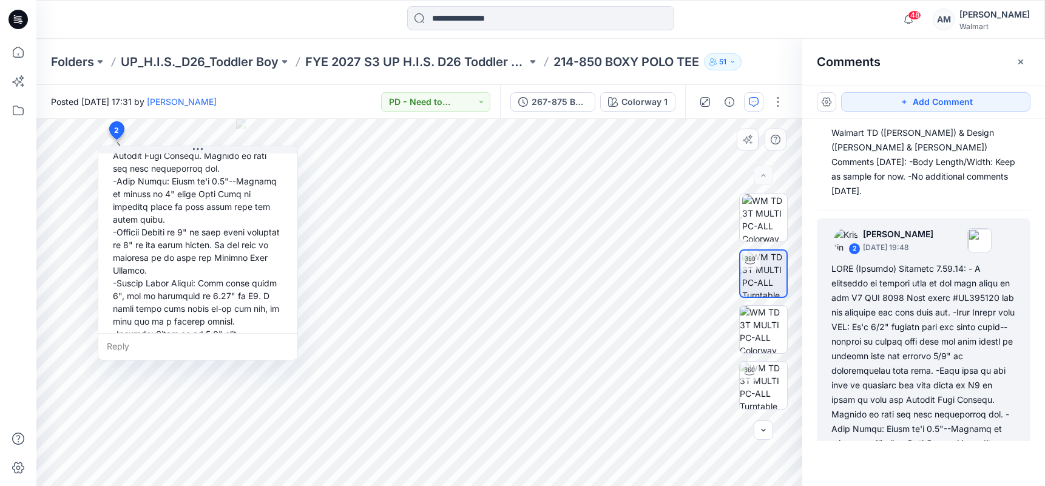
scroll to position [327, 0]
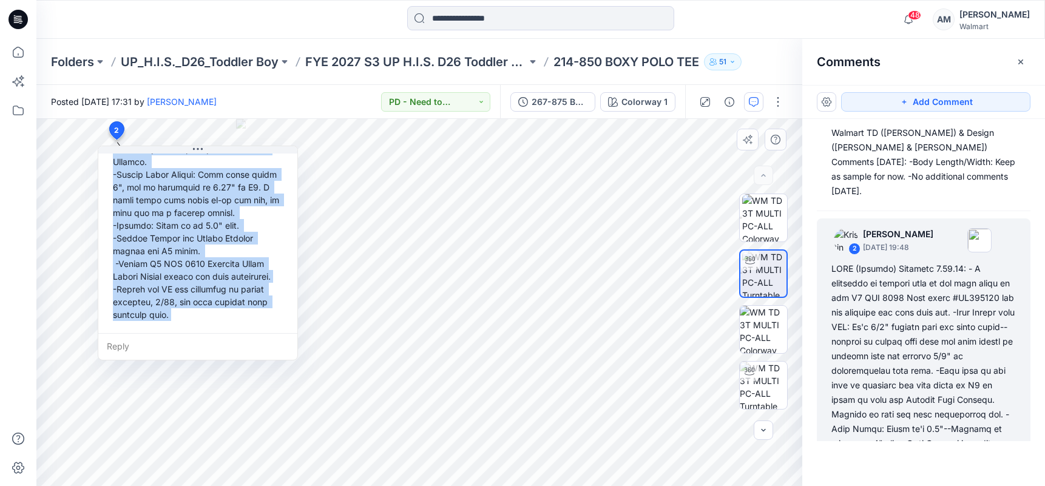
click at [186, 313] on div at bounding box center [198, 111] width 180 height 430
copy div "WMTD ([PERSON_NAME]) Comments [DATE]: - I confirmed it follows some of the same…"
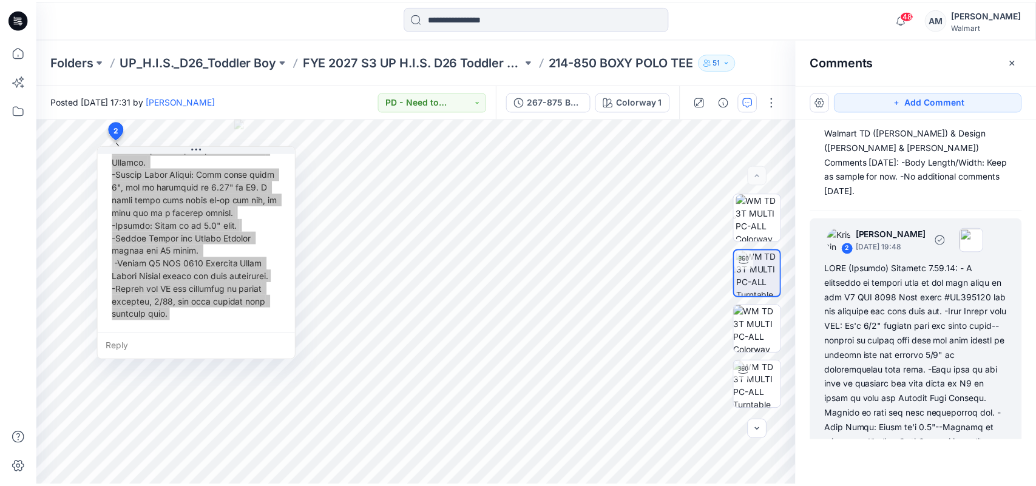
scroll to position [0, 0]
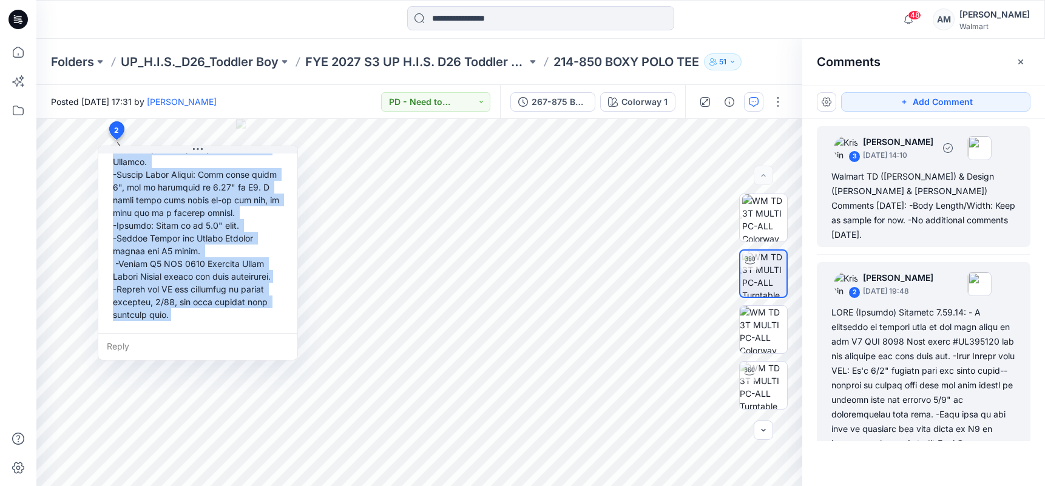
click at [910, 212] on div "Walmart TD ([PERSON_NAME]) & Design ([PERSON_NAME] & [PERSON_NAME]) Comments [D…" at bounding box center [924, 205] width 185 height 73
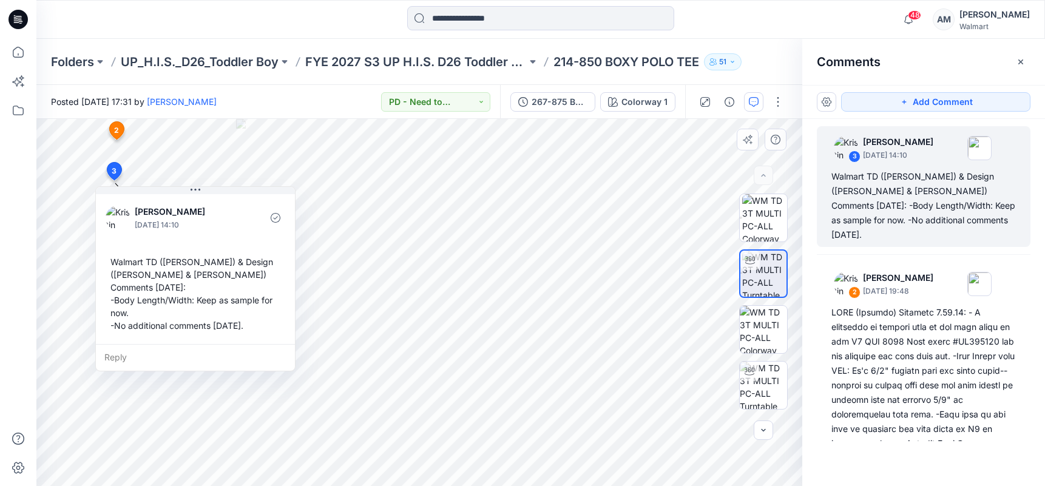
click at [126, 264] on div "Walmart TD ([PERSON_NAME]) & Design ([PERSON_NAME] & [PERSON_NAME]) Comments [D…" at bounding box center [196, 294] width 180 height 86
click at [125, 263] on div "Walmart TD ([PERSON_NAME]) & Design ([PERSON_NAME] & [PERSON_NAME]) Comments [D…" at bounding box center [196, 294] width 180 height 86
click at [127, 263] on div "Walmart TD ([PERSON_NAME]) & Design ([PERSON_NAME] & [PERSON_NAME]) Comments [D…" at bounding box center [196, 294] width 180 height 86
click at [127, 264] on div "Walmart TD ([PERSON_NAME]) & Design ([PERSON_NAME] & [PERSON_NAME]) Comments [D…" at bounding box center [196, 294] width 180 height 86
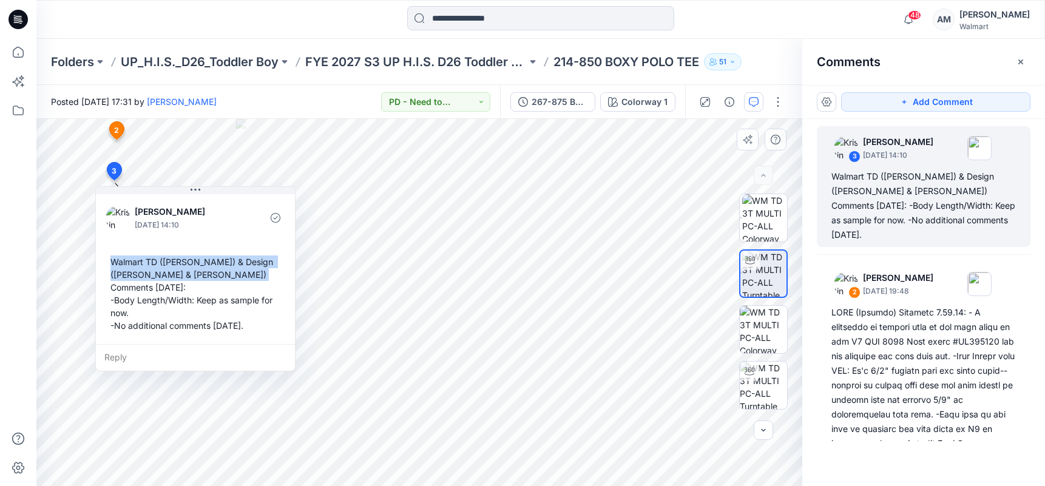
click at [127, 264] on div "Walmart TD ([PERSON_NAME]) & Design ([PERSON_NAME] & [PERSON_NAME]) Comments [D…" at bounding box center [196, 294] width 180 height 86
click at [242, 315] on div "Walmart TD ([PERSON_NAME]) & Design ([PERSON_NAME] & [PERSON_NAME]) Comments [D…" at bounding box center [196, 294] width 180 height 86
click at [125, 263] on div "Walmart TD ([PERSON_NAME]) & Design ([PERSON_NAME] & [PERSON_NAME]) Comments [D…" at bounding box center [196, 294] width 180 height 86
click at [126, 262] on div "Walmart TD ([PERSON_NAME]) & Design ([PERSON_NAME] & [PERSON_NAME]) Comments [D…" at bounding box center [196, 294] width 180 height 86
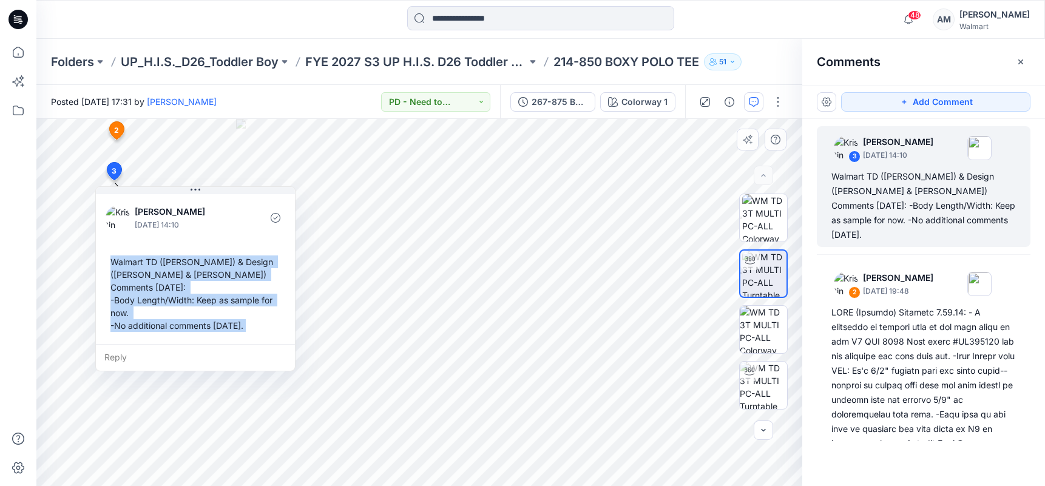
click at [248, 316] on div "Walmart TD ([PERSON_NAME]) & Design ([PERSON_NAME] & [PERSON_NAME]) Comments [D…" at bounding box center [196, 294] width 180 height 86
copy div "Walmart TD ([PERSON_NAME]) & Design ([PERSON_NAME] & [PERSON_NAME]) Comments [D…"
click at [385, 60] on p "FYE 2027 S3 UP H.I.S. D26 Toddler Boy" at bounding box center [416, 61] width 222 height 17
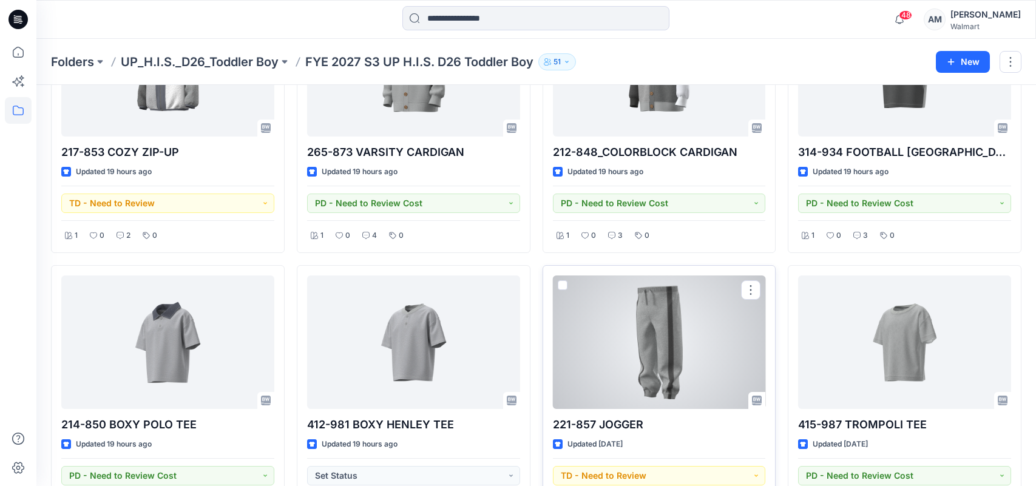
scroll to position [121, 0]
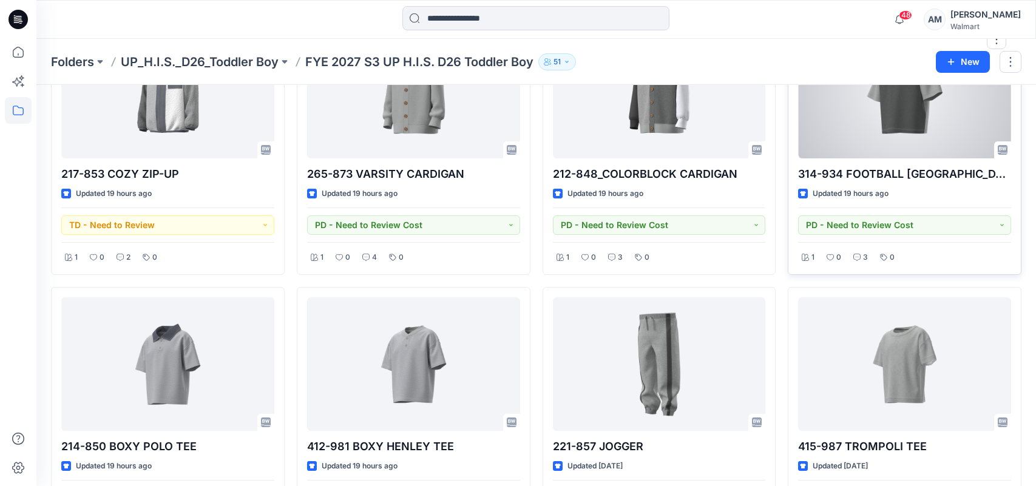
click at [920, 120] on div at bounding box center [904, 92] width 213 height 134
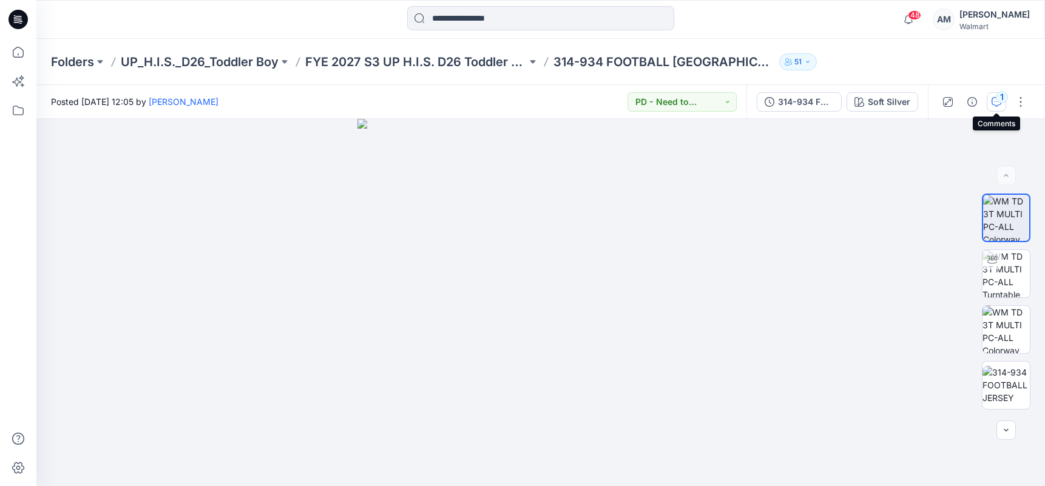
click at [996, 105] on icon "button" at bounding box center [997, 102] width 10 height 10
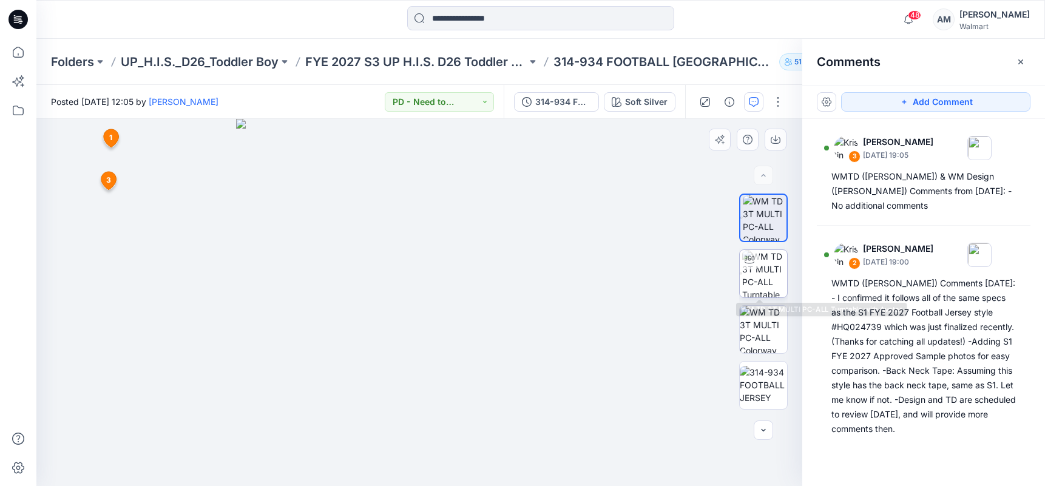
click at [768, 271] on img at bounding box center [764, 273] width 45 height 47
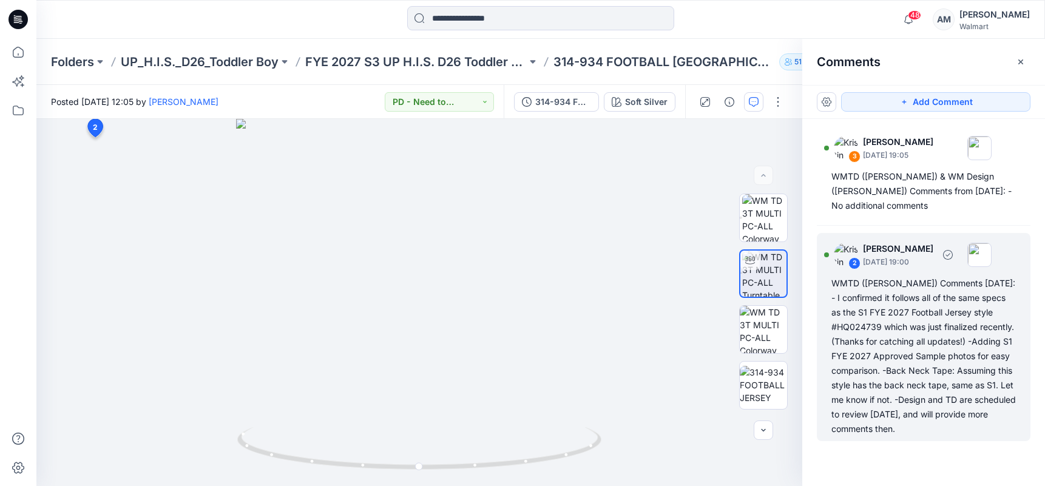
drag, startPoint x: 890, startPoint y: 343, endPoint x: 899, endPoint y: 344, distance: 9.2
click at [890, 342] on div "WMTD ([PERSON_NAME]) Comments [DATE]: - I confirmed it follows all of the same …" at bounding box center [924, 356] width 185 height 160
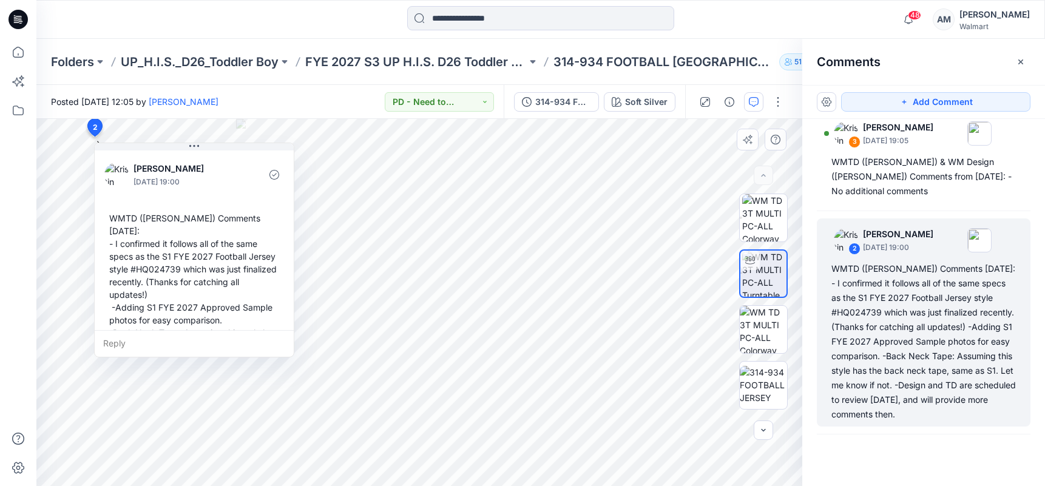
click at [127, 220] on div "WMTD ([PERSON_NAME]) Comments [DATE]: - I confirmed it follows all of the same …" at bounding box center [194, 307] width 180 height 201
click at [126, 220] on div "WMTD ([PERSON_NAME]) Comments [DATE]: - I confirmed it follows all of the same …" at bounding box center [194, 307] width 180 height 201
click at [126, 213] on div "WMTD ([PERSON_NAME]) Comments [DATE]: - I confirmed it follows all of the same …" at bounding box center [194, 307] width 180 height 201
click at [127, 217] on div "WMTD ([PERSON_NAME]) Comments [DATE]: - I confirmed it follows all of the same …" at bounding box center [194, 307] width 180 height 201
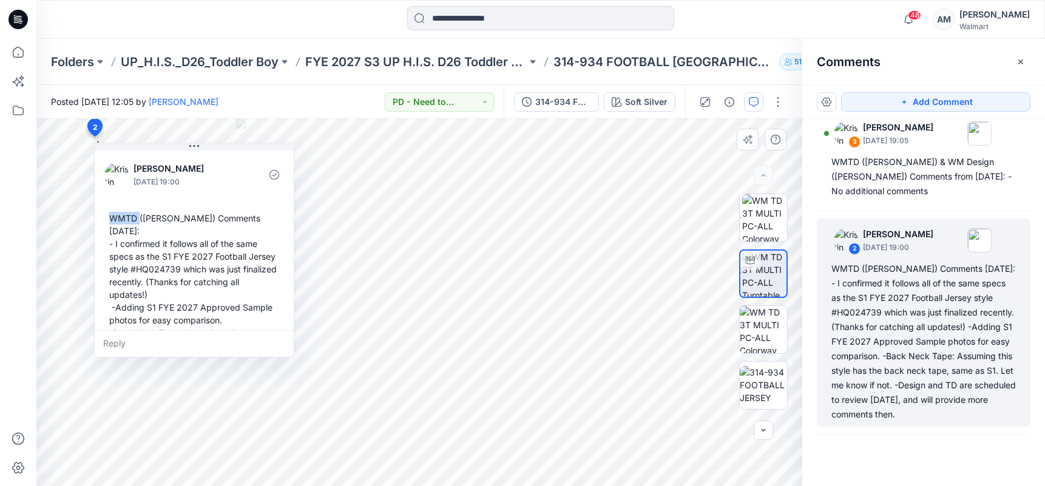
scroll to position [72, 0]
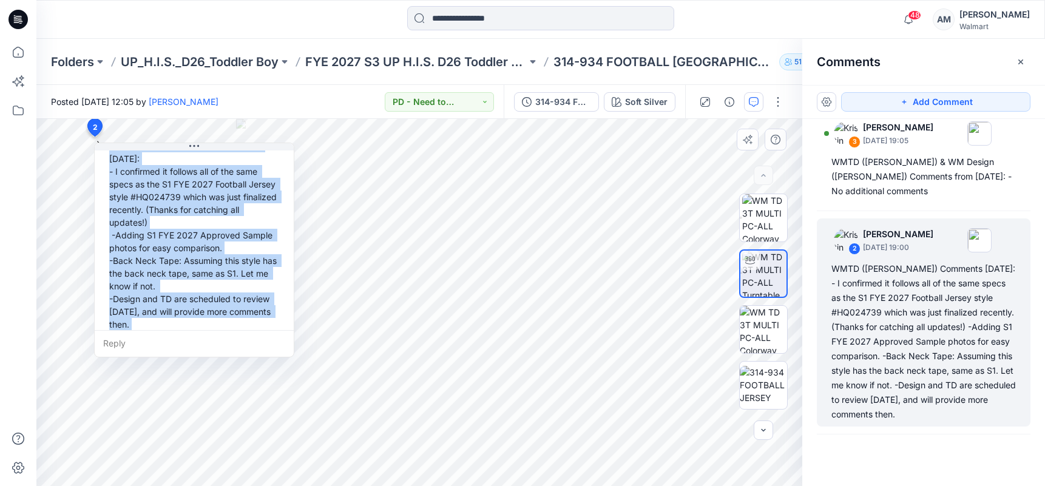
click at [188, 315] on div "WMTD ([PERSON_NAME]) Comments [DATE]: - I confirmed it follows all of the same …" at bounding box center [194, 235] width 180 height 201
copy div "WMTD ([PERSON_NAME]) Comments [DATE]: - I confirmed it follows all of the same …"
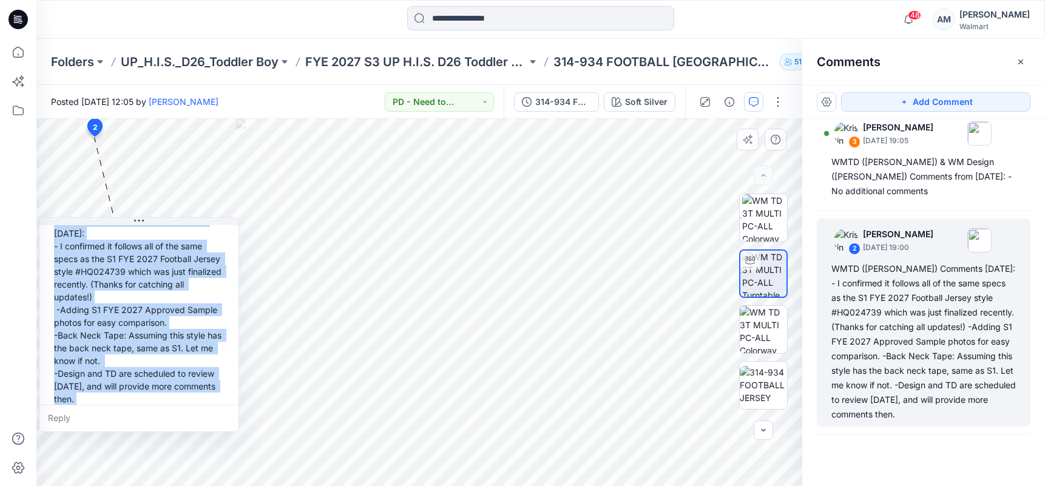
drag, startPoint x: 195, startPoint y: 145, endPoint x: 83, endPoint y: 231, distance: 141.1
click at [52, 222] on button at bounding box center [138, 221] width 199 height 7
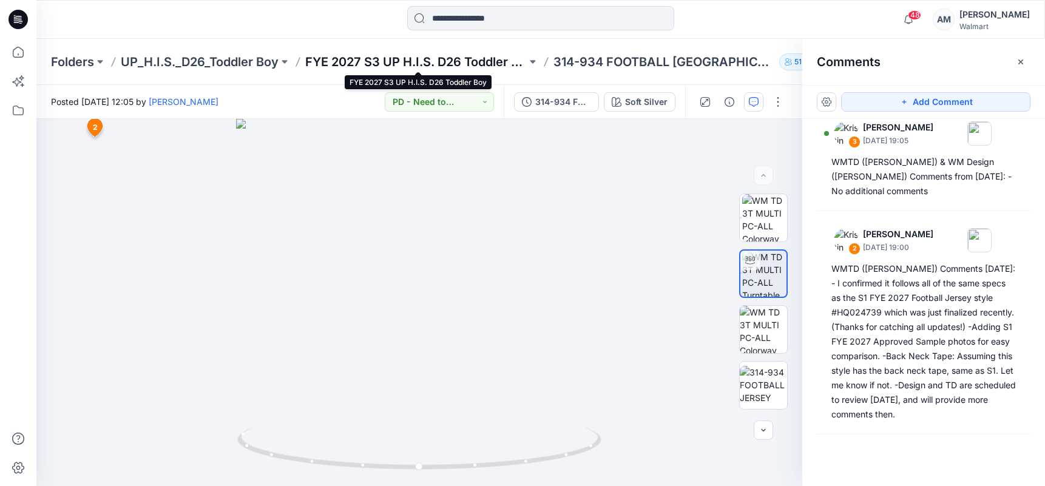
click at [463, 62] on p "FYE 2027 S3 UP H.I.S. D26 Toddler Boy" at bounding box center [416, 61] width 222 height 17
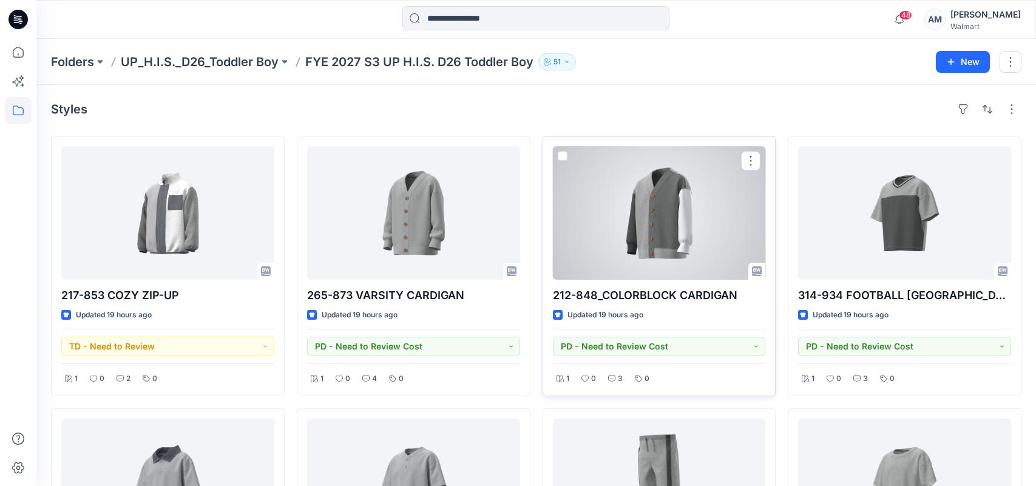
click at [663, 223] on div at bounding box center [659, 213] width 213 height 134
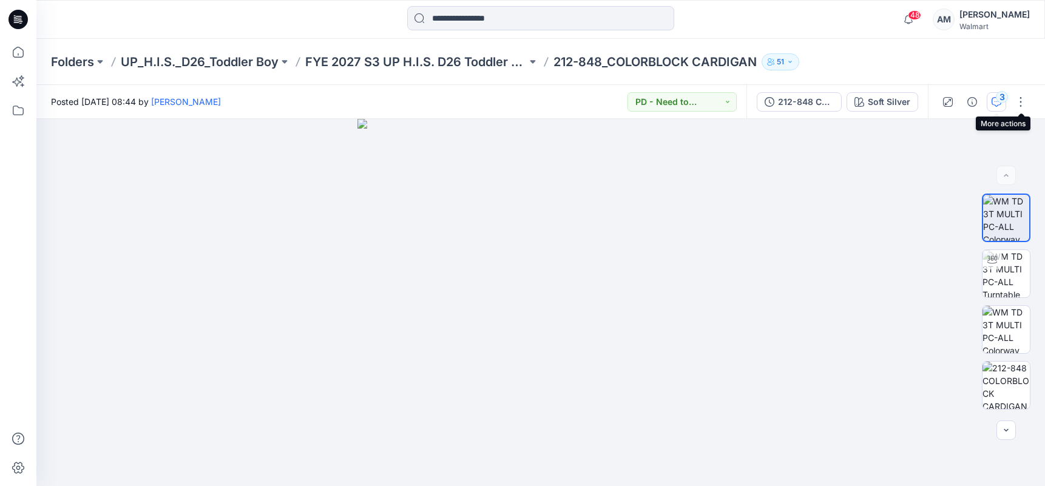
click at [1003, 99] on div "3" at bounding box center [1002, 97] width 12 height 12
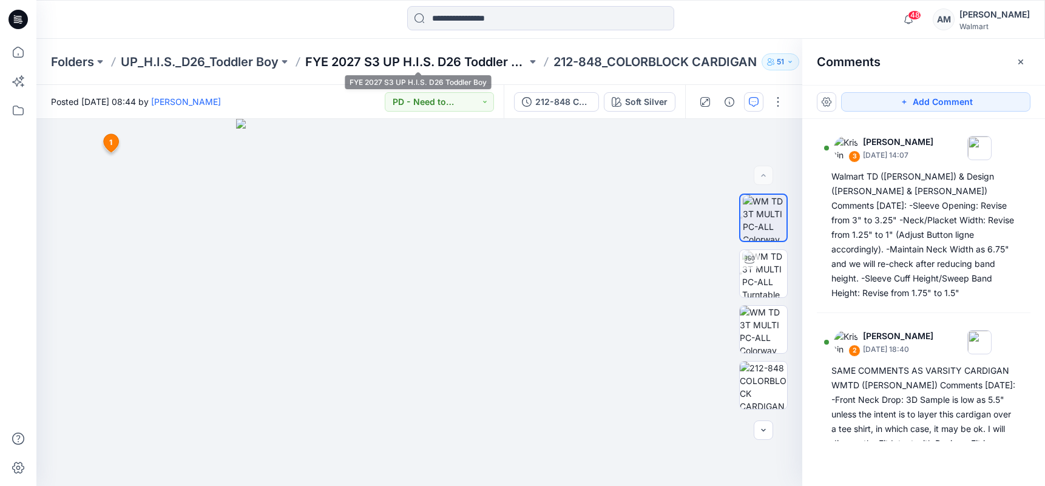
click at [409, 61] on p "FYE 2027 S3 UP H.I.S. D26 Toddler Boy" at bounding box center [416, 61] width 222 height 17
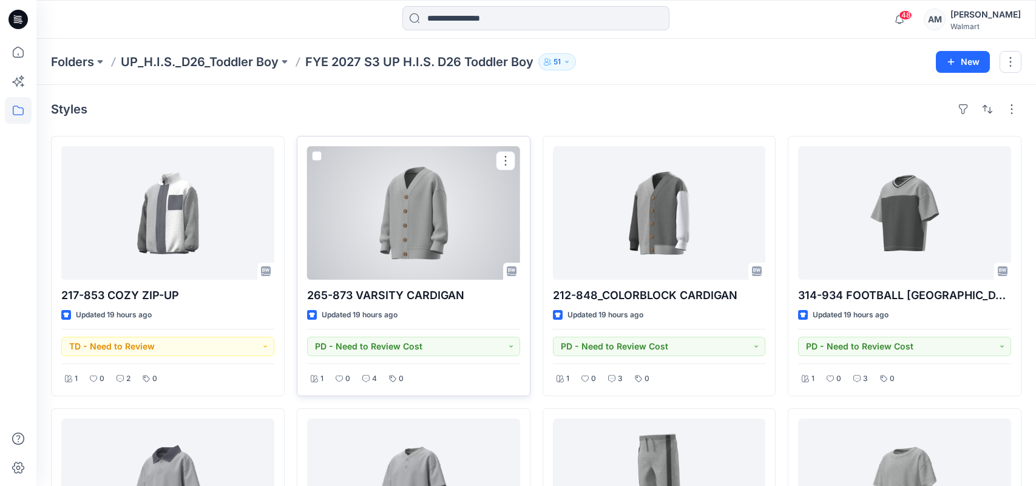
click at [449, 229] on div at bounding box center [413, 213] width 213 height 134
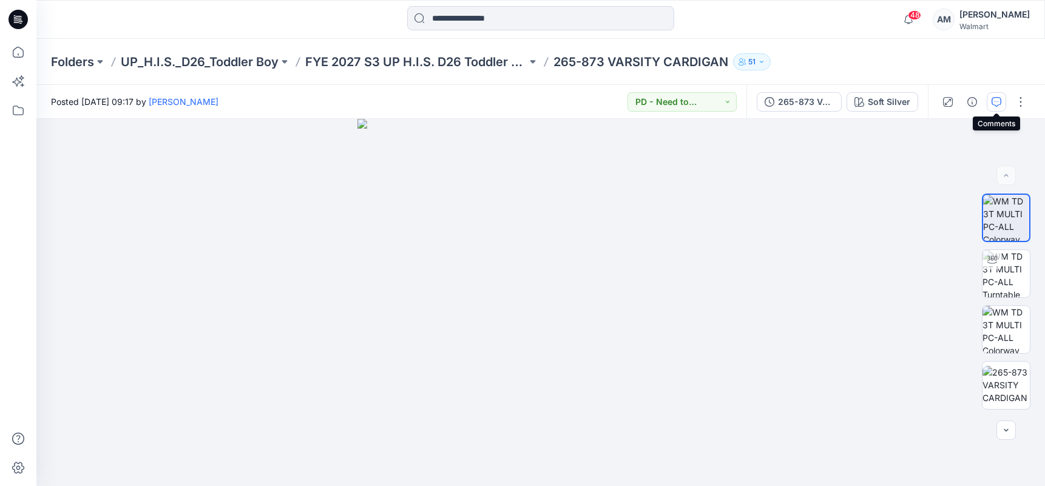
click at [1000, 97] on icon "button" at bounding box center [997, 102] width 10 height 10
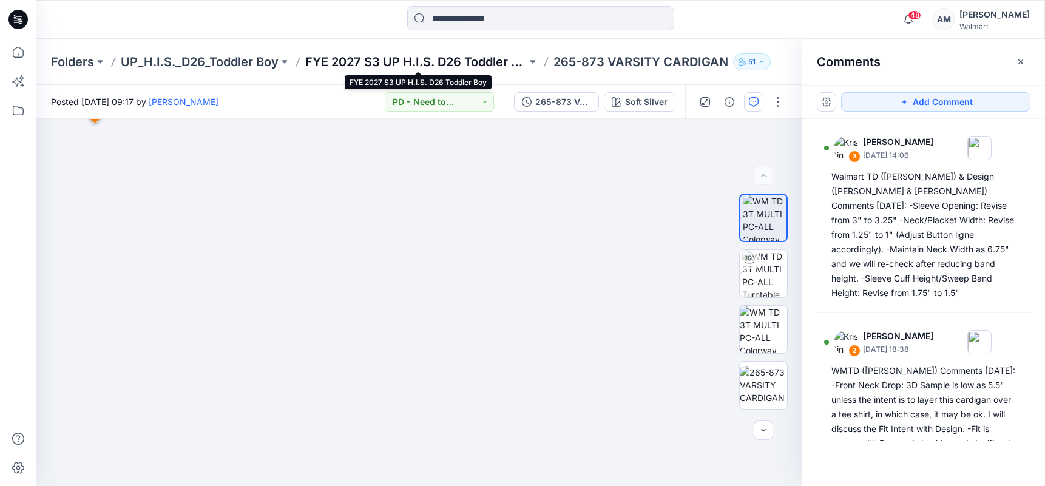
click at [462, 56] on p "FYE 2027 S3 UP H.I.S. D26 Toddler Boy" at bounding box center [416, 61] width 222 height 17
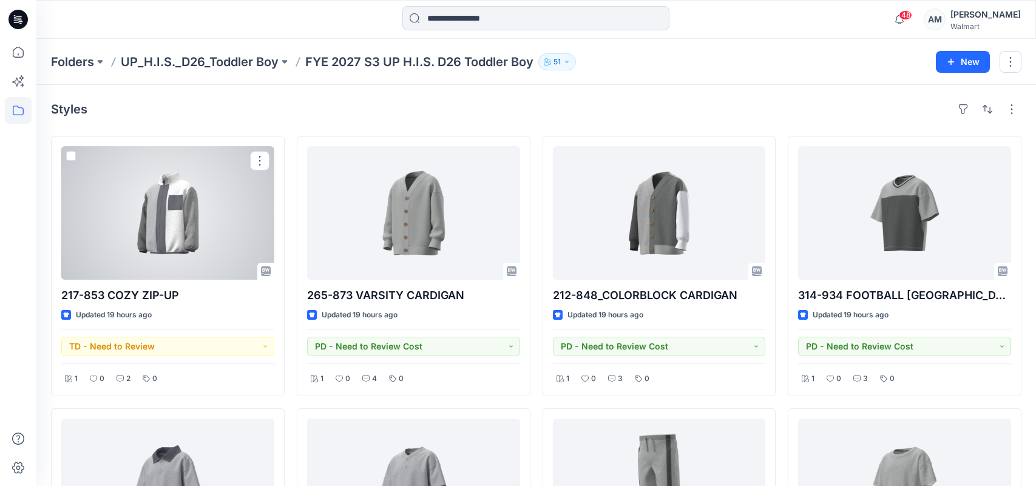
click at [186, 234] on div at bounding box center [167, 213] width 213 height 134
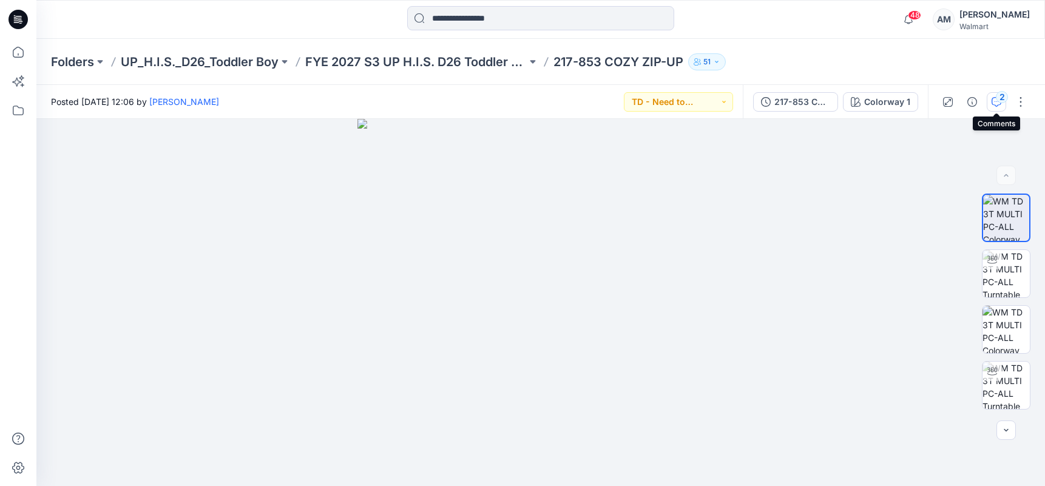
click at [996, 101] on icon "button" at bounding box center [997, 102] width 10 height 10
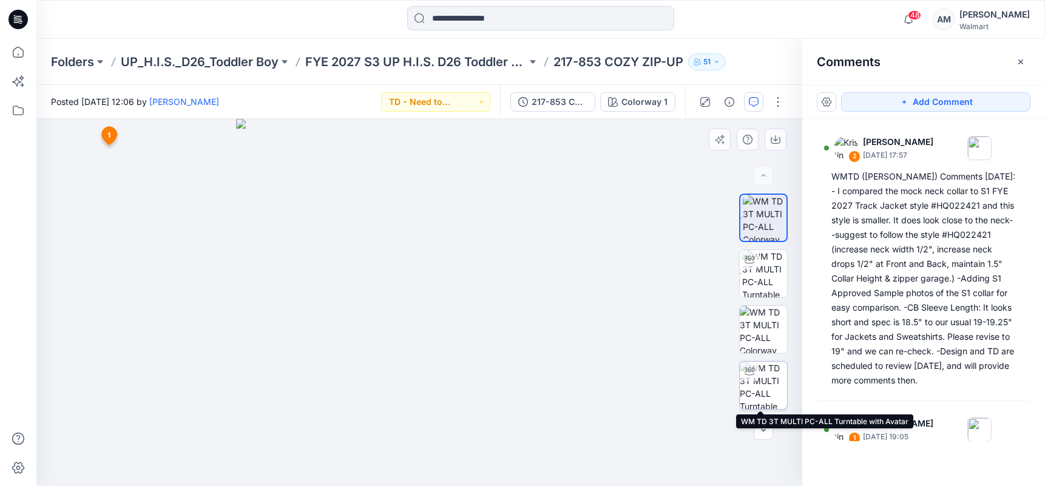
click at [760, 386] on img at bounding box center [763, 385] width 47 height 47
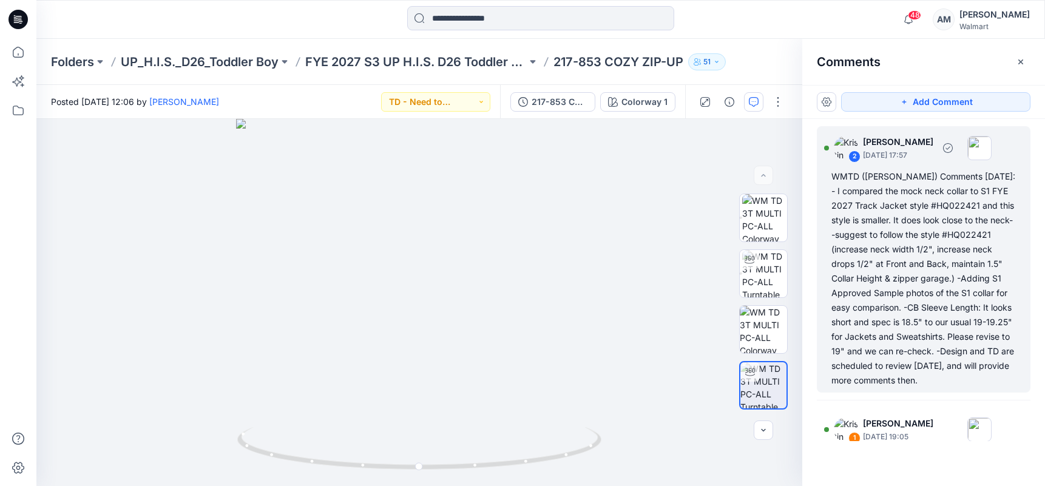
click at [950, 260] on div "WMTD ([PERSON_NAME]) Comments [DATE]: - I compared the mock neck collar to S1 F…" at bounding box center [924, 278] width 185 height 218
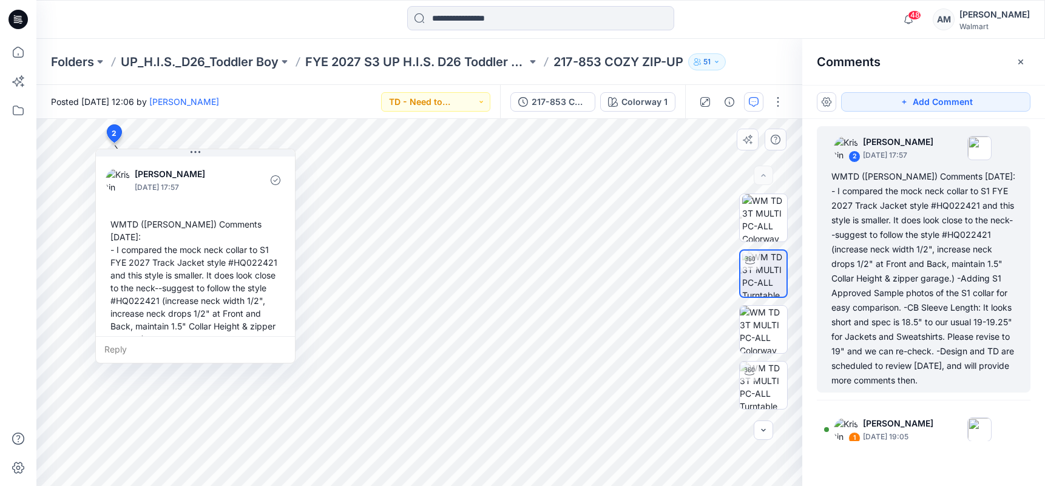
click at [126, 226] on div "WMTD ([PERSON_NAME]) Comments [DATE]: - I compared the mock neck collar to S1 F…" at bounding box center [196, 339] width 180 height 252
click at [125, 226] on div "WMTD ([PERSON_NAME]) Comments [DATE]: - I compared the mock neck collar to S1 F…" at bounding box center [196, 339] width 180 height 252
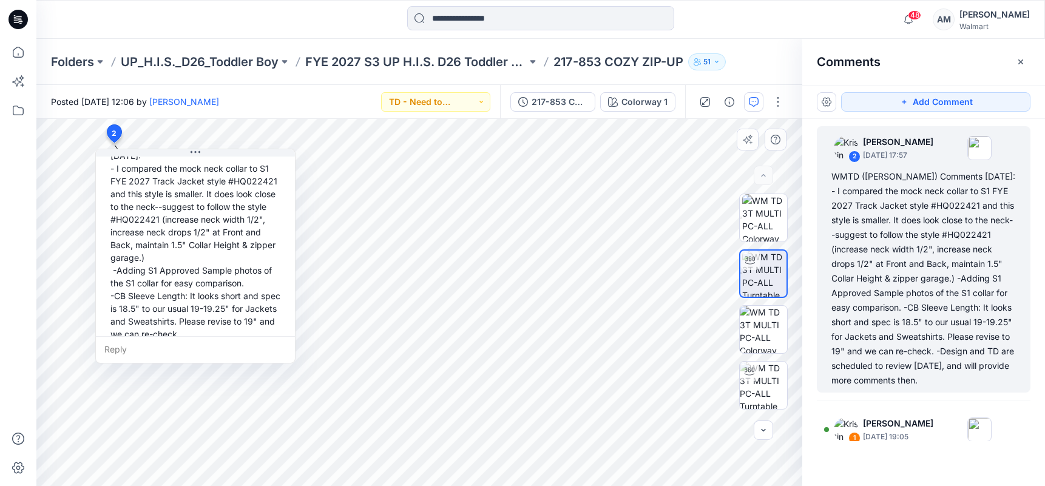
scroll to position [123, 0]
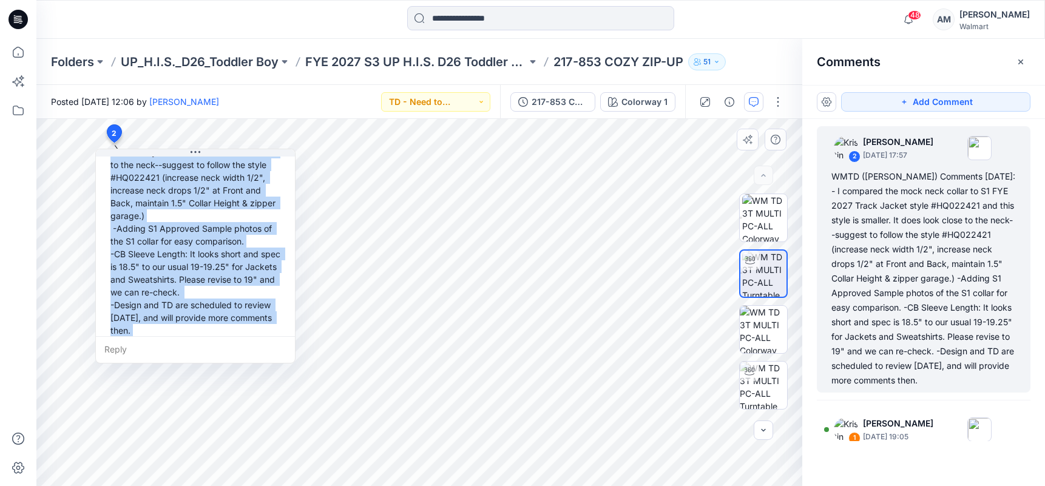
click at [182, 318] on div "WMTD ([PERSON_NAME]) Comments [DATE]: - I compared the mock neck collar to S1 F…" at bounding box center [196, 216] width 180 height 252
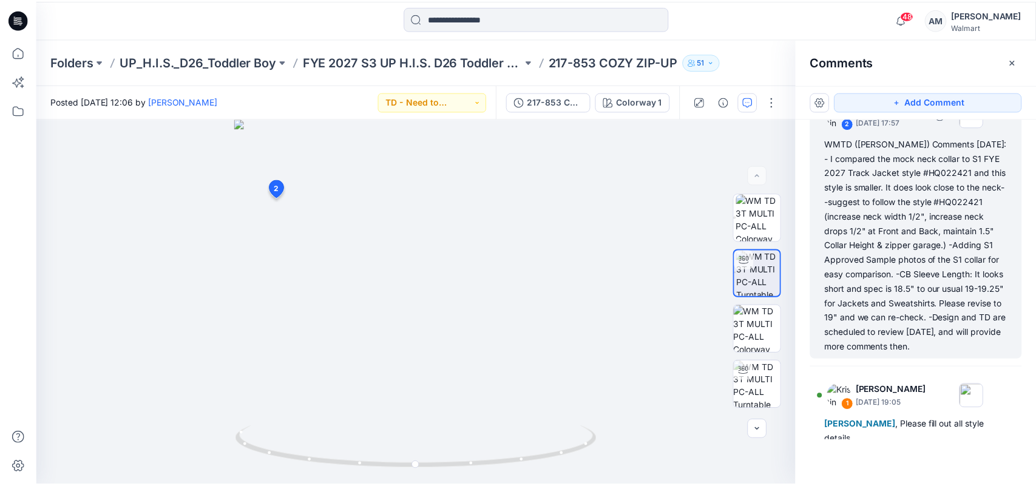
scroll to position [51, 0]
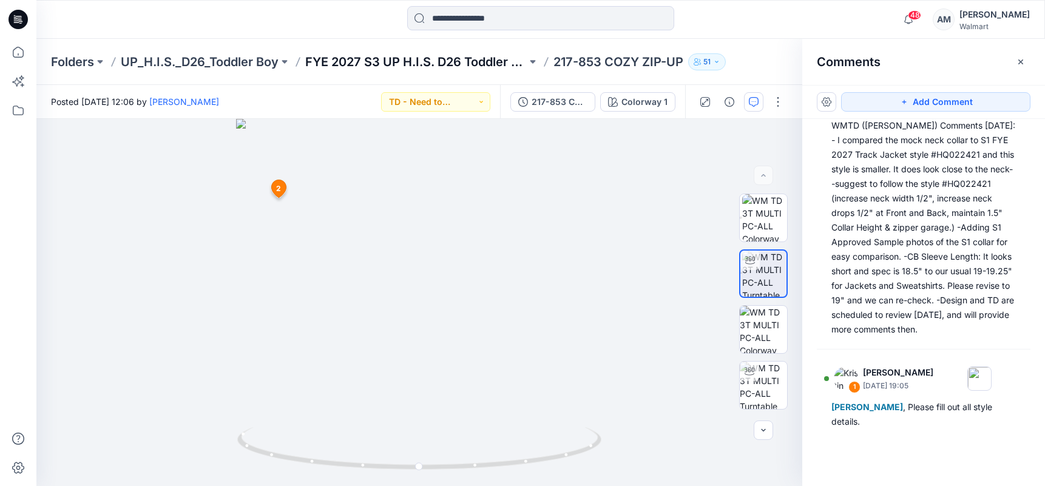
click at [426, 62] on p "FYE 2027 S3 UP H.I.S. D26 Toddler Boy" at bounding box center [416, 61] width 222 height 17
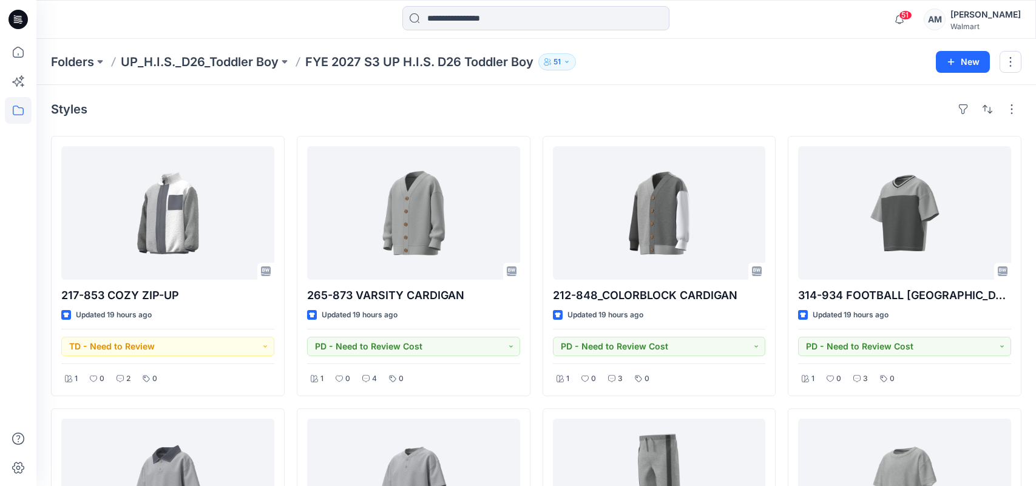
click at [630, 57] on div "Folders UP_H.I.S._D26_Toddler Boy FYE 2027 S3 UP H.I.S. D26 Toddler Boy [DEMOGR…" at bounding box center [489, 61] width 876 height 17
click at [217, 58] on p "UP_H.I.S._D26_Toddler Boy" at bounding box center [200, 61] width 158 height 17
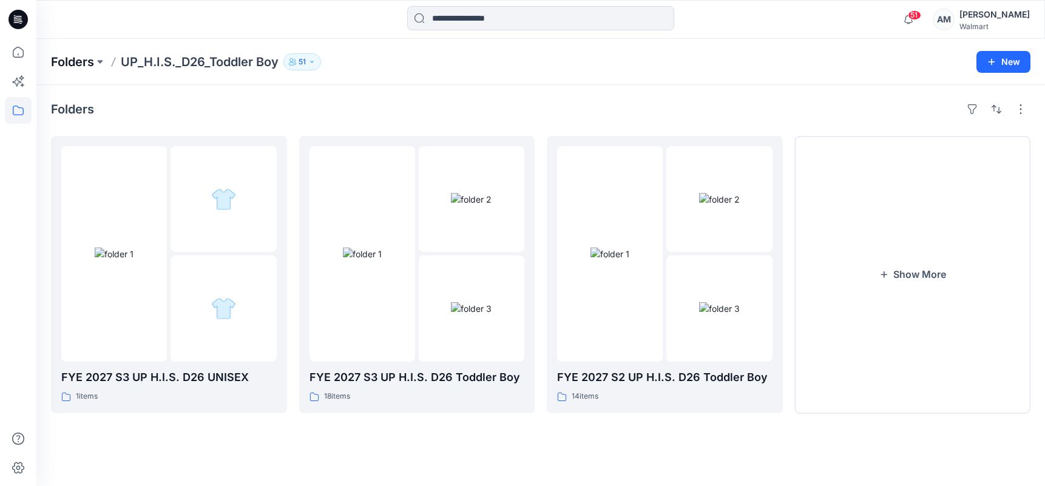
click at [77, 66] on p "Folders" at bounding box center [72, 61] width 43 height 17
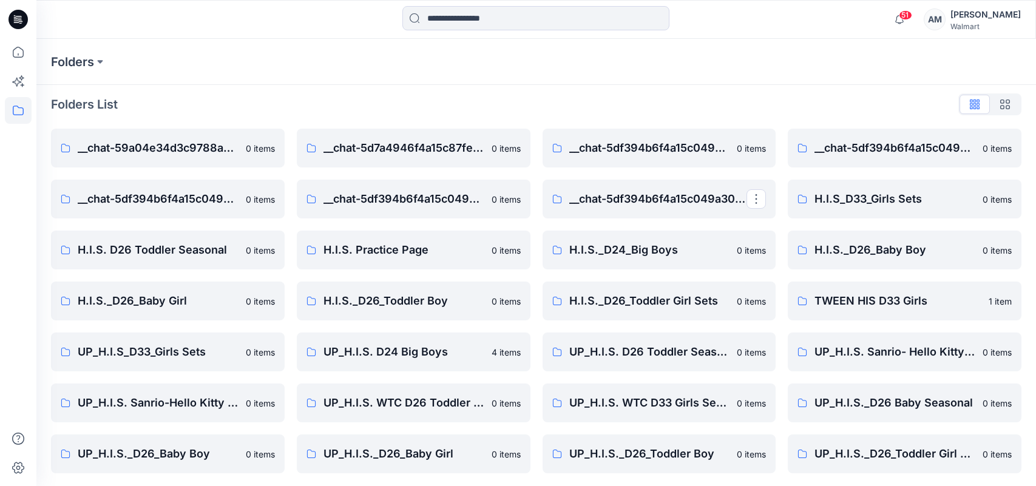
scroll to position [7, 0]
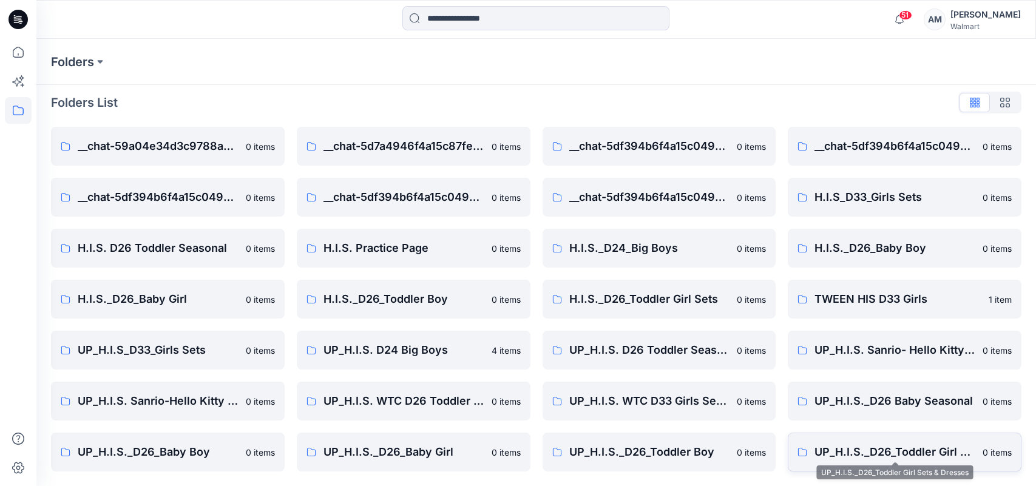
click at [916, 452] on p "UP_H.I.S._D26_Toddler Girl Sets & Dresses" at bounding box center [895, 452] width 161 height 17
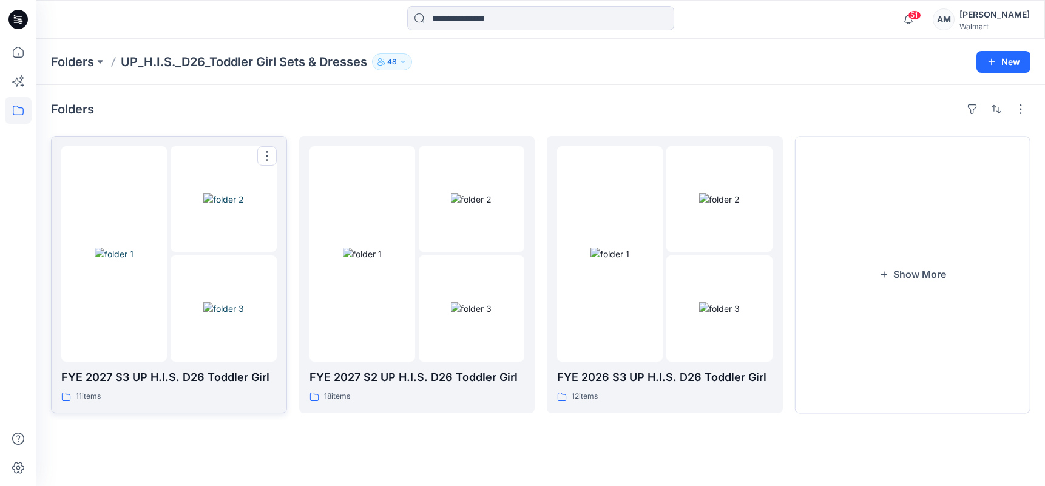
click at [203, 206] on img at bounding box center [223, 199] width 41 height 13
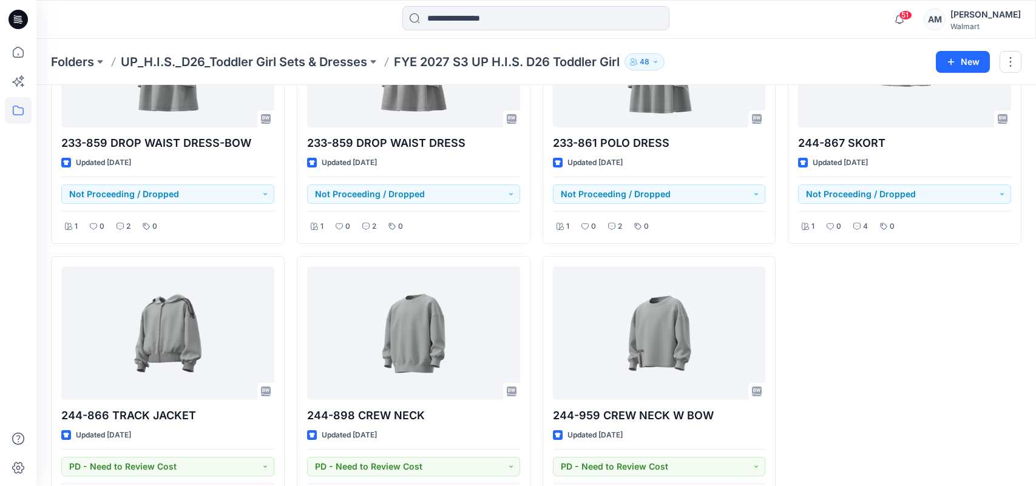
scroll to position [470, 0]
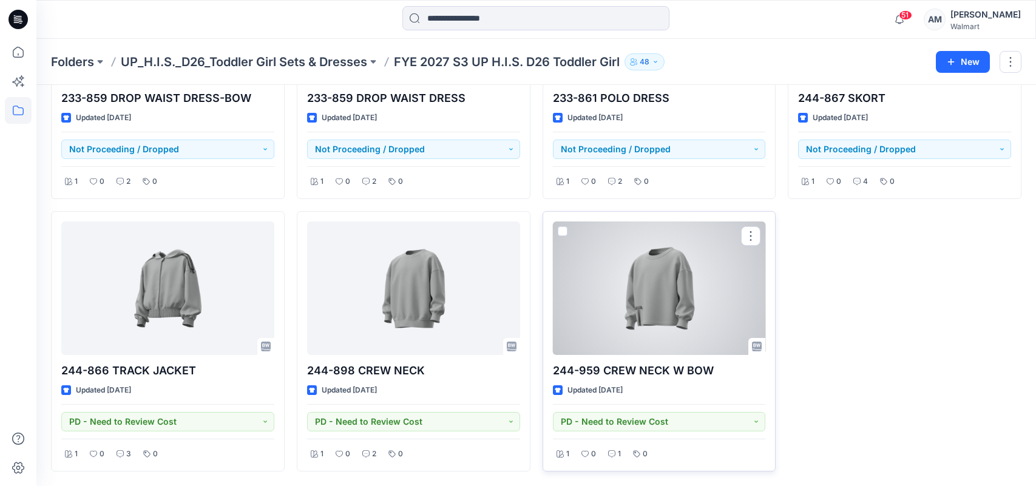
click at [680, 316] on div at bounding box center [659, 289] width 213 height 134
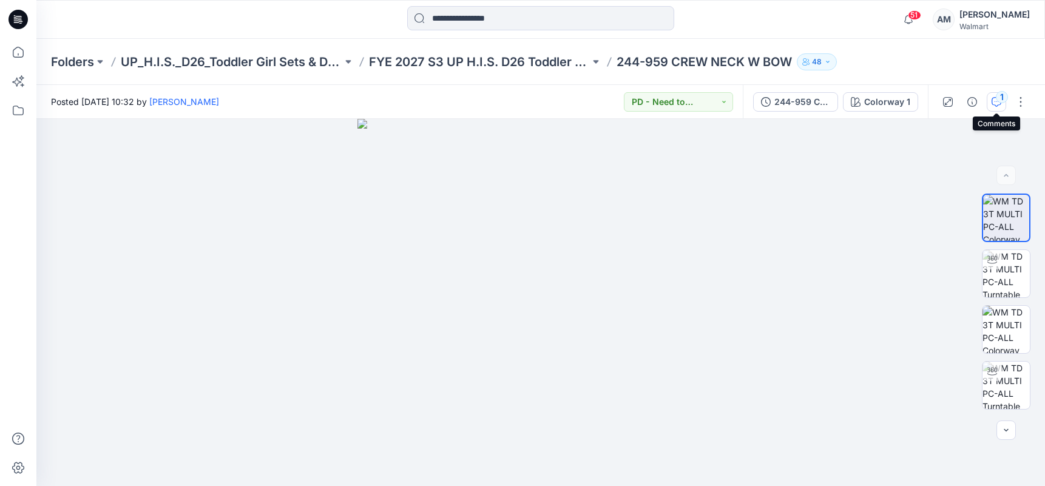
click at [994, 98] on icon "button" at bounding box center [997, 102] width 10 height 10
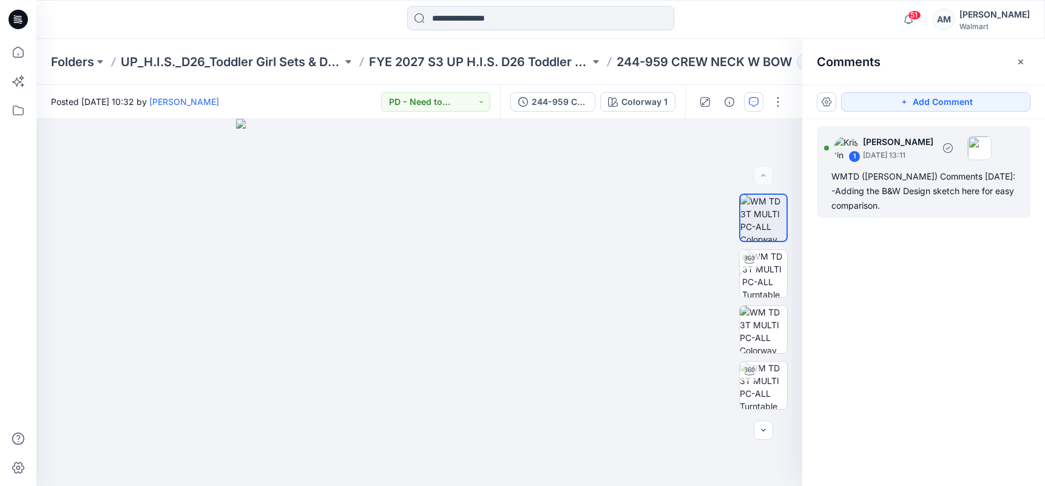
click at [938, 181] on div "WMTD ([PERSON_NAME]) Comments [DATE]: -Adding the B&W Design sketch here for ea…" at bounding box center [924, 191] width 185 height 44
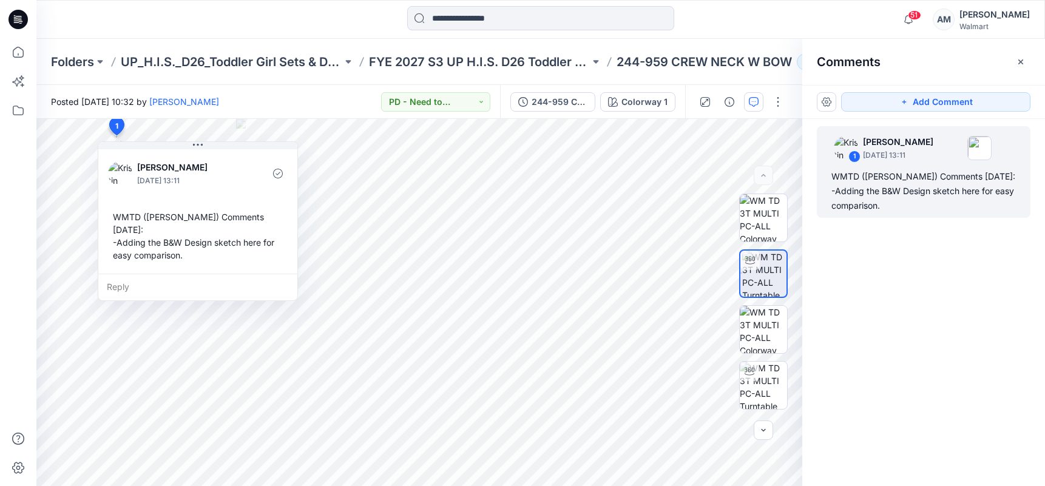
click at [328, 102] on div "Posted [DATE] 10:32 by [PERSON_NAME] PD - Need to Review Cost" at bounding box center [268, 101] width 464 height 33
click at [519, 63] on p "FYE 2027 S3 UP H.I.S. D26 Toddler Girl" at bounding box center [480, 61] width 222 height 17
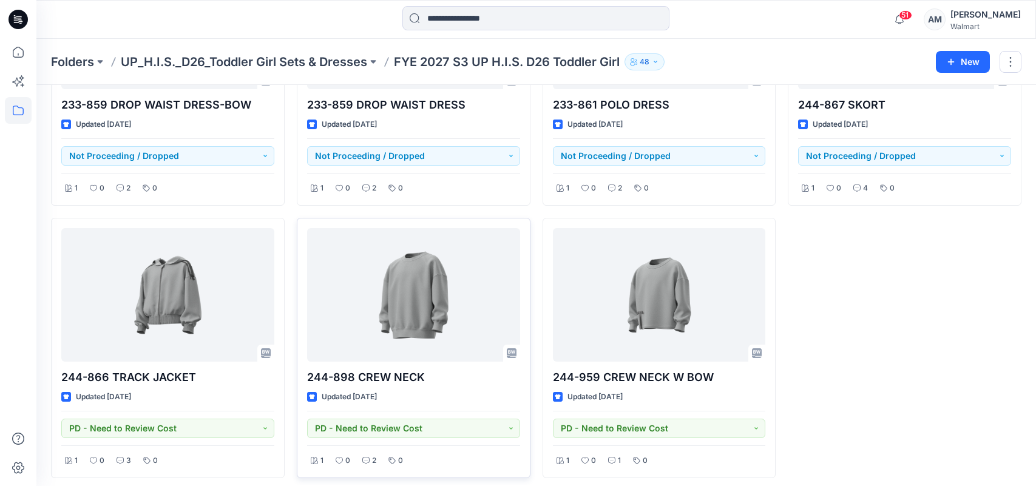
scroll to position [470, 0]
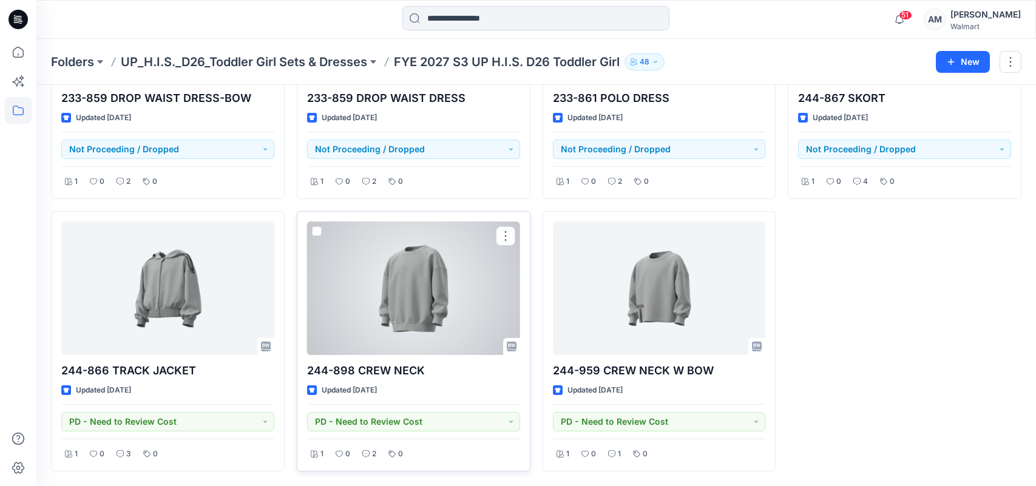
click at [423, 322] on div at bounding box center [413, 289] width 213 height 134
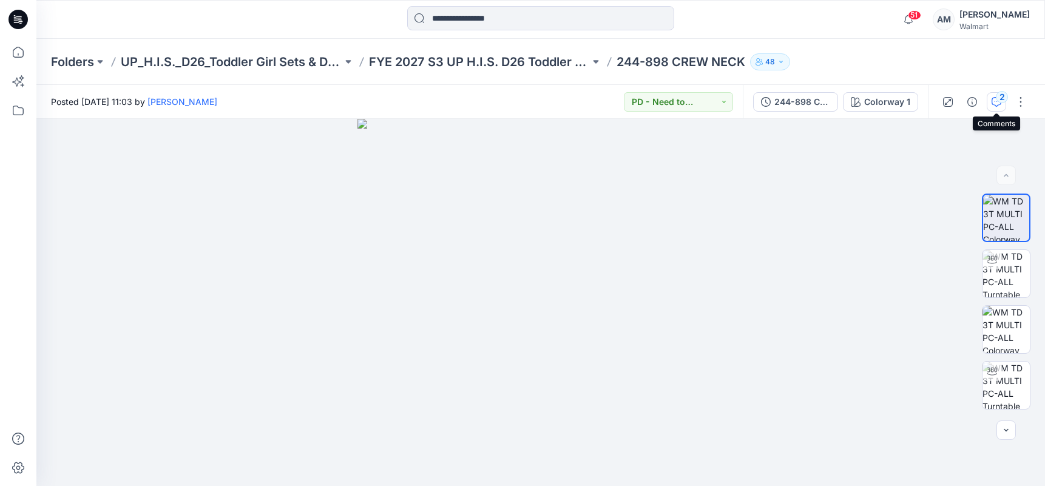
click at [1000, 97] on div "2" at bounding box center [1002, 97] width 12 height 12
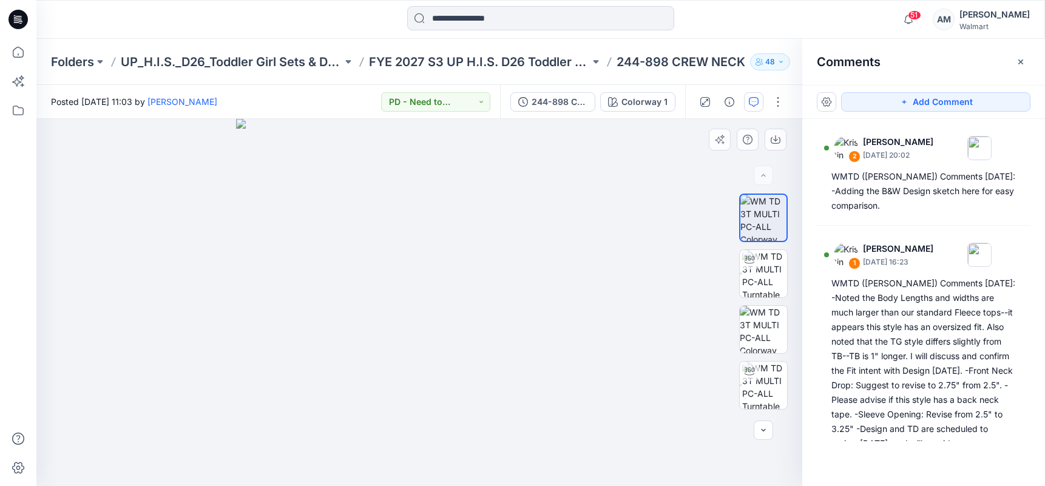
click at [242, 466] on img at bounding box center [419, 302] width 367 height 367
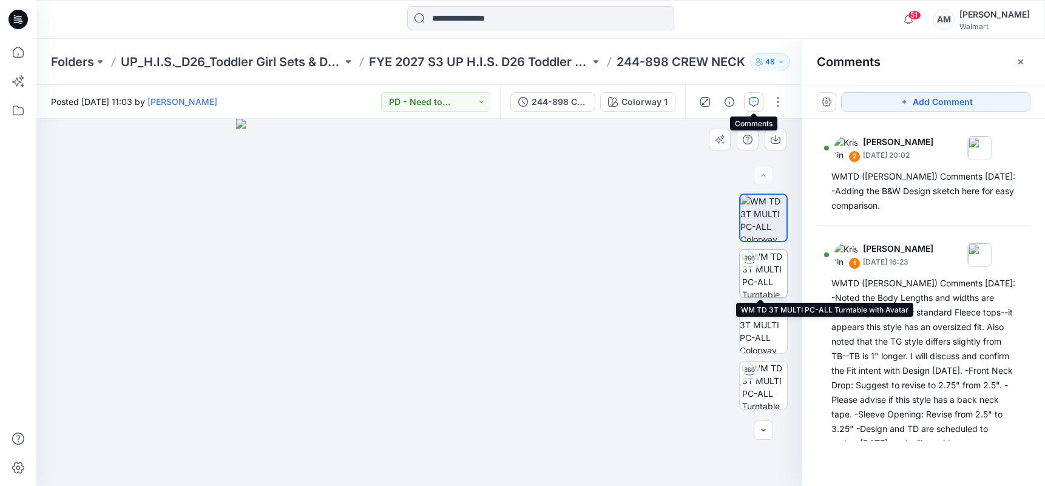
click at [768, 283] on img at bounding box center [764, 273] width 45 height 47
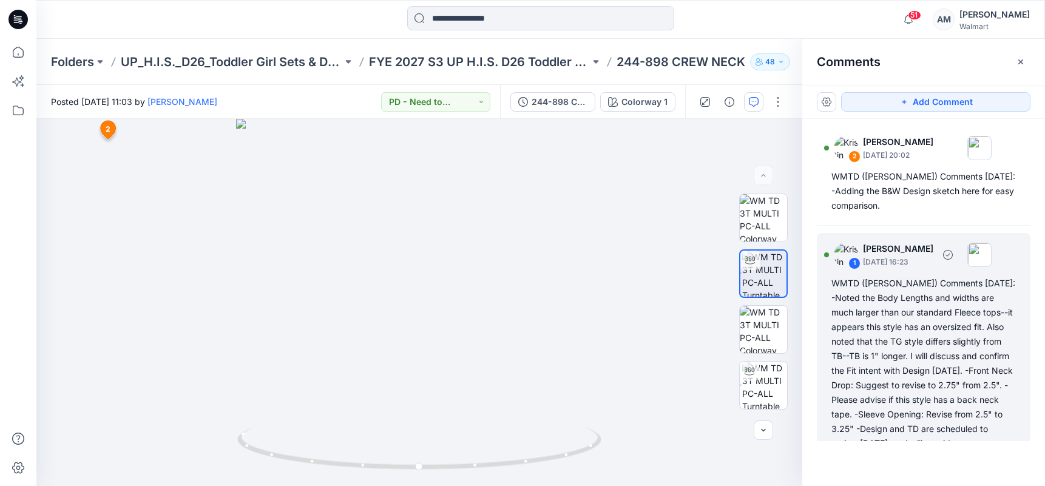
click at [892, 291] on div "WMTD ([PERSON_NAME]) Comments [DATE]: -Noted the Body Lengths and widths are mu…" at bounding box center [924, 370] width 185 height 189
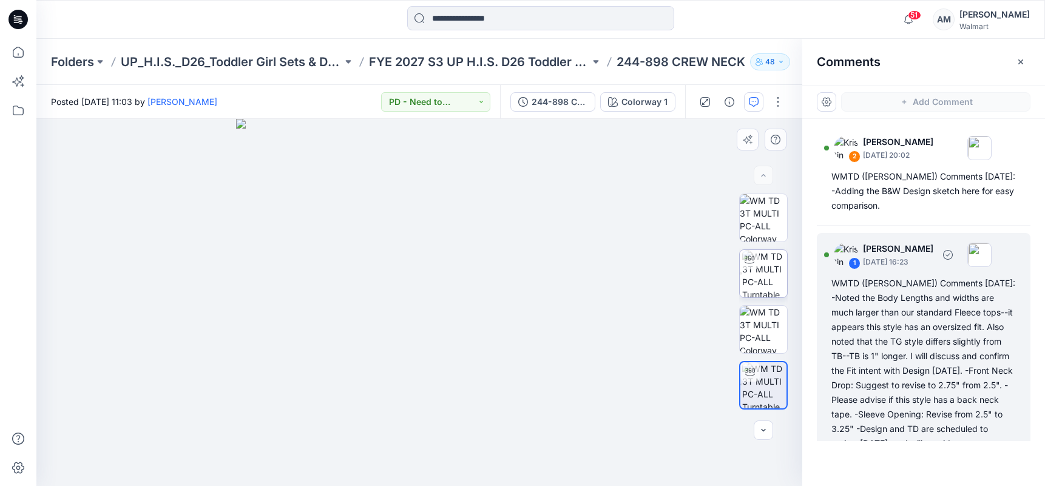
scroll to position [29, 0]
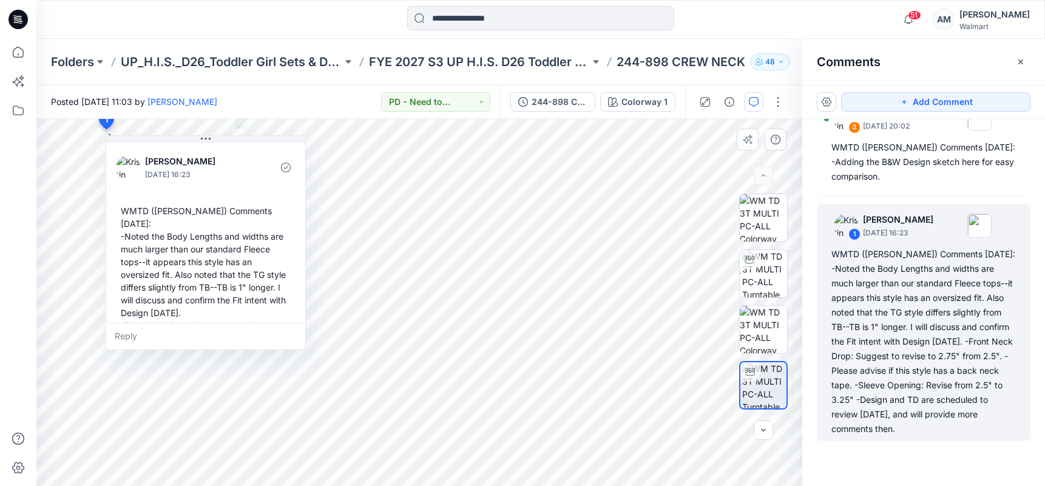
click at [194, 227] on div "WMTD ([PERSON_NAME]) Comments [DATE]: -Noted the Body Lengths and widths are mu…" at bounding box center [206, 319] width 180 height 239
click at [132, 212] on div "WMTD ([PERSON_NAME]) Comments [DATE]: -Noted the Body Lengths and widths are mu…" at bounding box center [206, 319] width 180 height 239
click at [135, 212] on div "WMTD ([PERSON_NAME]) Comments [DATE]: -Noted the Body Lengths and widths are mu…" at bounding box center [206, 319] width 180 height 239
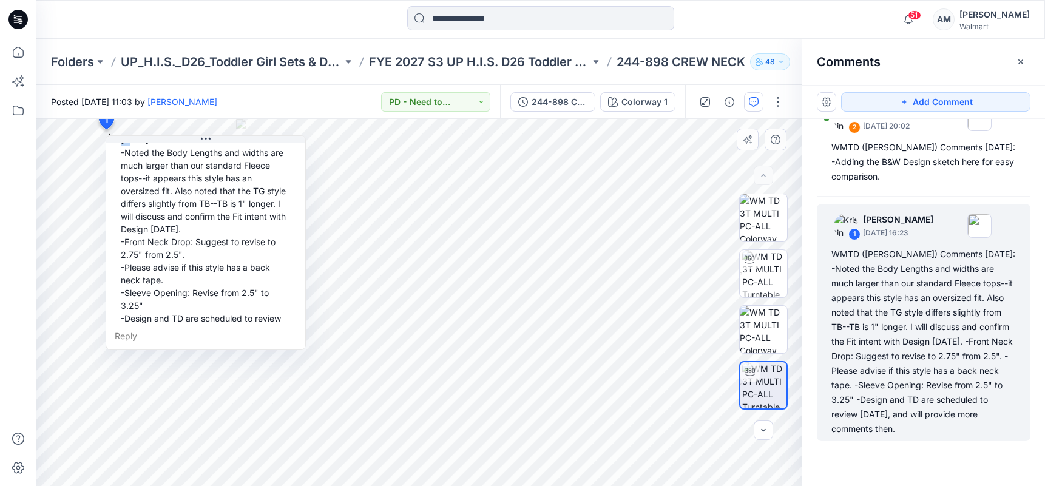
scroll to position [110, 0]
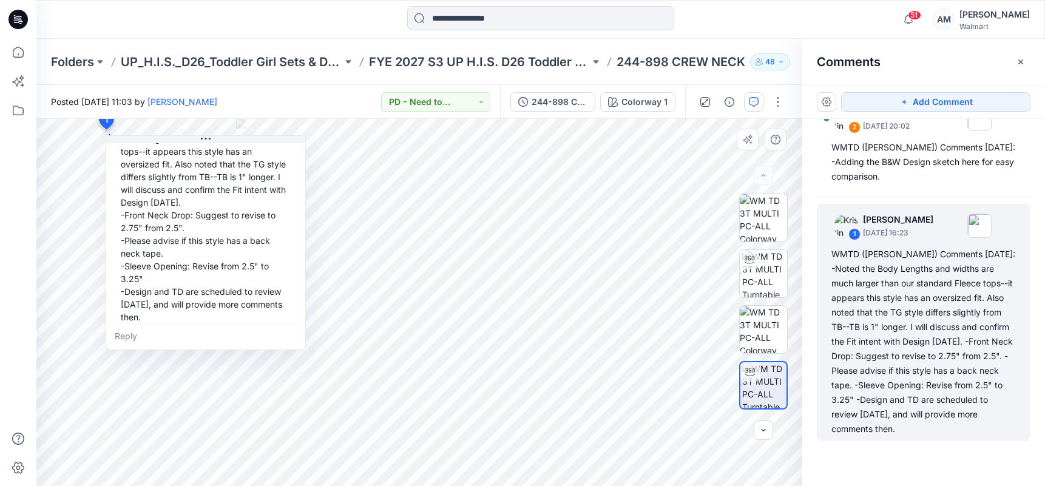
click at [190, 307] on div "WMTD ([PERSON_NAME]) Comments [DATE]: -Noted the Body Lengths and widths are mu…" at bounding box center [206, 208] width 180 height 239
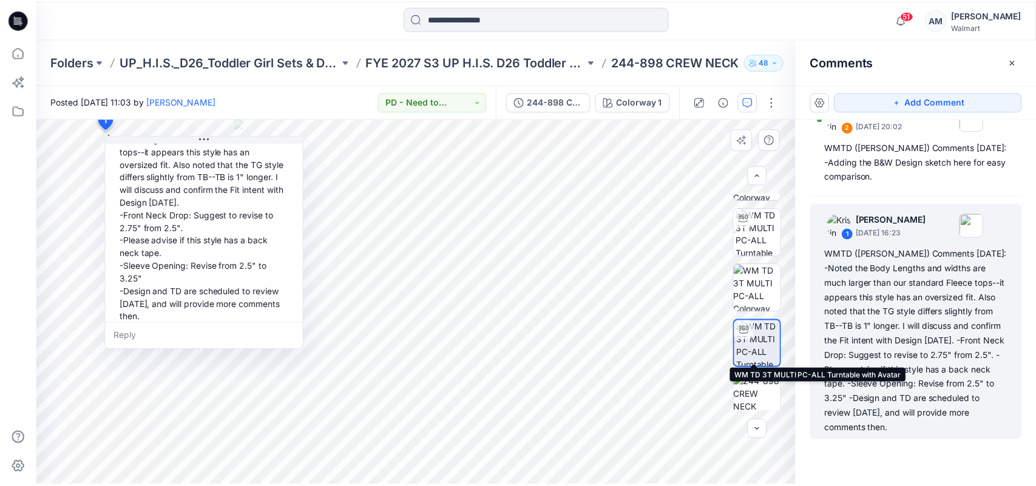
scroll to position [0, 0]
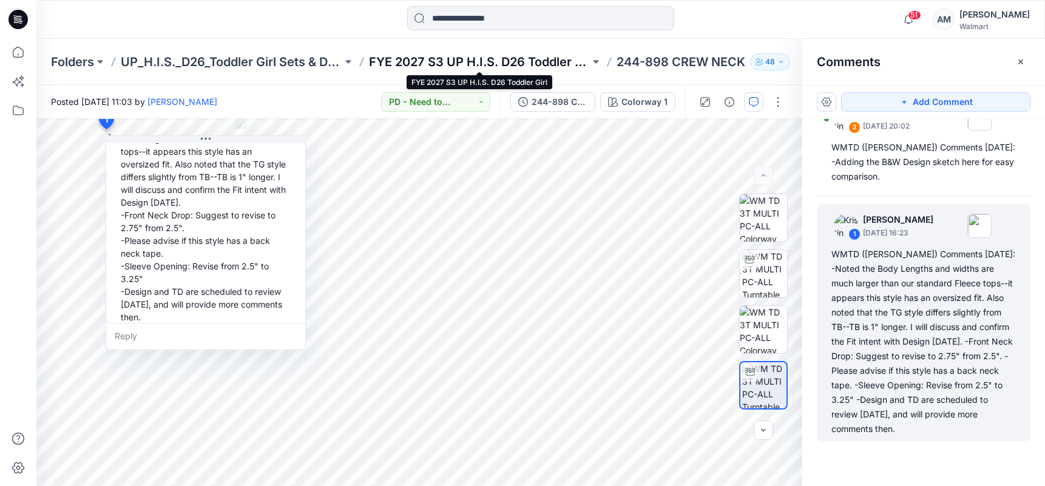
click at [541, 62] on p "FYE 2027 S3 UP H.I.S. D26 Toddler Girl" at bounding box center [480, 61] width 222 height 17
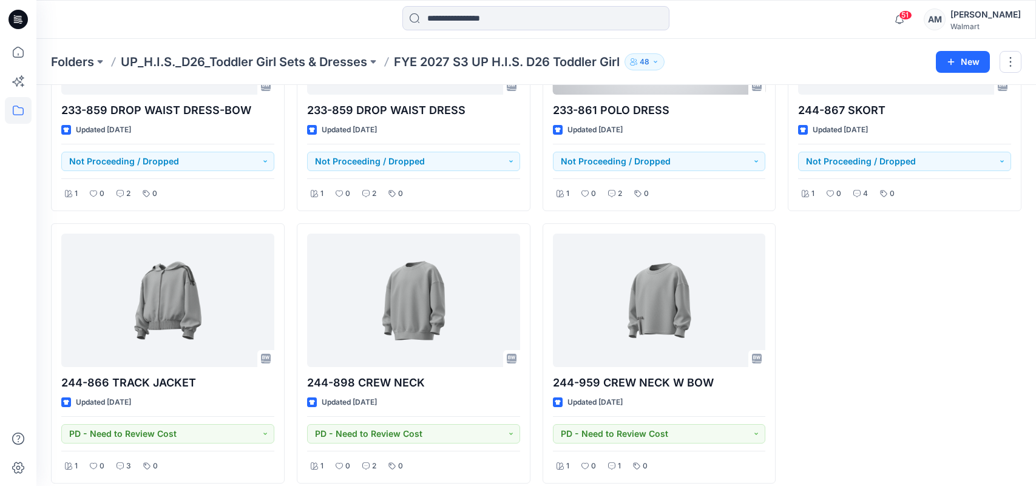
scroll to position [470, 0]
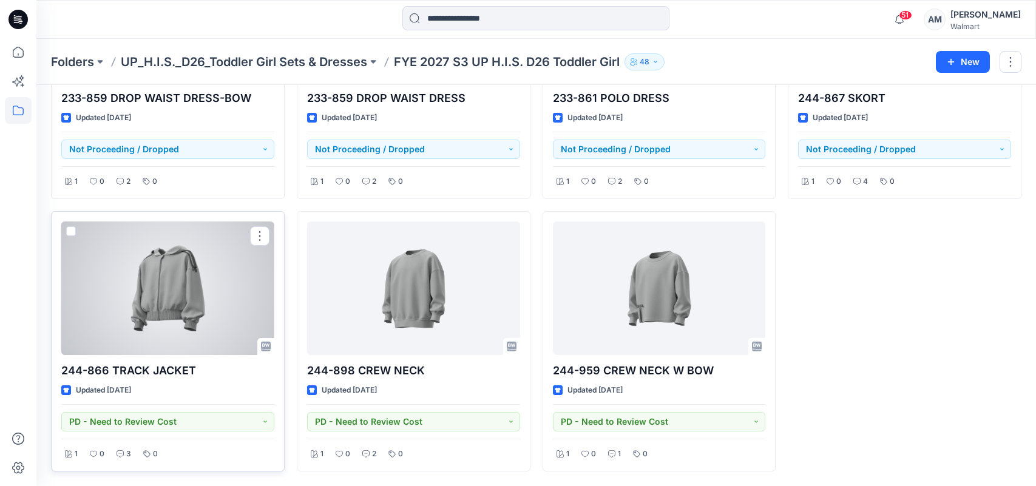
click at [164, 296] on div at bounding box center [167, 289] width 213 height 134
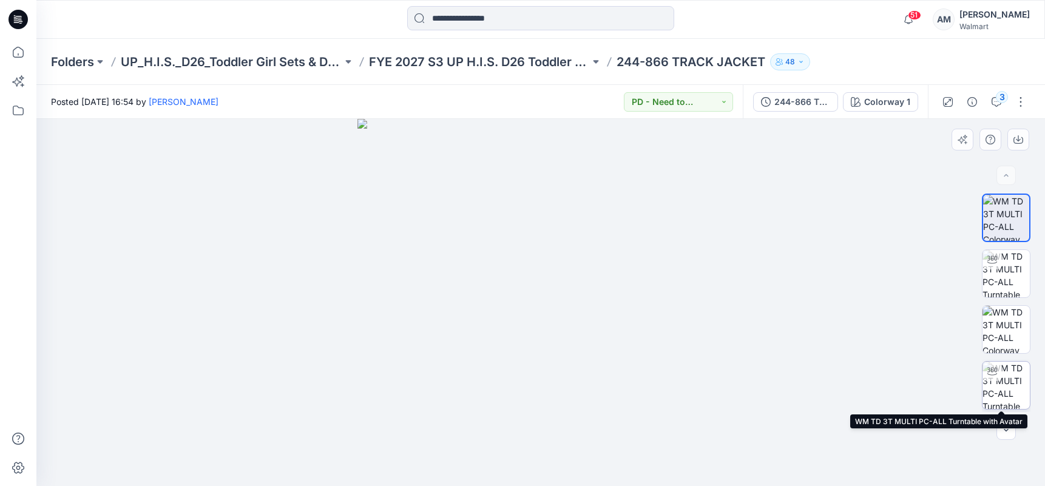
click at [1012, 381] on img at bounding box center [1006, 385] width 47 height 47
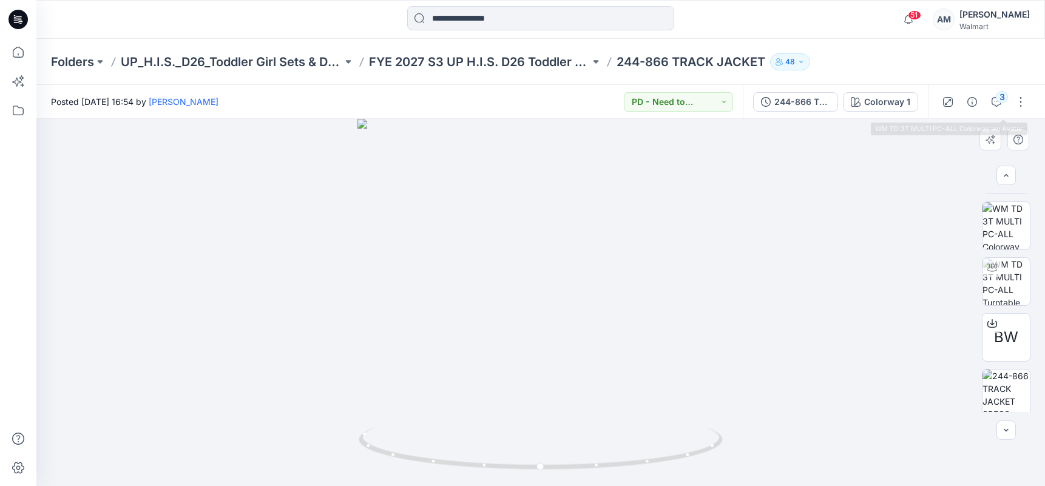
scroll to position [333, 0]
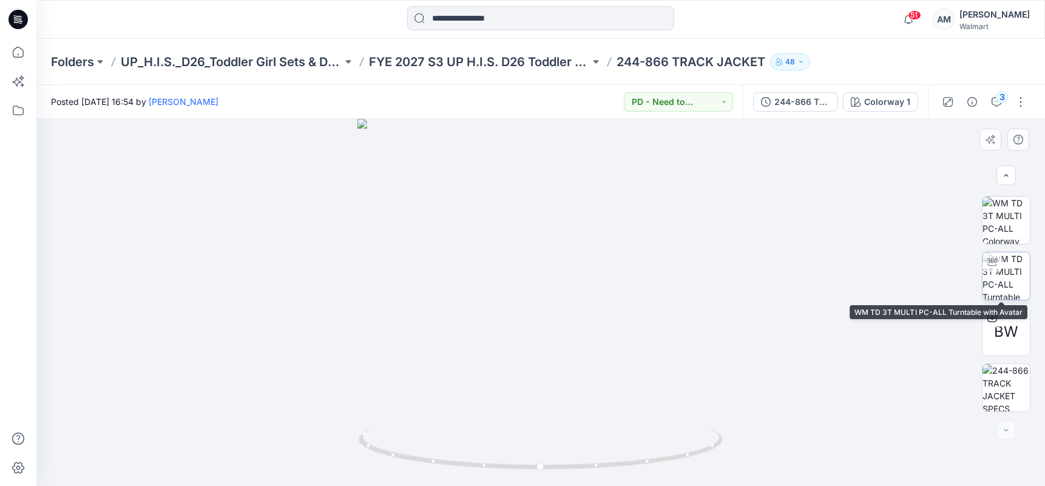
click at [1003, 279] on img at bounding box center [1006, 275] width 47 height 47
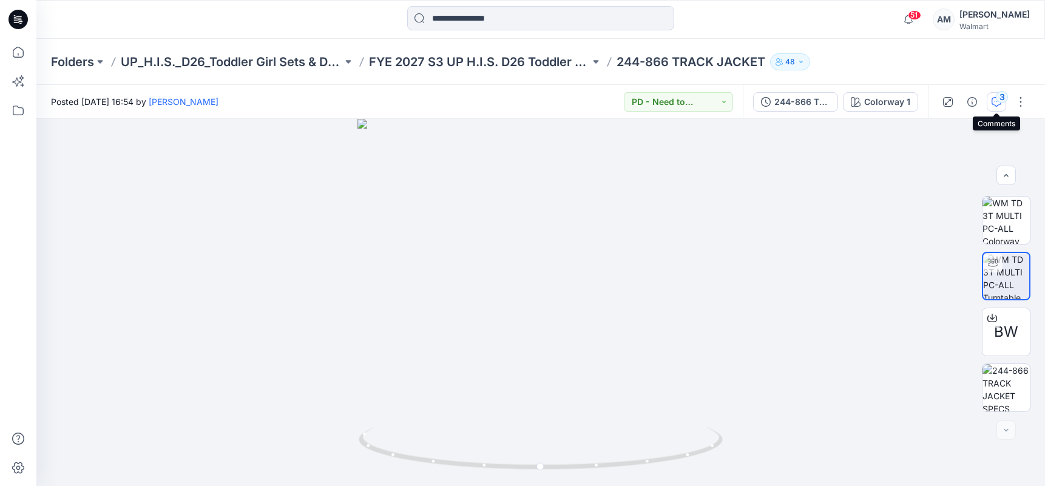
click at [995, 104] on icon "button" at bounding box center [997, 102] width 10 height 10
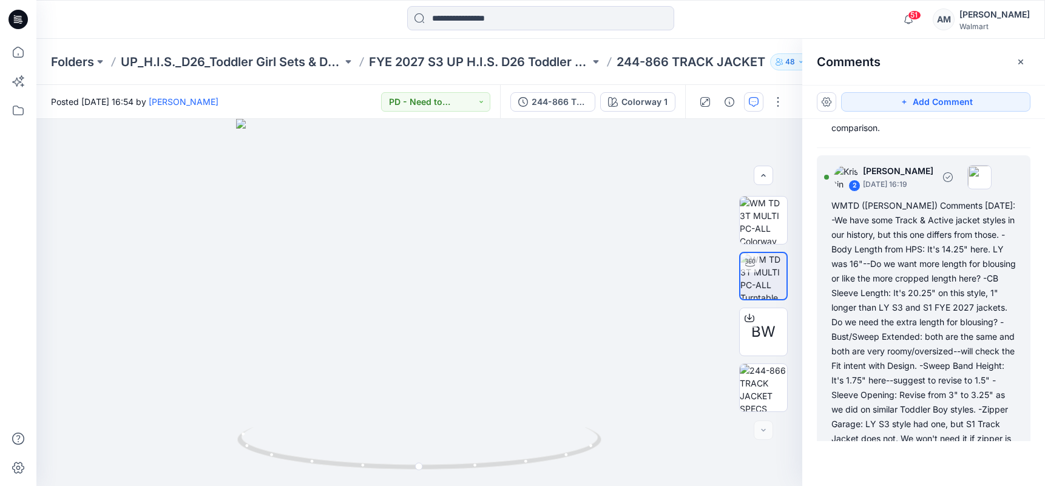
click at [929, 248] on div "WMTD ([PERSON_NAME]) Comments [DATE]: -We have some Track & Active jacket style…" at bounding box center [924, 351] width 185 height 306
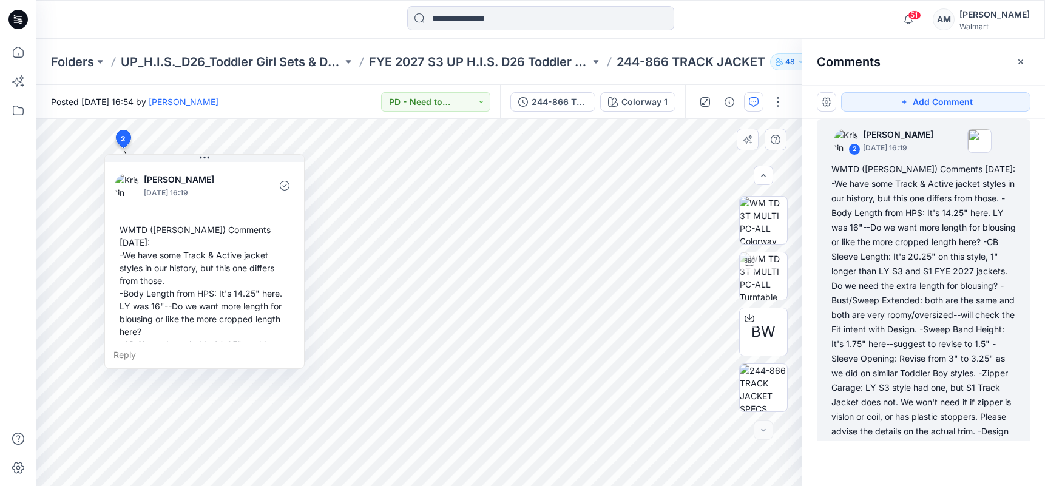
click at [158, 239] on div "WMTD ([PERSON_NAME]) Comments [DATE]: -We have some Track & Active jacket style…" at bounding box center [205, 401] width 180 height 367
click at [126, 228] on div "WMTD ([PERSON_NAME]) Comments [DATE]: -We have some Track & Active jacket style…" at bounding box center [205, 401] width 180 height 367
click at [129, 226] on div "WMTD ([PERSON_NAME]) Comments [DATE]: -We have some Track & Active jacket style…" at bounding box center [205, 401] width 180 height 367
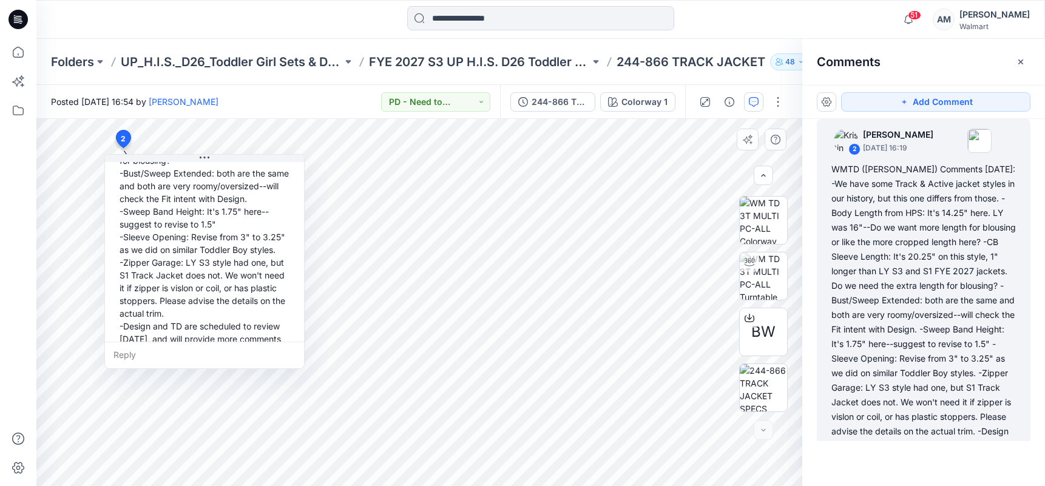
scroll to position [238, 0]
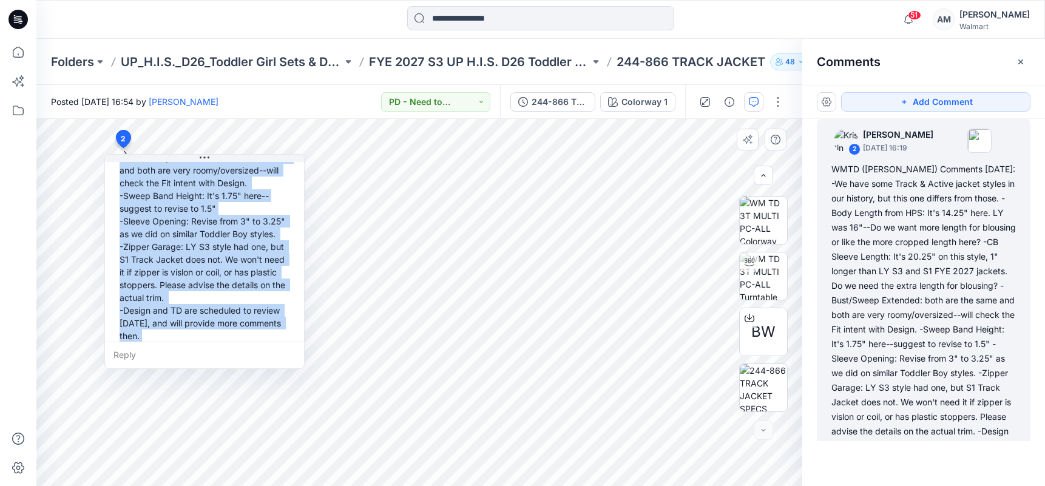
click at [191, 325] on div "WMTD ([PERSON_NAME]) Comments [DATE]: -We have some Track & Active jacket style…" at bounding box center [205, 164] width 180 height 367
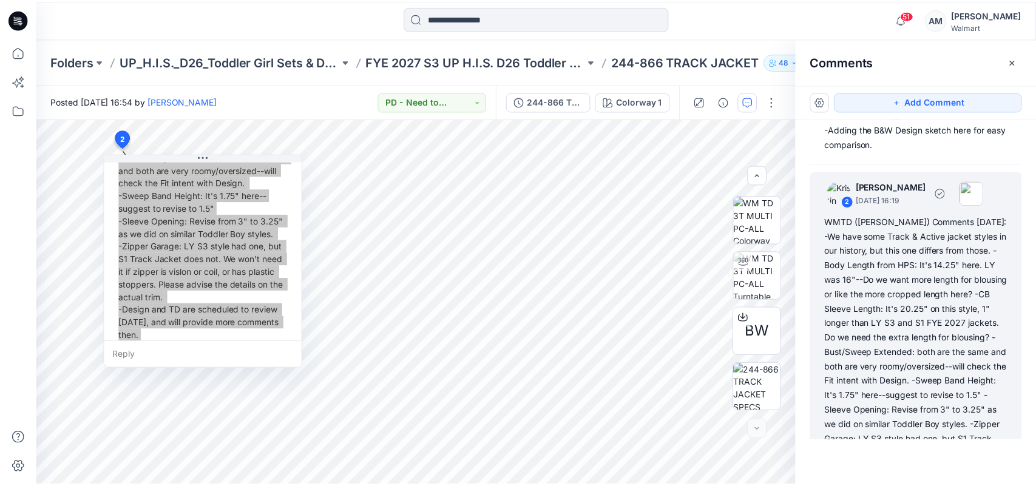
scroll to position [0, 0]
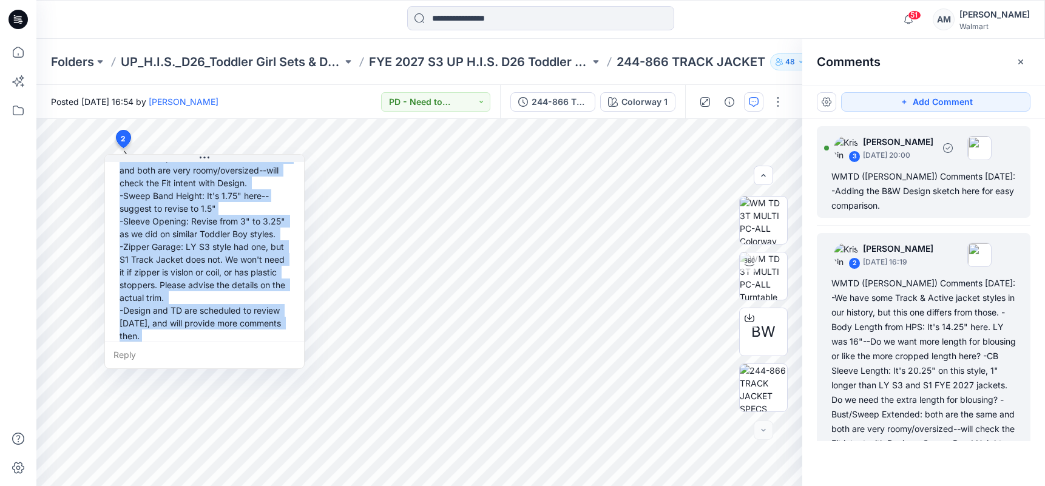
click at [939, 182] on div "WMTD ([PERSON_NAME]) Comments [DATE]: -Adding the B&W Design sketch here for ea…" at bounding box center [924, 191] width 185 height 44
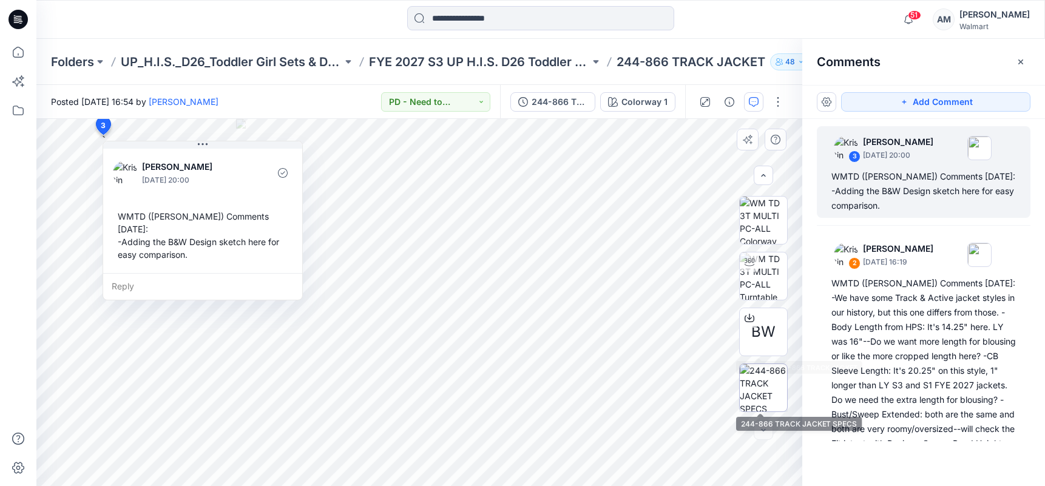
click at [748, 390] on img at bounding box center [763, 387] width 47 height 47
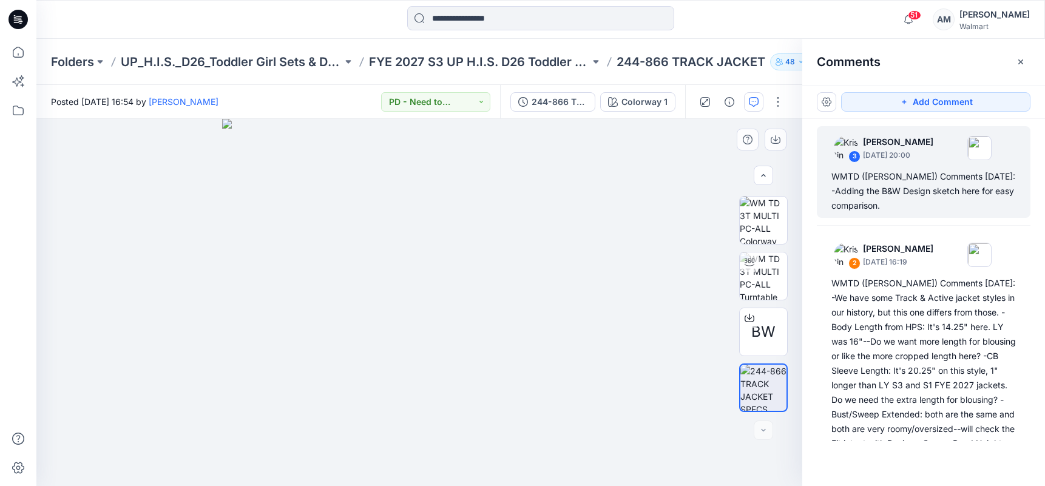
click at [659, 164] on div at bounding box center [419, 302] width 766 height 367
click at [1025, 63] on icon "button" at bounding box center [1021, 62] width 10 height 10
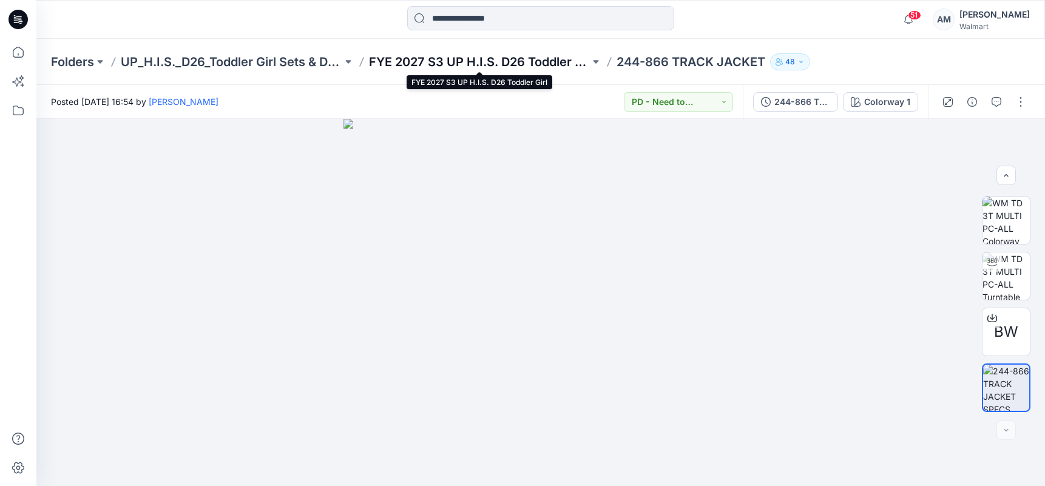
click at [496, 66] on p "FYE 2027 S3 UP H.I.S. D26 Toddler Girl" at bounding box center [480, 61] width 222 height 17
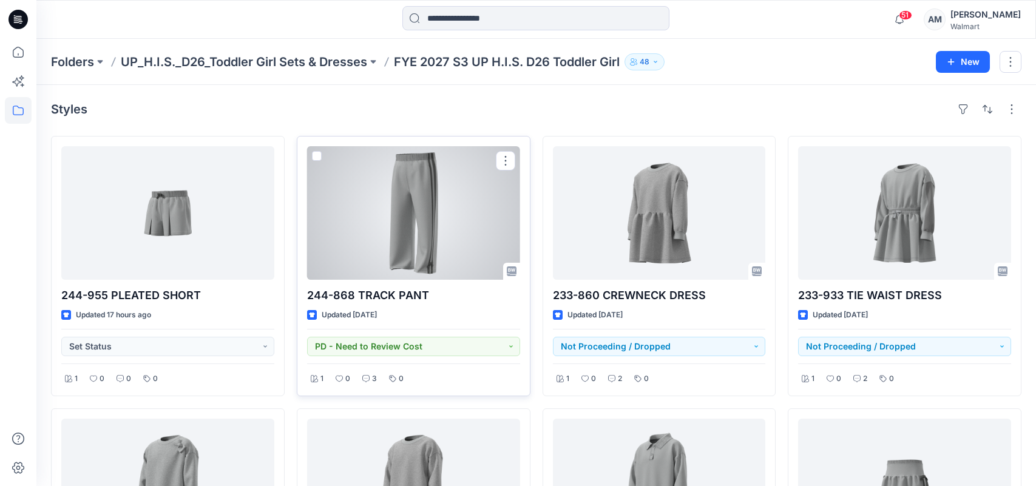
click at [408, 228] on div at bounding box center [413, 213] width 213 height 134
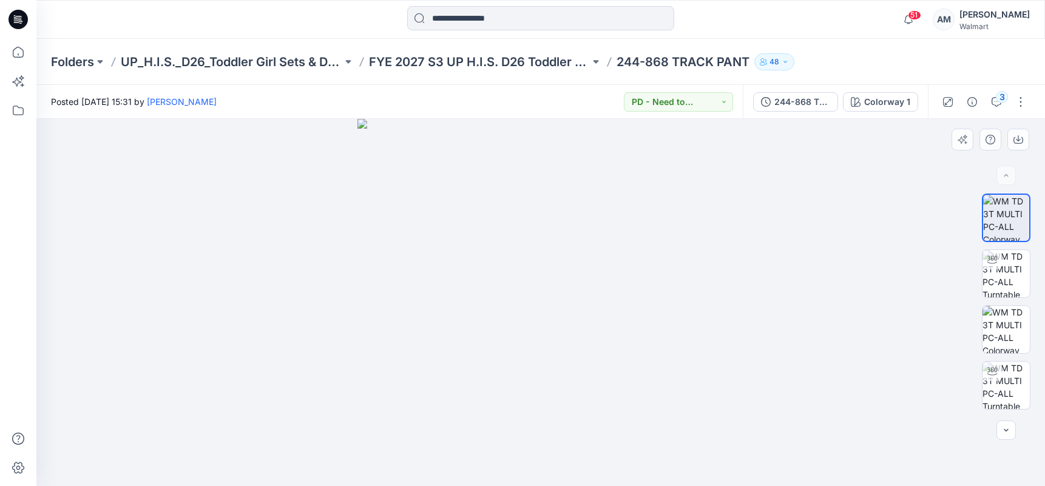
click at [873, 168] on div at bounding box center [540, 302] width 1009 height 367
click at [1020, 274] on img at bounding box center [1006, 273] width 47 height 47
click at [995, 104] on icon "button" at bounding box center [997, 102] width 10 height 10
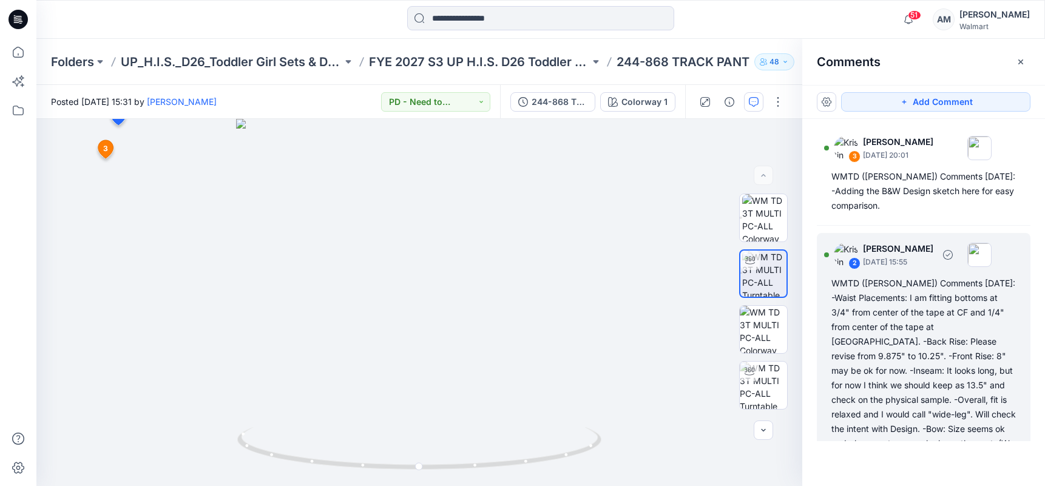
click at [912, 309] on div "WMTD ([PERSON_NAME]) Comments [DATE]: -Waist Placements: I am fitting bottoms a…" at bounding box center [924, 385] width 185 height 218
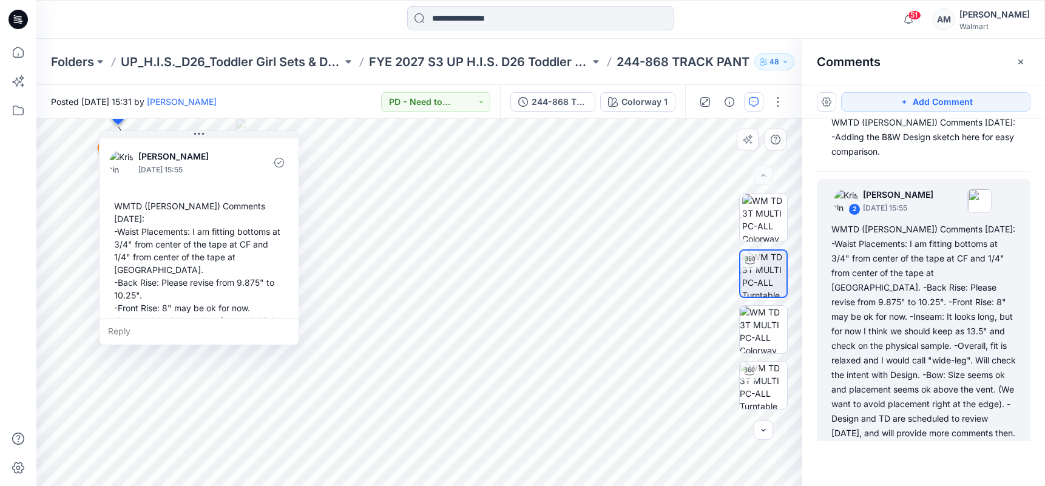
scroll to position [58, 0]
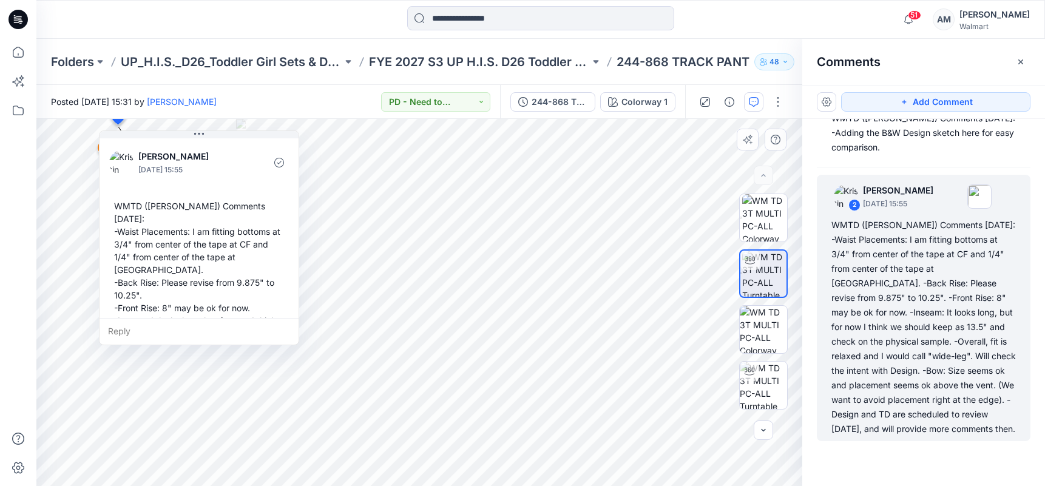
click at [124, 207] on div "WMTD ([PERSON_NAME]) Comments [DATE]: -Waist Placements: I am fitting bottoms a…" at bounding box center [199, 333] width 180 height 277
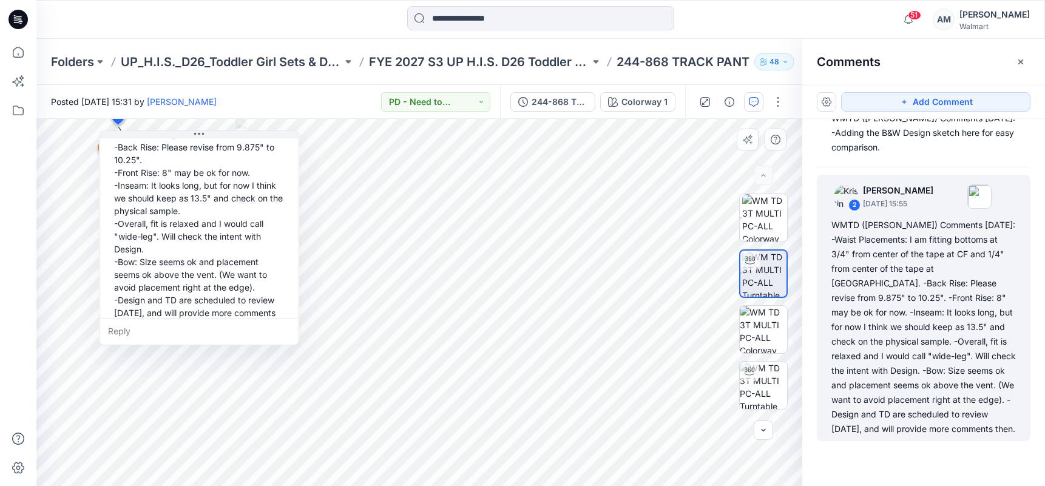
scroll to position [136, 0]
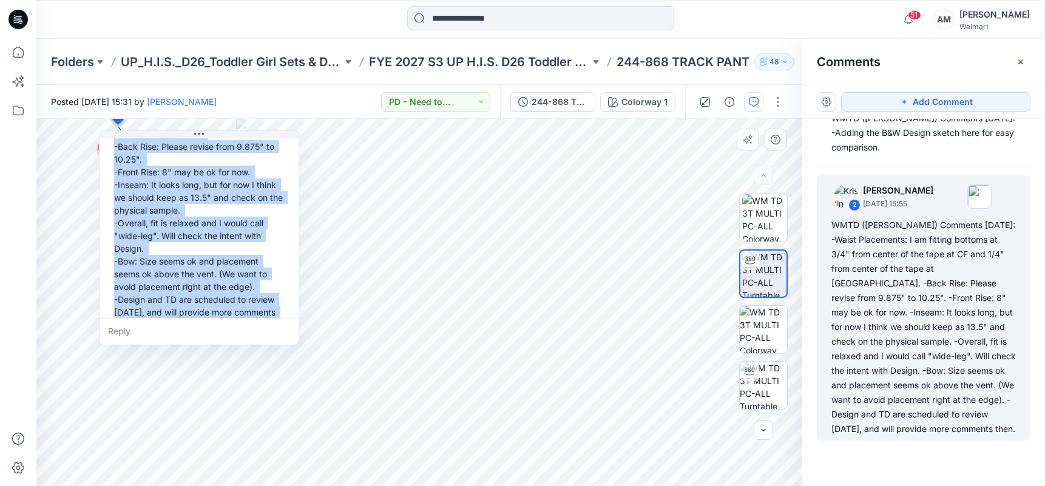
click at [225, 300] on div "WMTD ([PERSON_NAME]) Comments [DATE]: -Waist Placements: I am fitting bottoms a…" at bounding box center [199, 197] width 180 height 277
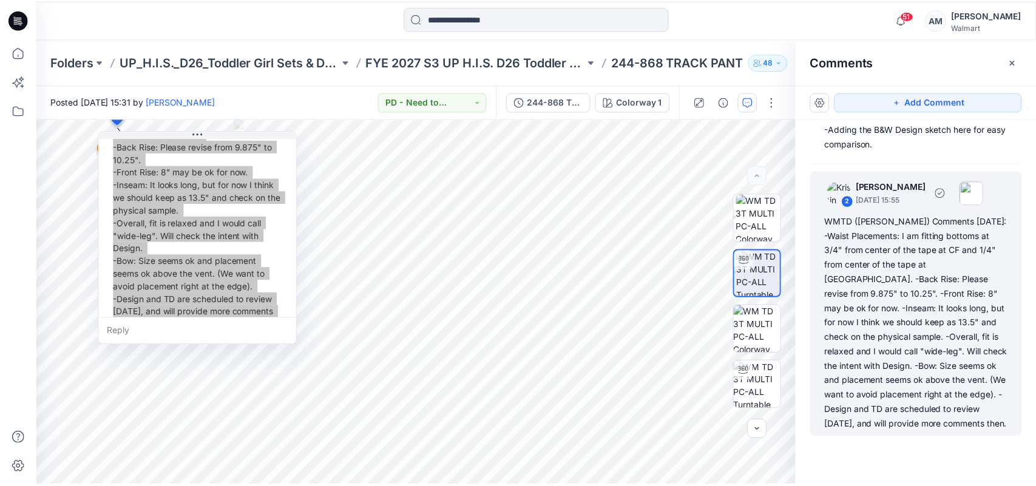
scroll to position [0, 0]
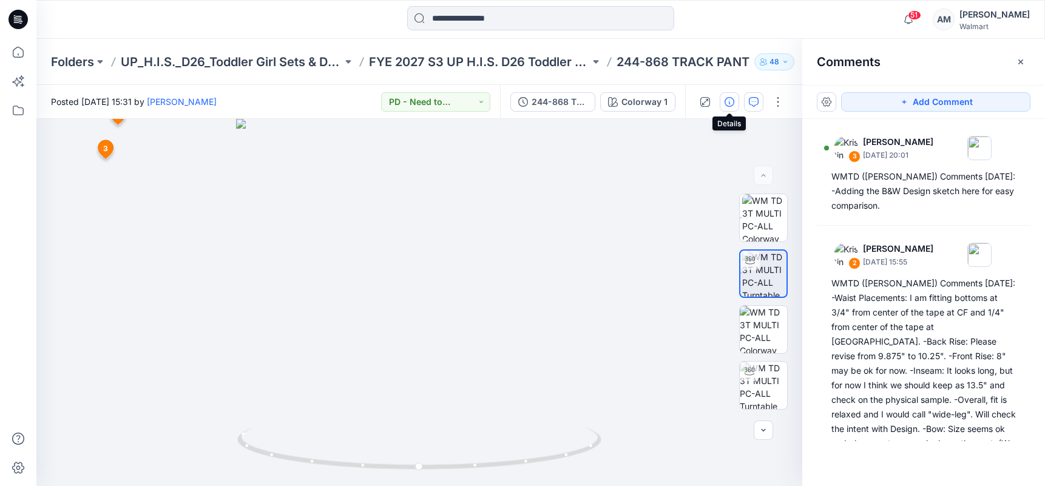
click at [733, 100] on icon "button" at bounding box center [730, 102] width 10 height 10
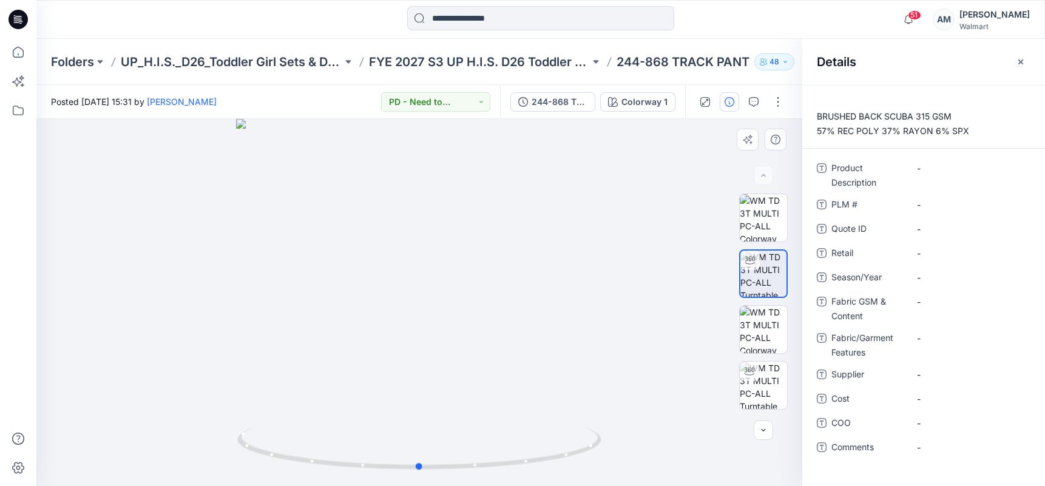
click at [615, 174] on div at bounding box center [419, 302] width 766 height 367
click at [521, 64] on p "FYE 2027 S3 UP H.I.S. D26 Toddler Girl" at bounding box center [480, 61] width 222 height 17
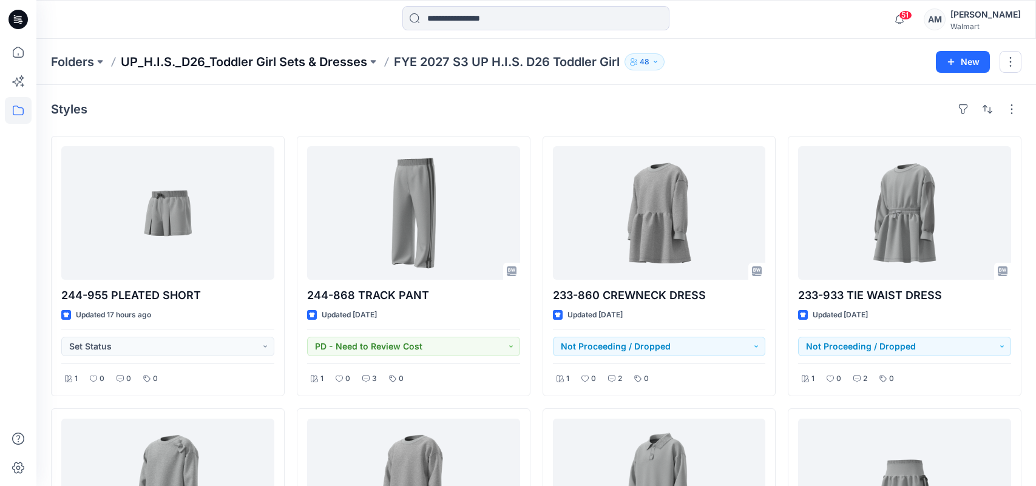
click at [292, 57] on p "UP_H.I.S._D26_Toddler Girl Sets & Dresses" at bounding box center [244, 61] width 246 height 17
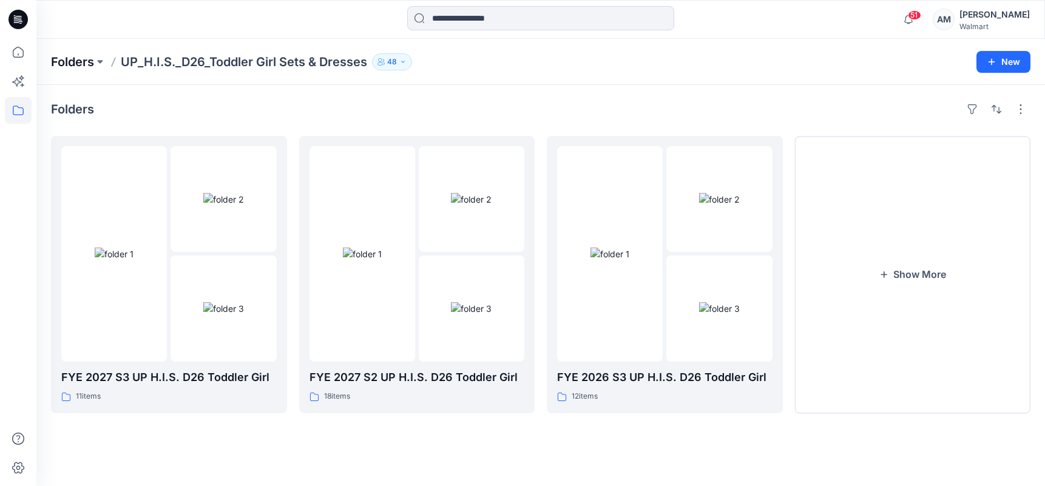
click at [72, 54] on p "Folders" at bounding box center [72, 61] width 43 height 17
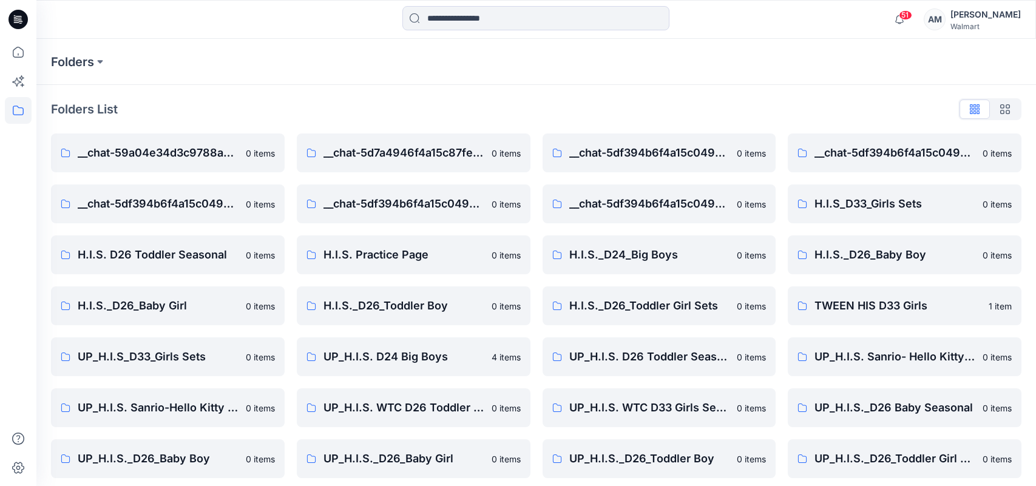
scroll to position [7, 0]
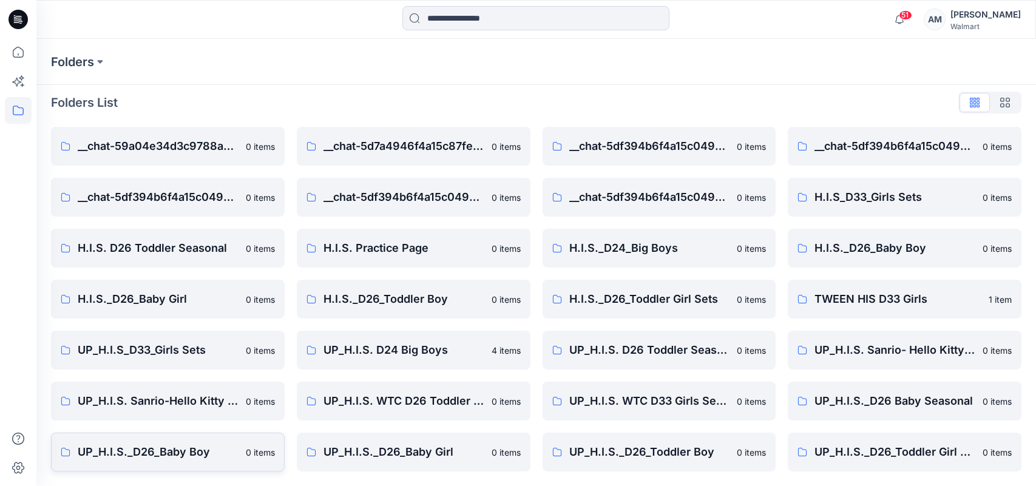
click at [225, 444] on p "UP_H.I.S._D26_Baby Boy" at bounding box center [158, 452] width 161 height 17
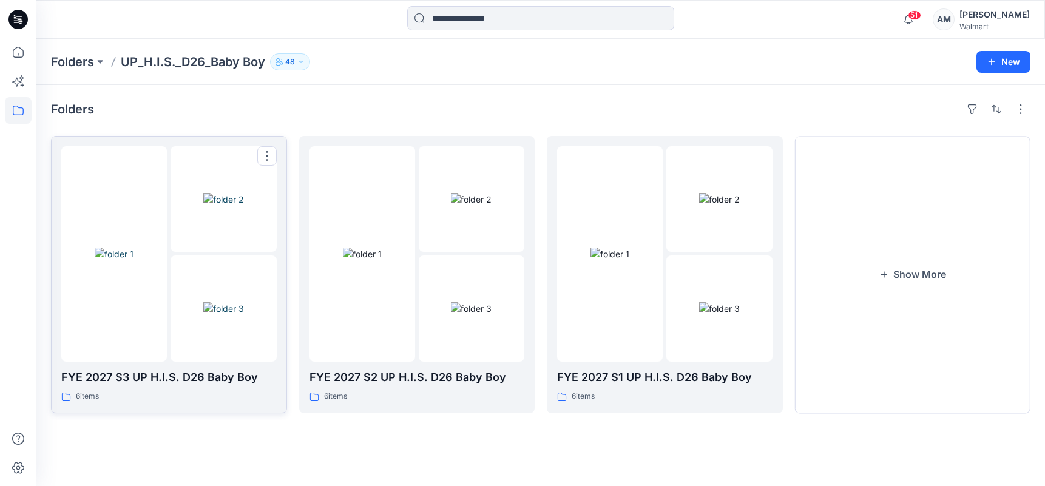
click at [134, 249] on img at bounding box center [114, 254] width 39 height 13
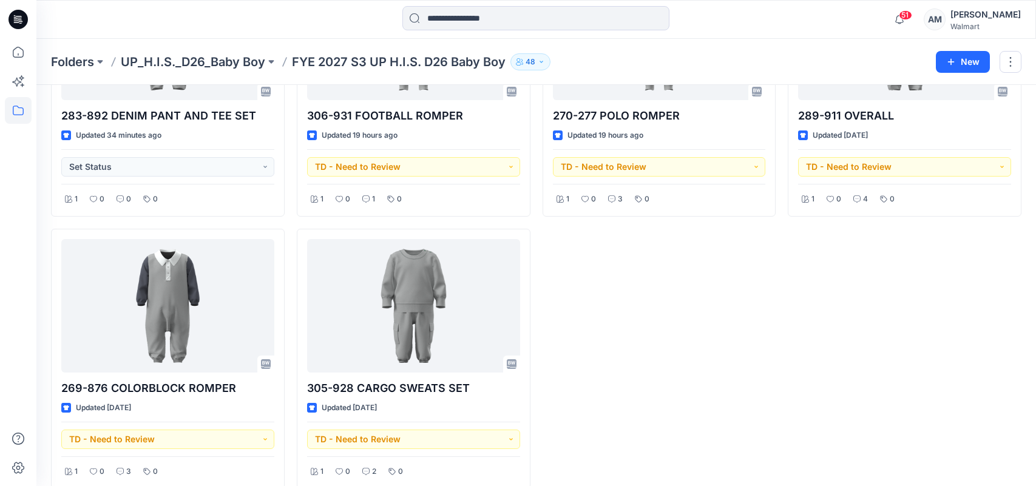
scroll to position [197, 0]
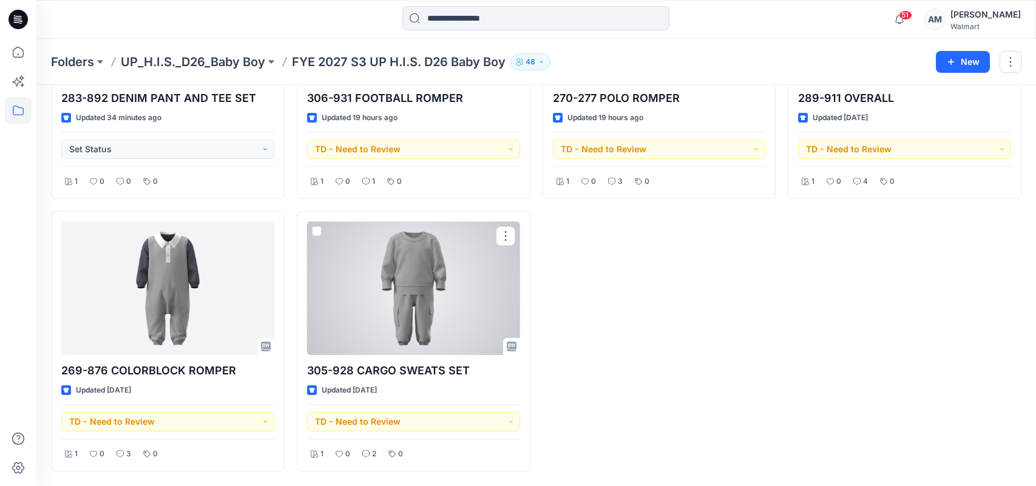
click at [425, 290] on div at bounding box center [413, 289] width 213 height 134
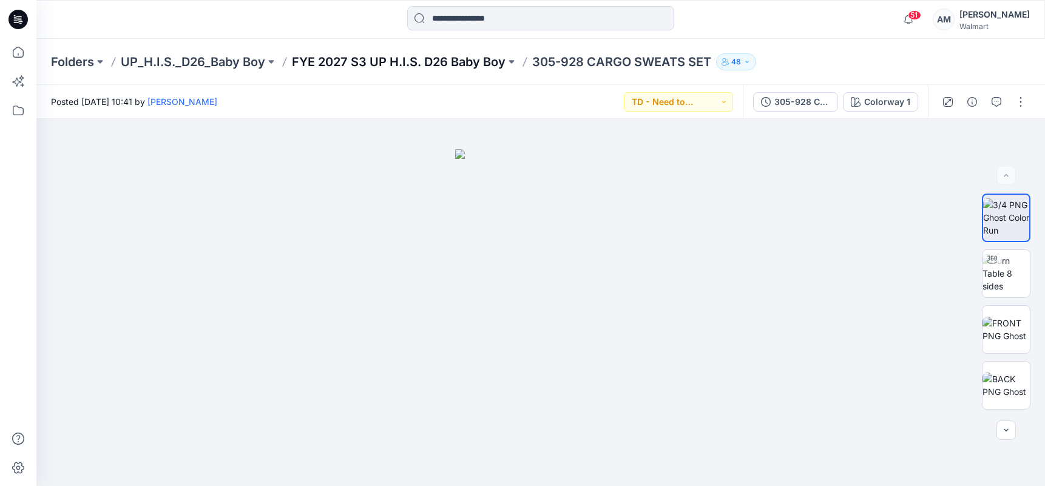
click at [393, 53] on p "FYE 2027 S3 UP H.I.S. D26 Baby Boy" at bounding box center [399, 61] width 214 height 17
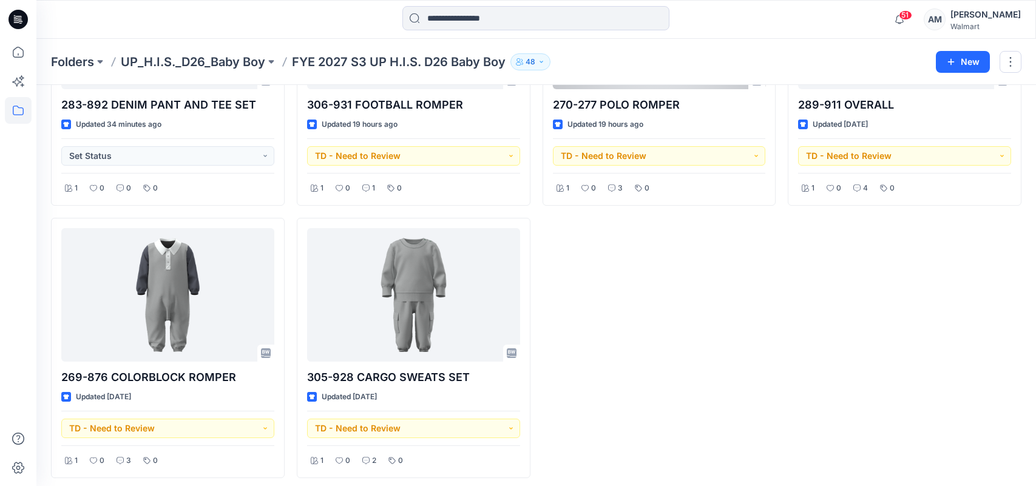
scroll to position [197, 0]
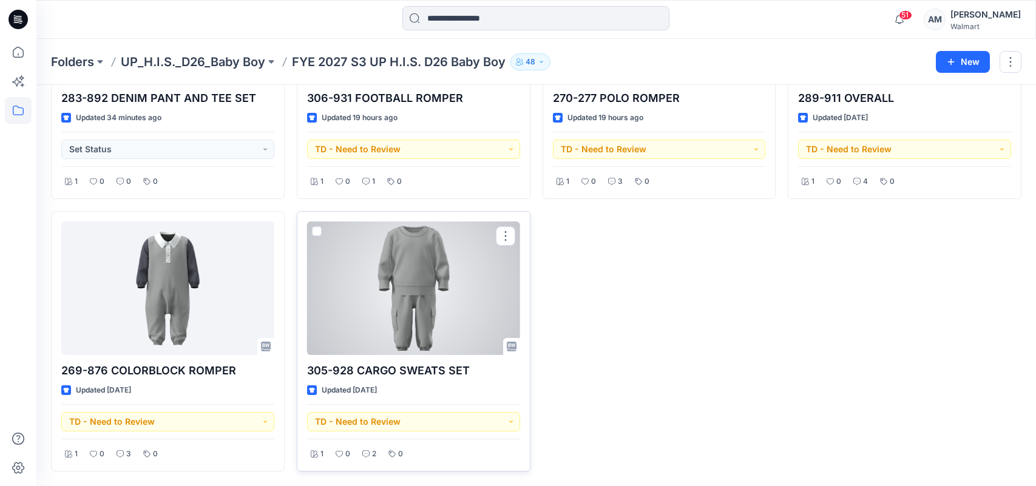
click at [427, 388] on div "Updated [DATE]" at bounding box center [413, 390] width 213 height 13
click at [429, 308] on div at bounding box center [413, 289] width 213 height 134
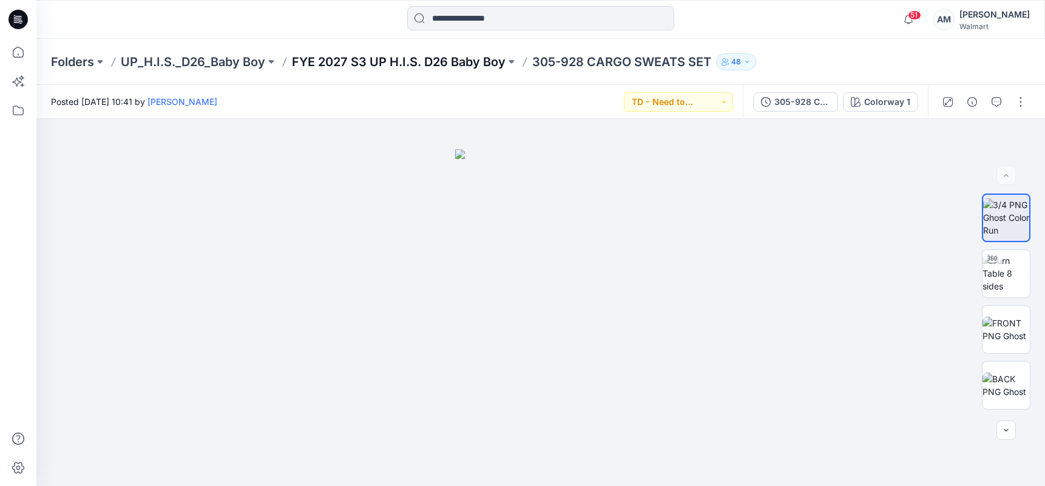
drag, startPoint x: 419, startPoint y: 52, endPoint x: 432, endPoint y: 66, distance: 18.9
click at [420, 53] on div "Folders UP_H.I.S._D26_Baby Boy FYE 2027 S3 UP H.I.S. D26 Baby Boy 305-928 CARGO…" at bounding box center [540, 62] width 1009 height 46
click at [434, 63] on p "FYE 2027 S3 UP H.I.S. D26 Baby Boy" at bounding box center [399, 61] width 214 height 17
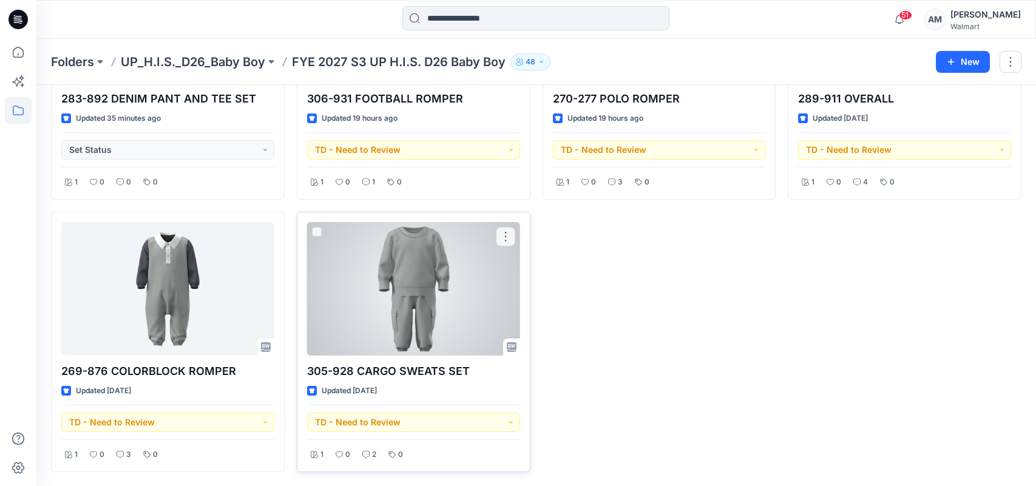
scroll to position [197, 0]
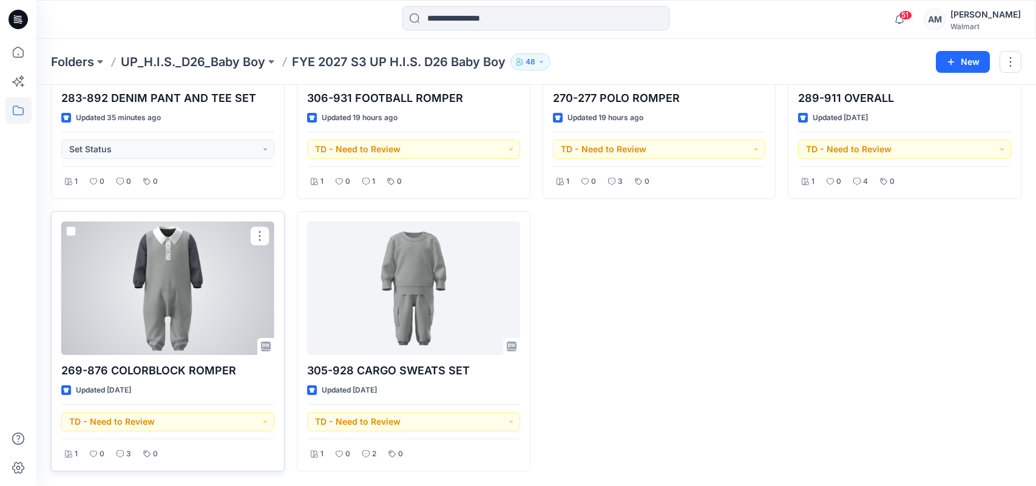
click at [193, 316] on div at bounding box center [167, 289] width 213 height 134
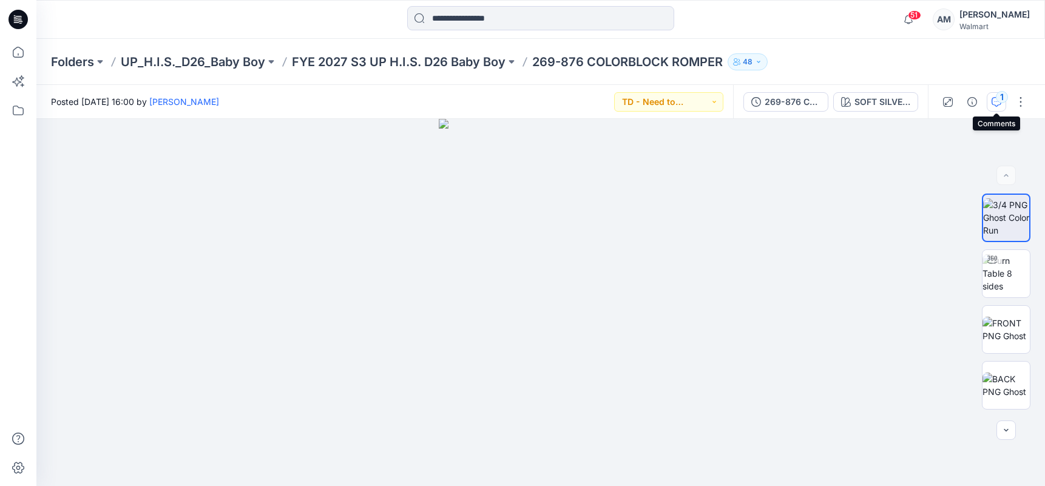
click at [996, 102] on icon "button" at bounding box center [997, 102] width 10 height 10
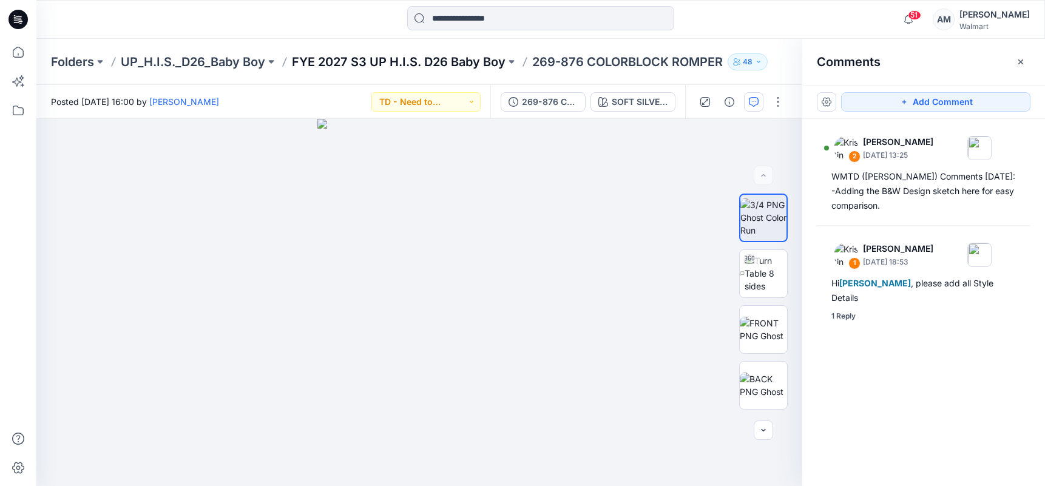
click at [419, 65] on p "FYE 2027 S3 UP H.I.S. D26 Baby Boy" at bounding box center [399, 61] width 214 height 17
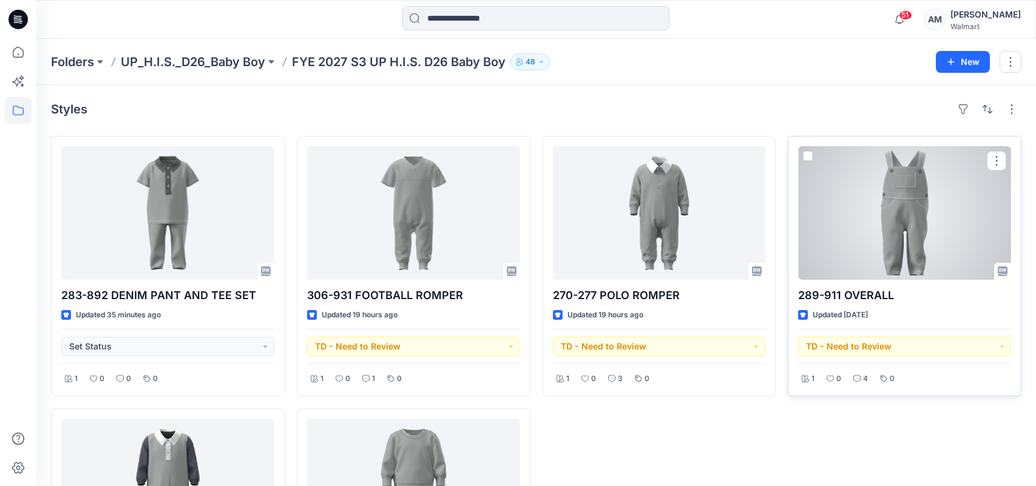
click at [870, 218] on div at bounding box center [904, 213] width 213 height 134
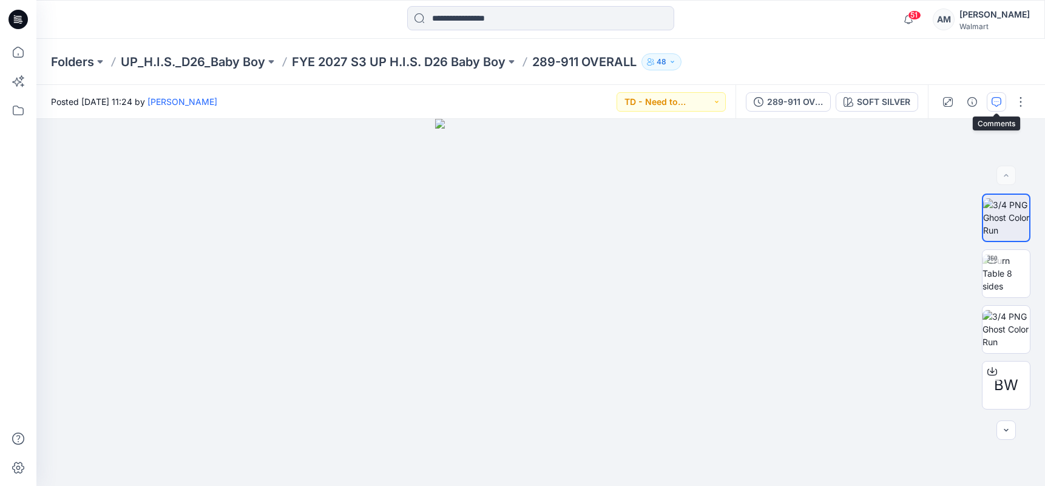
click at [997, 101] on icon "button" at bounding box center [997, 101] width 4 height 1
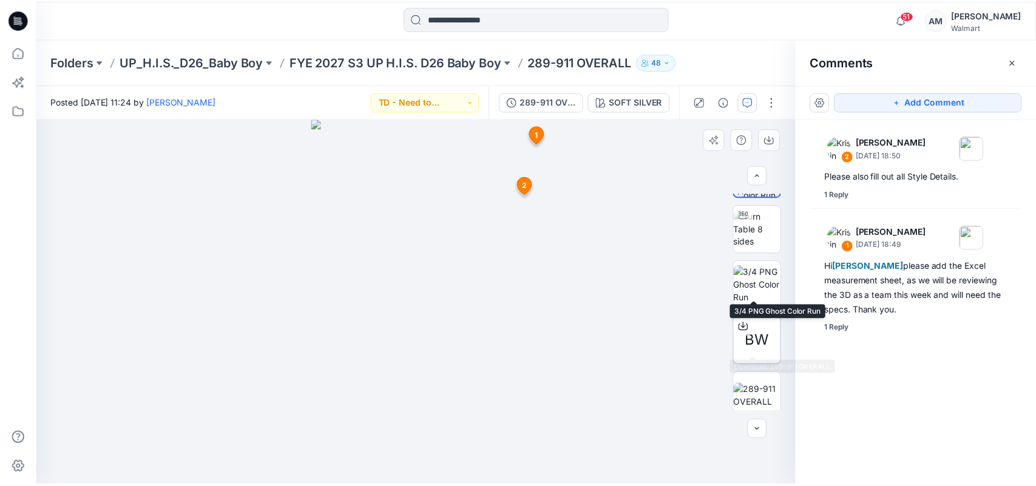
scroll to position [53, 0]
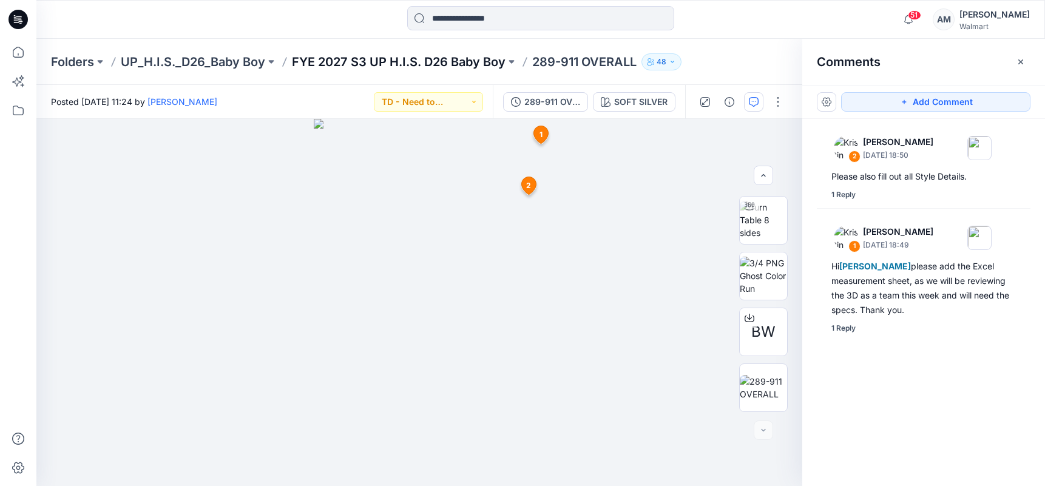
click at [432, 61] on p "FYE 2027 S3 UP H.I.S. D26 Baby Boy" at bounding box center [399, 61] width 214 height 17
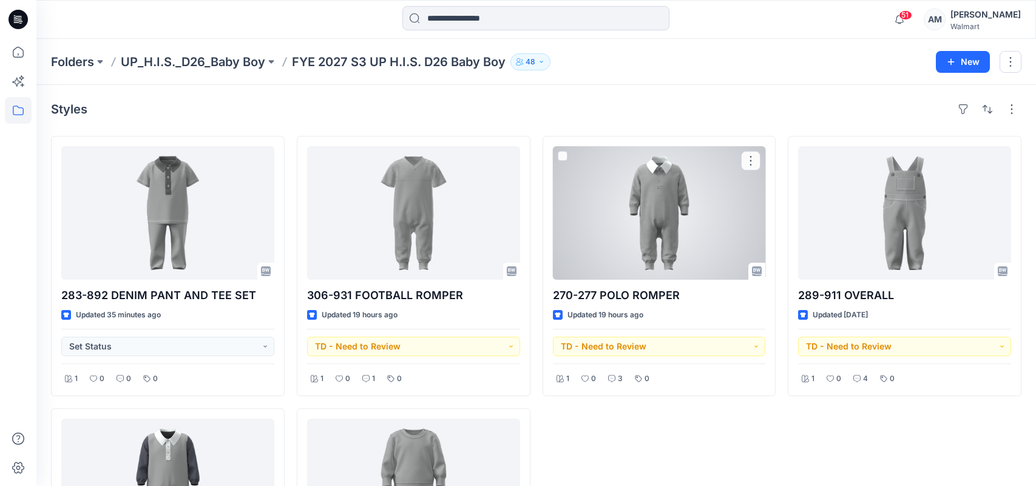
click at [730, 220] on div at bounding box center [659, 213] width 213 height 134
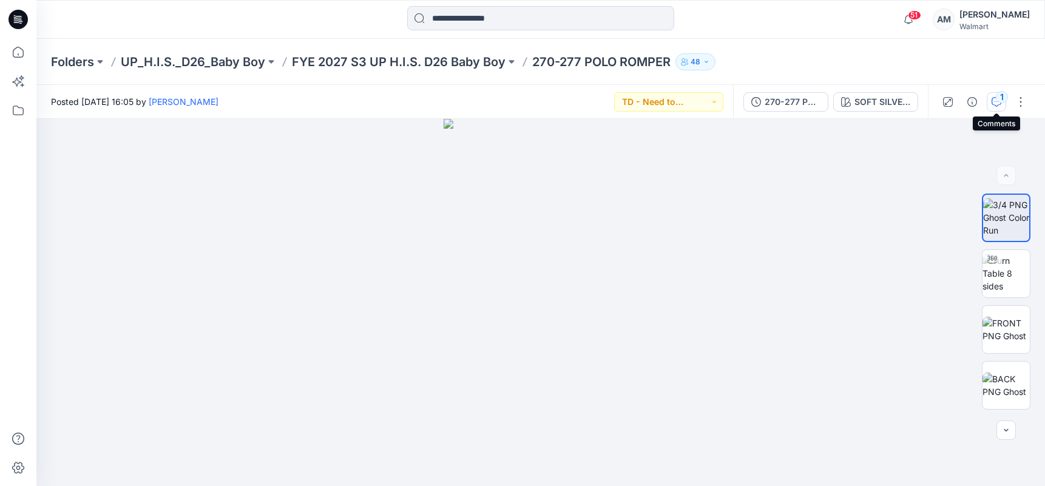
click at [999, 103] on div "1" at bounding box center [1002, 97] width 12 height 12
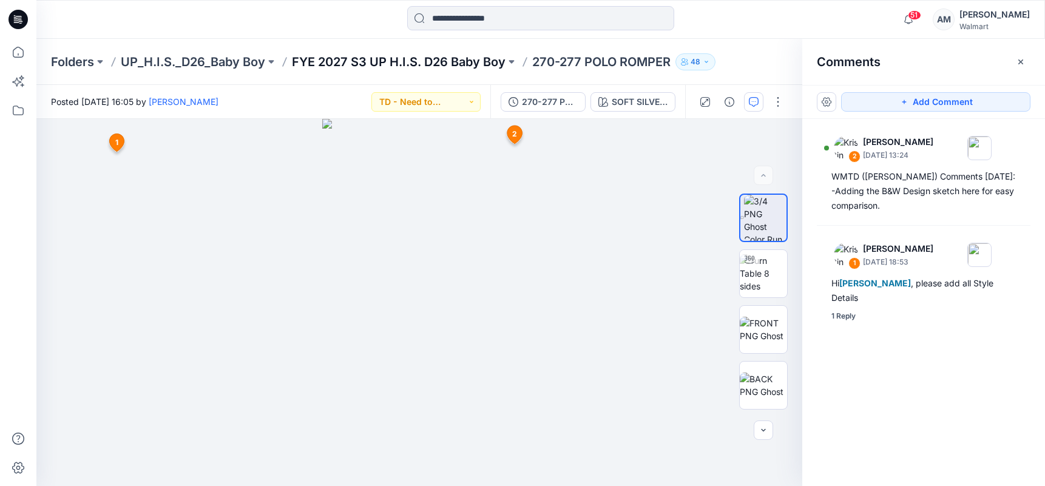
click at [418, 67] on p "FYE 2027 S3 UP H.I.S. D26 Baby Boy" at bounding box center [399, 61] width 214 height 17
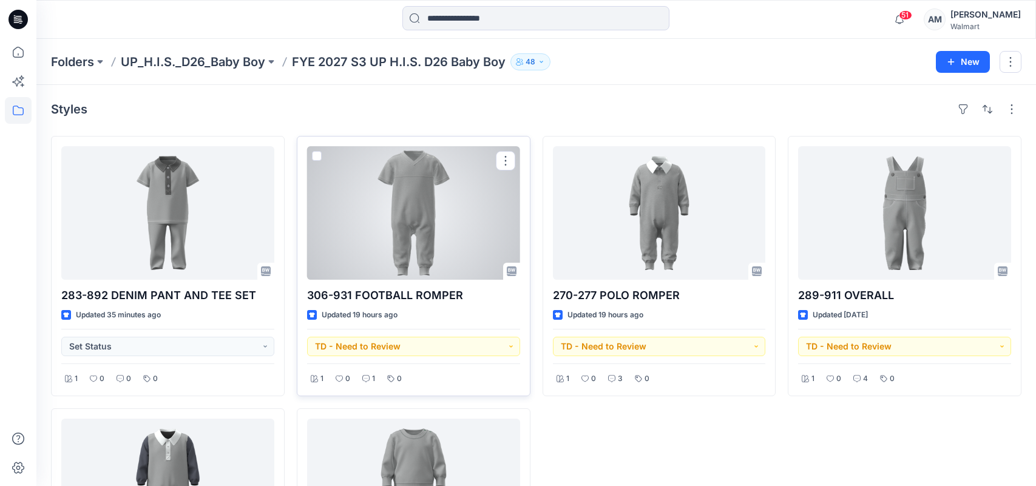
click at [395, 221] on div at bounding box center [413, 213] width 213 height 134
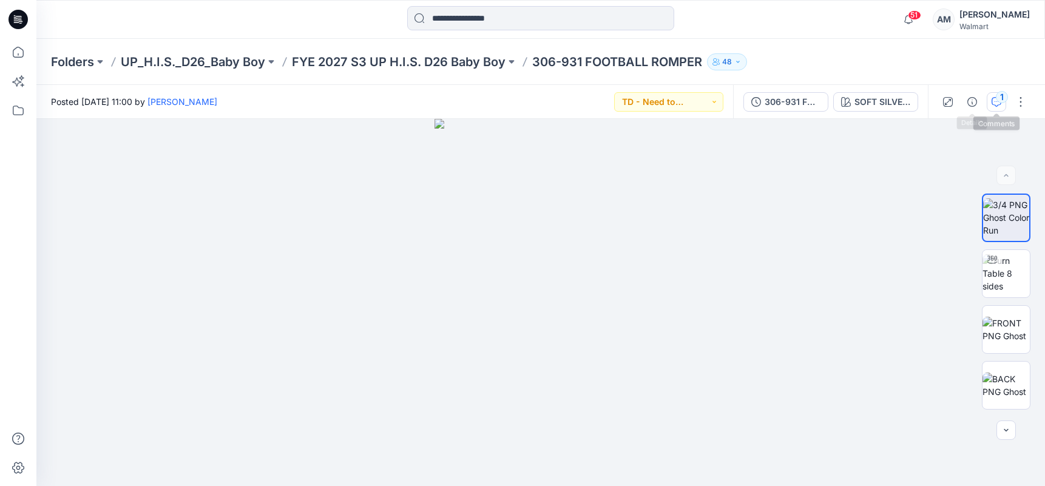
click at [996, 100] on div "1" at bounding box center [1002, 97] width 12 height 12
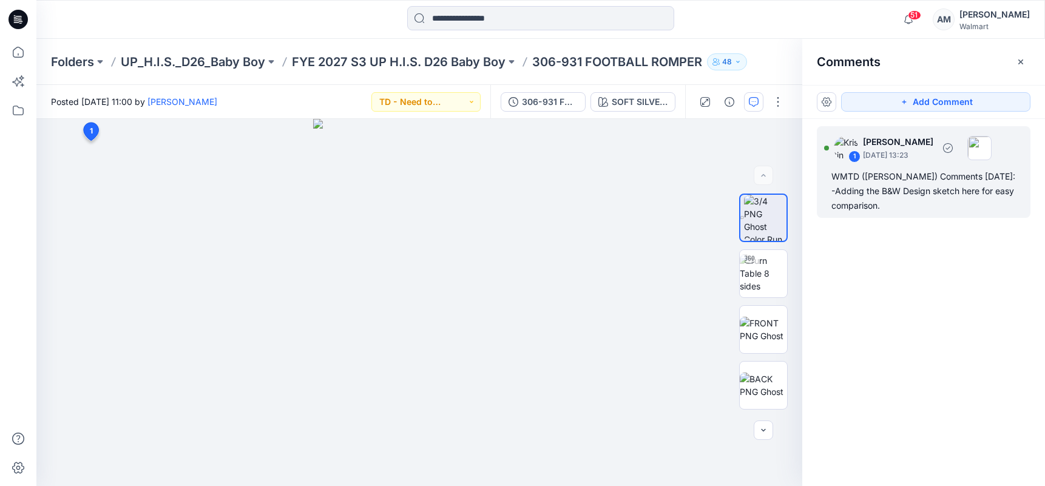
click at [929, 195] on div "WMTD ([PERSON_NAME]) Comments [DATE]: -Adding the B&W Design sketch here for ea…" at bounding box center [924, 191] width 185 height 44
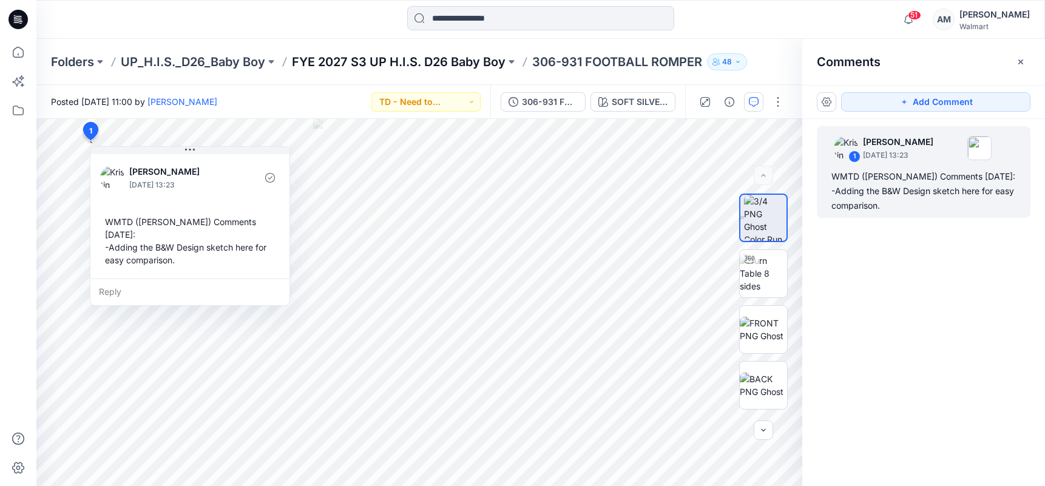
click at [493, 59] on p "FYE 2027 S3 UP H.I.S. D26 Baby Boy" at bounding box center [399, 61] width 214 height 17
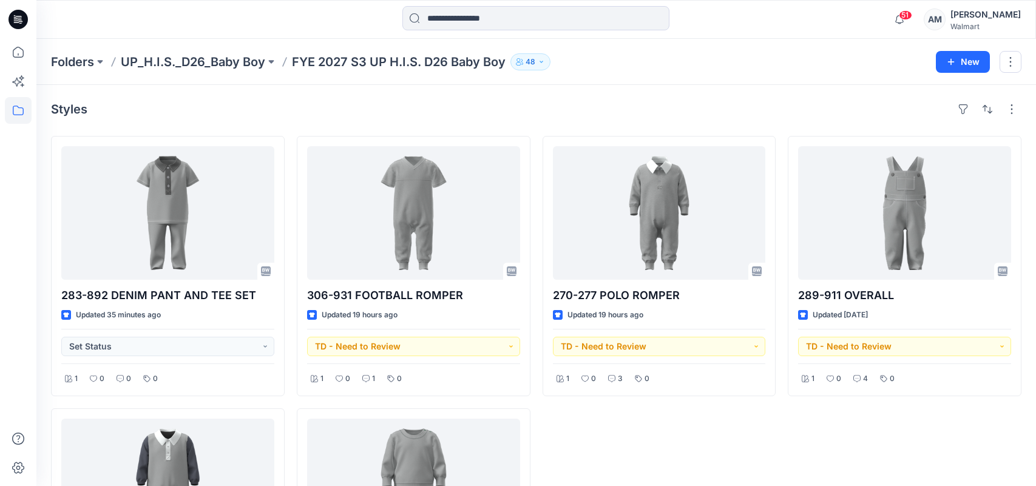
click at [842, 15] on div "51 Notifications [PERSON_NAME] shared 244-955 PLEATED SHORT in FYE 2027 S3 UP H…" at bounding box center [535, 19] width 999 height 27
click at [230, 57] on p "UP_H.I.S._D26_Baby Boy" at bounding box center [193, 61] width 144 height 17
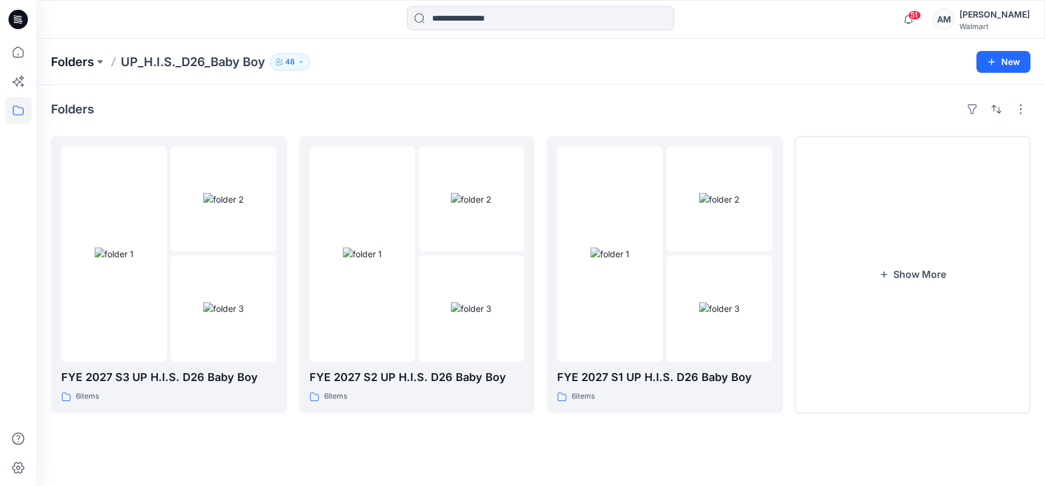
click at [77, 62] on p "Folders" at bounding box center [72, 61] width 43 height 17
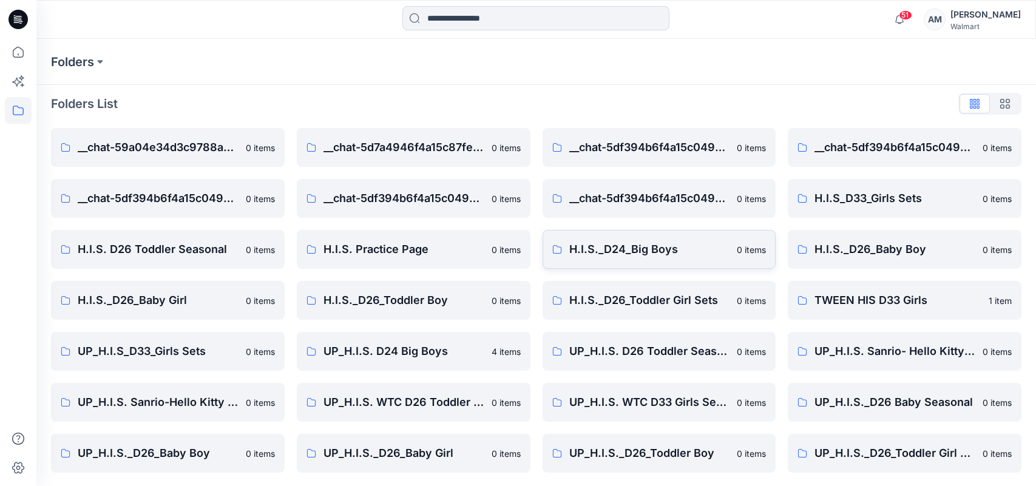
scroll to position [7, 0]
click at [421, 447] on p "UP_H.I.S._D26_Baby Girl" at bounding box center [404, 452] width 161 height 17
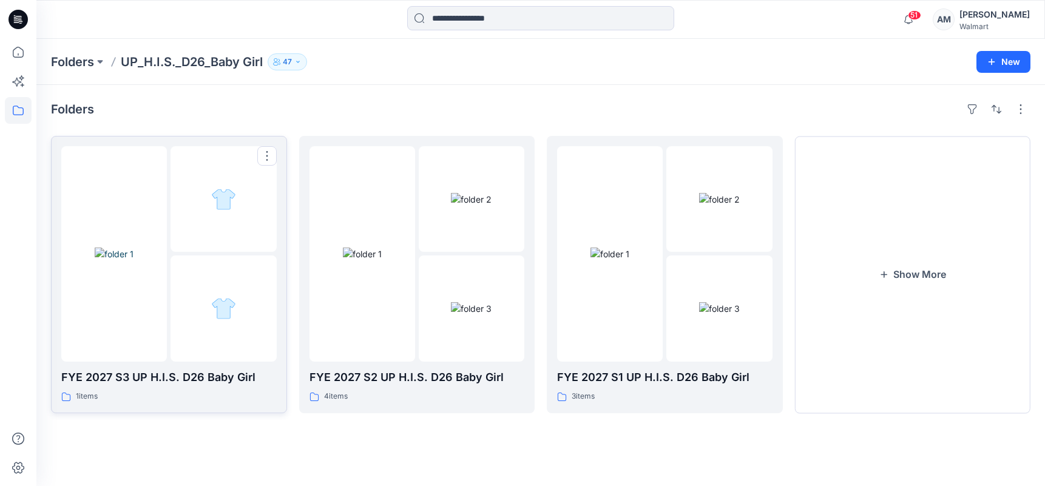
click at [178, 274] on div at bounding box center [224, 309] width 106 height 106
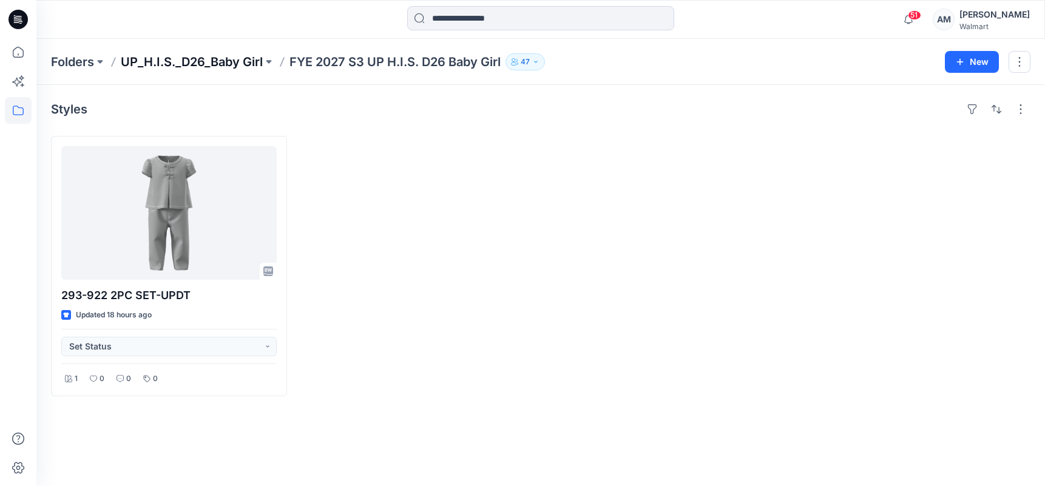
click at [211, 65] on p "UP_H.I.S._D26_Baby Girl" at bounding box center [192, 61] width 142 height 17
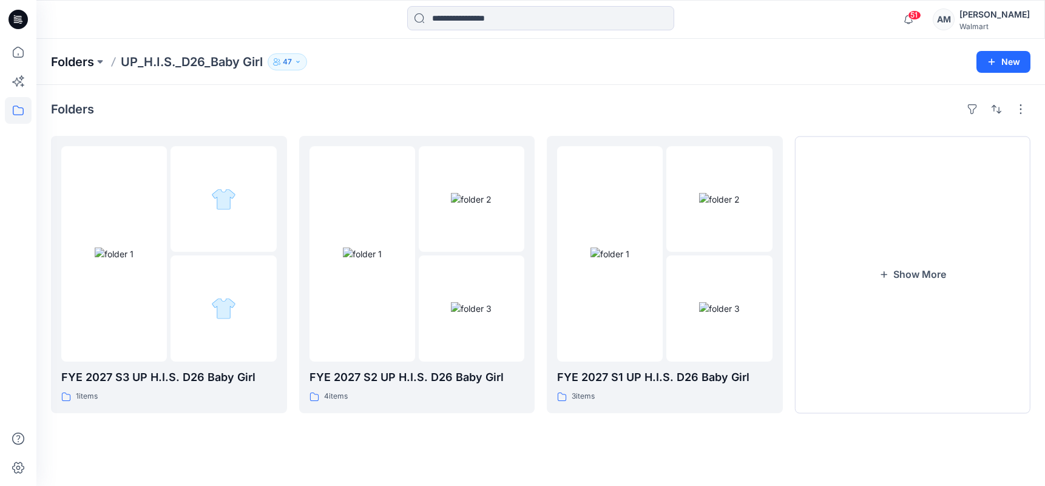
click at [61, 57] on p "Folders" at bounding box center [72, 61] width 43 height 17
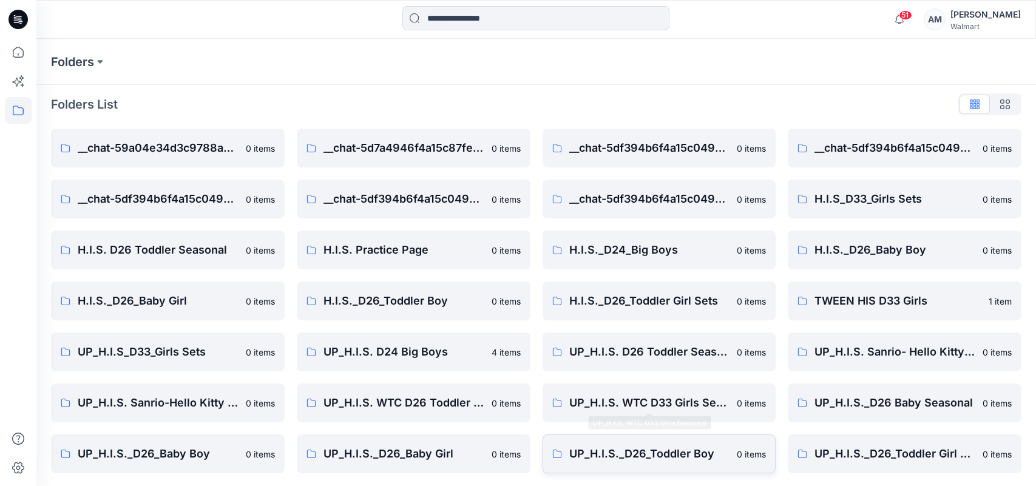
scroll to position [7, 0]
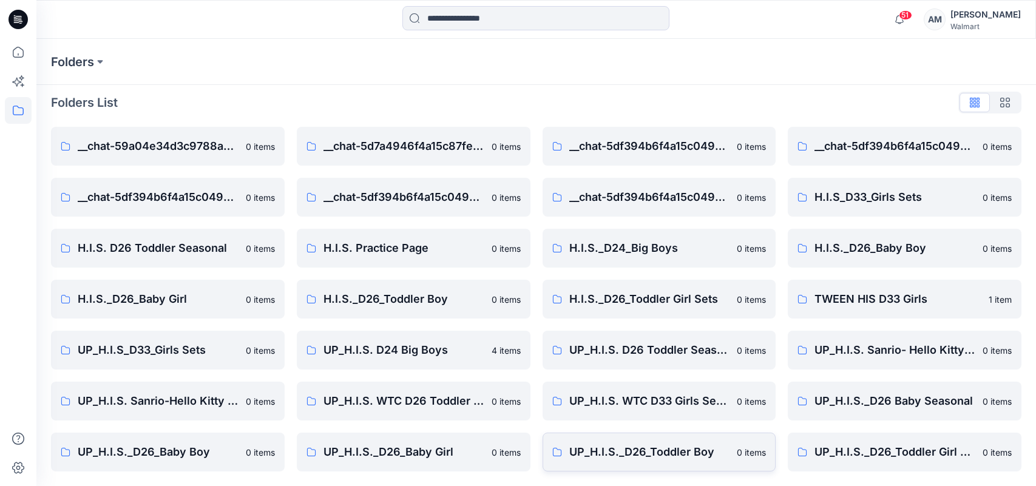
click at [686, 456] on p "UP_H.I.S._D26_Toddler Boy" at bounding box center [649, 452] width 161 height 17
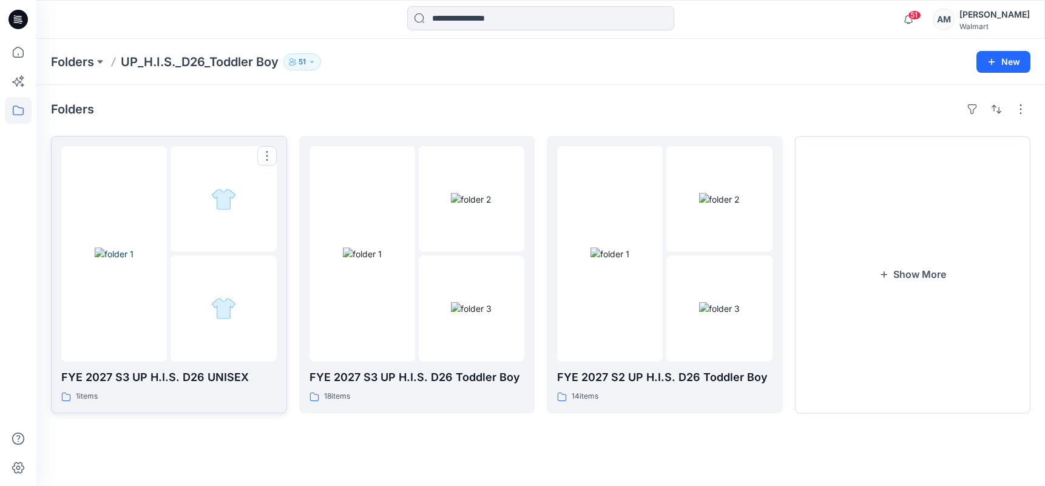
click at [189, 270] on div at bounding box center [224, 309] width 106 height 106
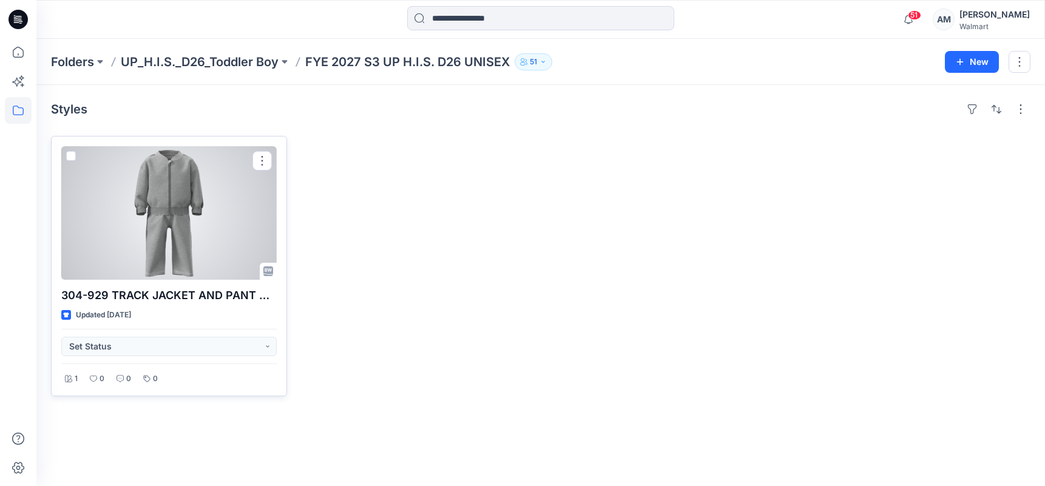
click at [152, 222] on div at bounding box center [168, 213] width 215 height 134
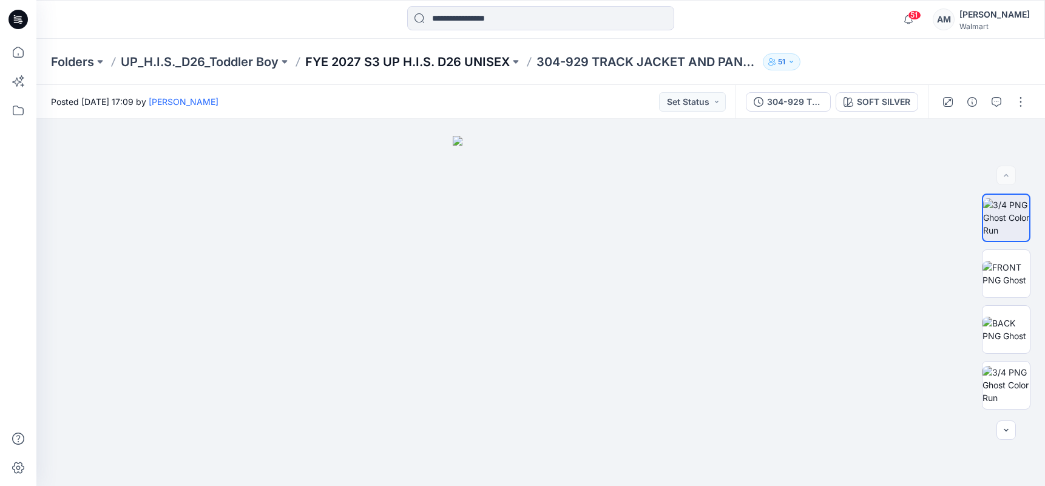
click at [445, 65] on p "FYE 2027 S3 UP H.I.S. D26 UNISEX" at bounding box center [407, 61] width 205 height 17
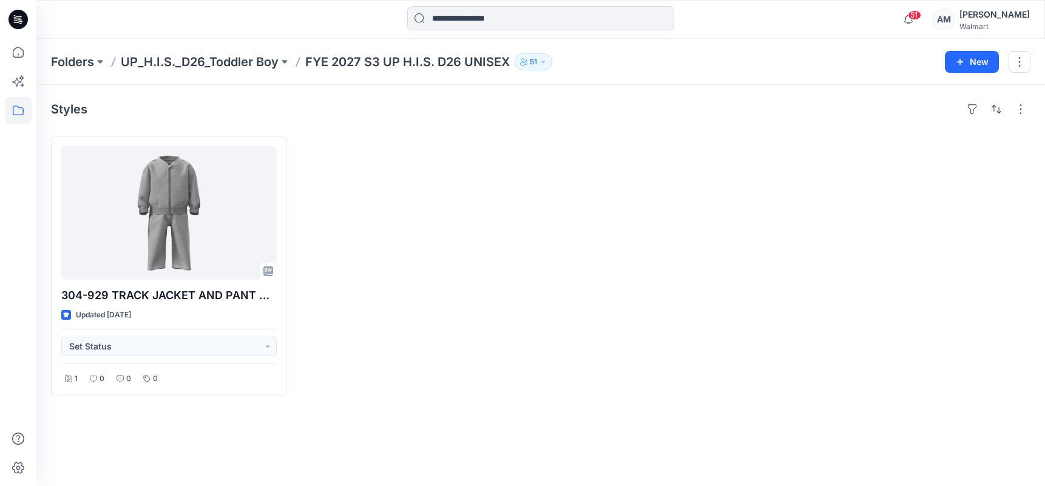
click at [848, 21] on div "51 Notifications [PERSON_NAME] shared 244-955 PLEATED SHORT in FYE 2027 S3 UP H…" at bounding box center [540, 19] width 1008 height 27
click at [921, 339] on div at bounding box center [913, 266] width 236 height 260
click at [218, 63] on p "UP_H.I.S._D26_Toddler Boy" at bounding box center [200, 61] width 158 height 17
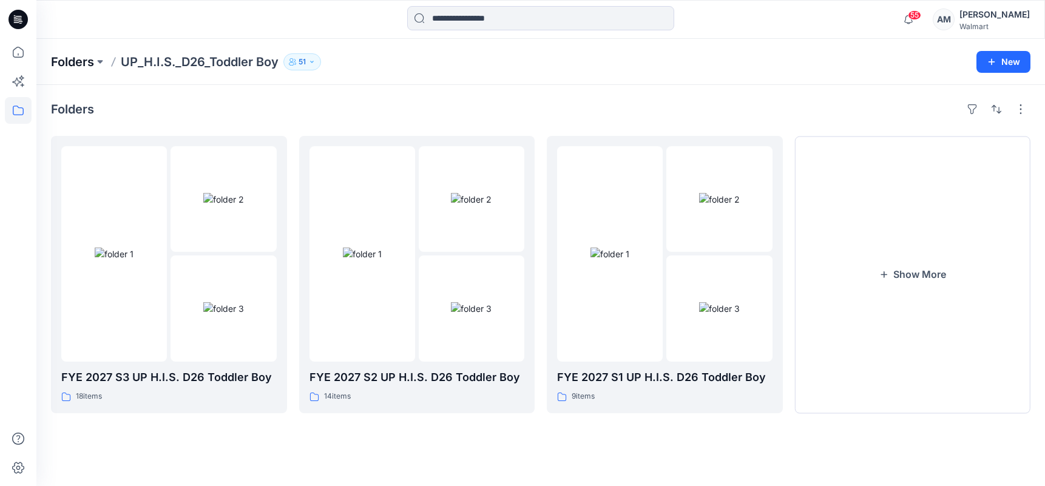
click at [54, 58] on p "Folders" at bounding box center [72, 61] width 43 height 17
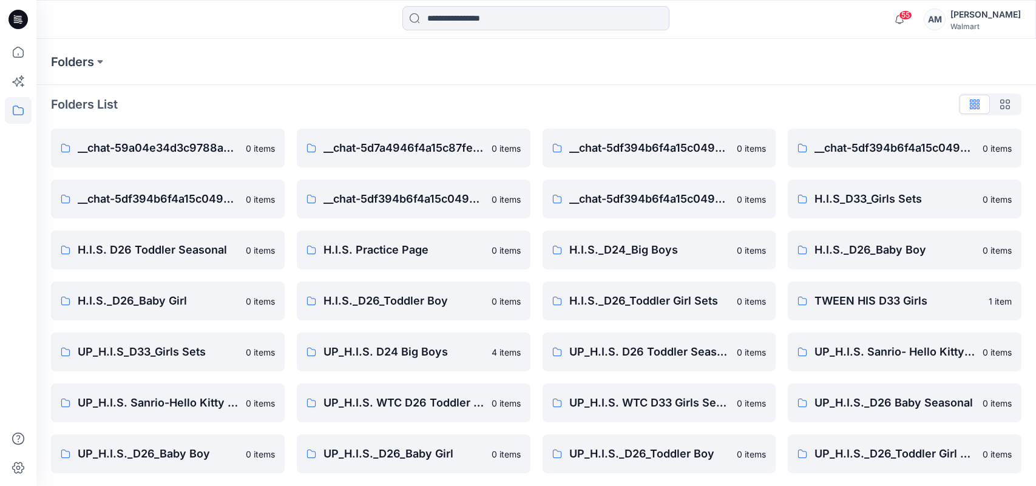
scroll to position [7, 0]
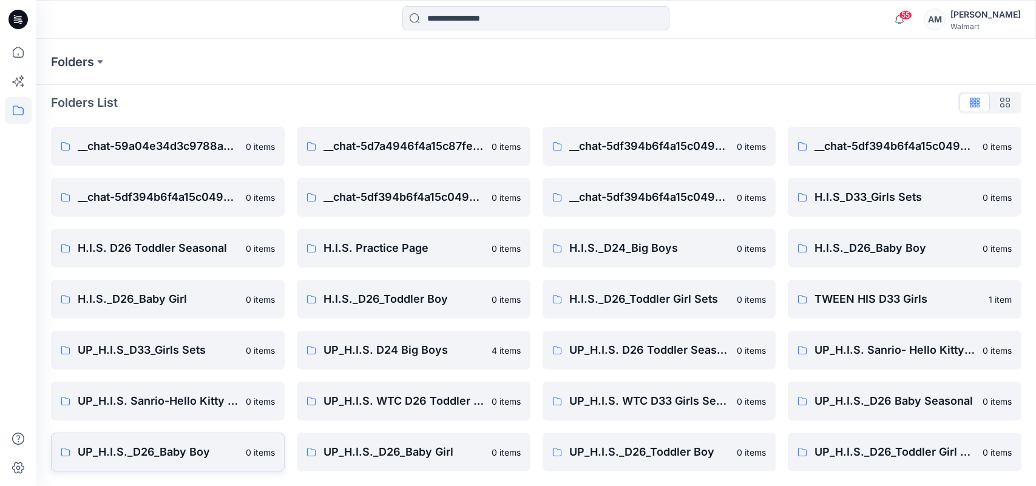
click at [168, 447] on p "UP_H.I.S._D26_Baby Boy" at bounding box center [158, 452] width 161 height 17
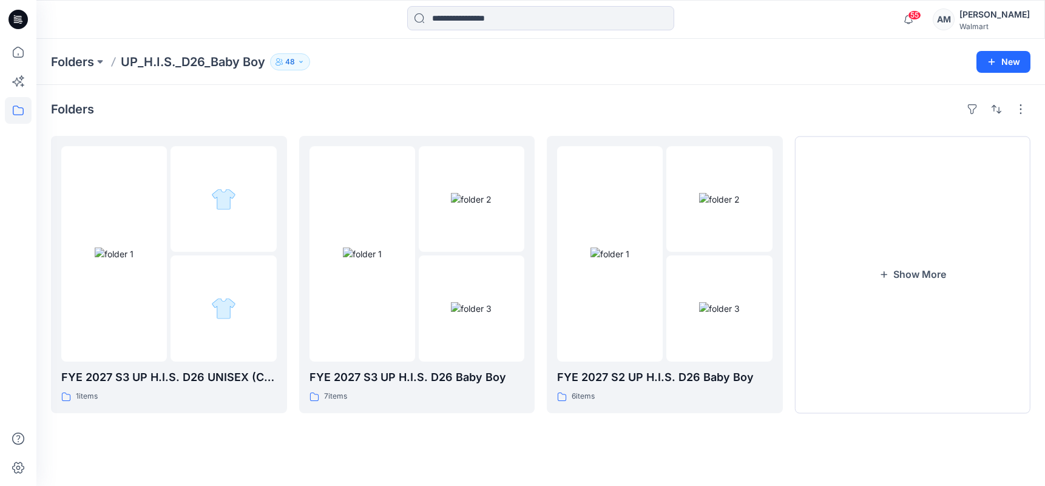
click at [853, 9] on div "55 Notifications [PERSON_NAME] shared 244-955 PLEATED SHORT in FYE 2027 S3 UP H…" at bounding box center [540, 19] width 1008 height 27
click at [815, 18] on div "55 Notifications [PERSON_NAME] shared 244-955 PLEATED SHORT in FYE 2027 S3 UP H…" at bounding box center [540, 19] width 1008 height 27
